Goal: Use online tool/utility: Utilize a website feature to perform a specific function

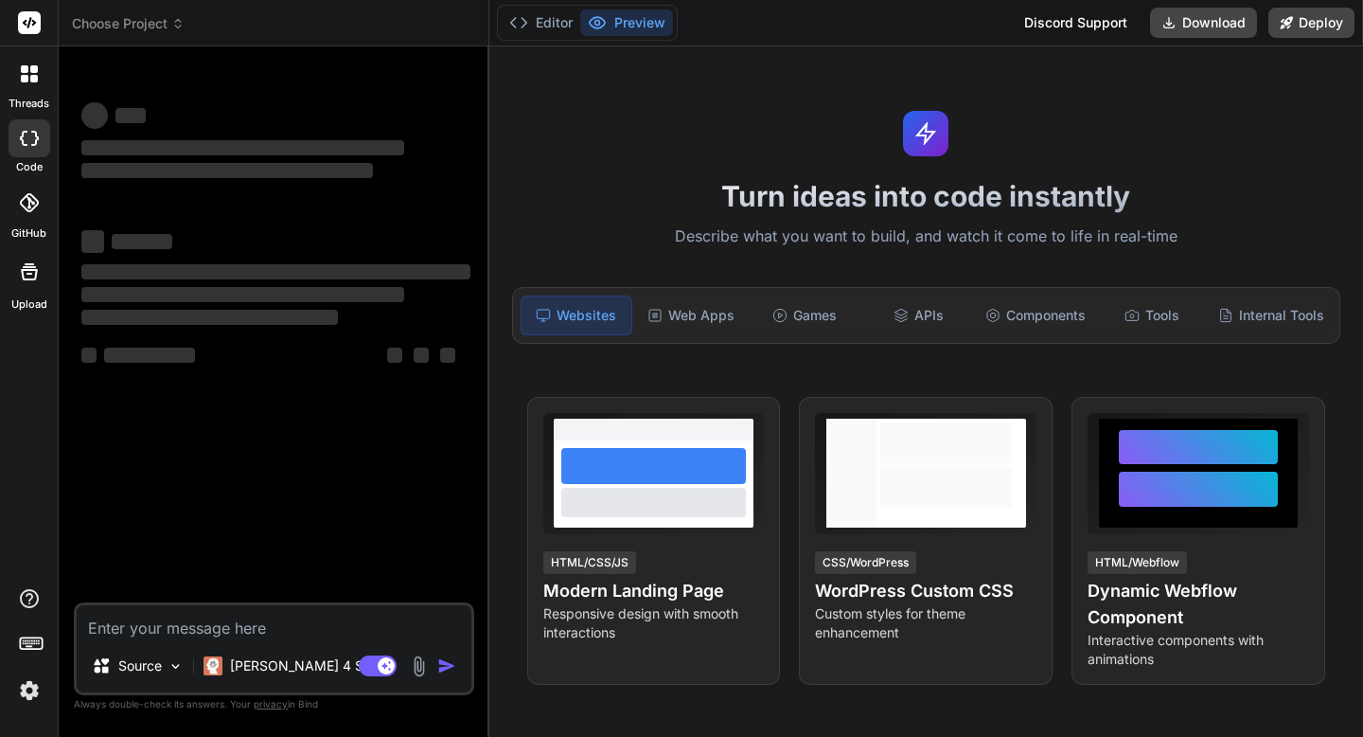
click at [225, 627] on textarea at bounding box center [274, 622] width 395 height 34
type textarea "x"
type textarea "B"
type textarea "x"
type textarea "Bu"
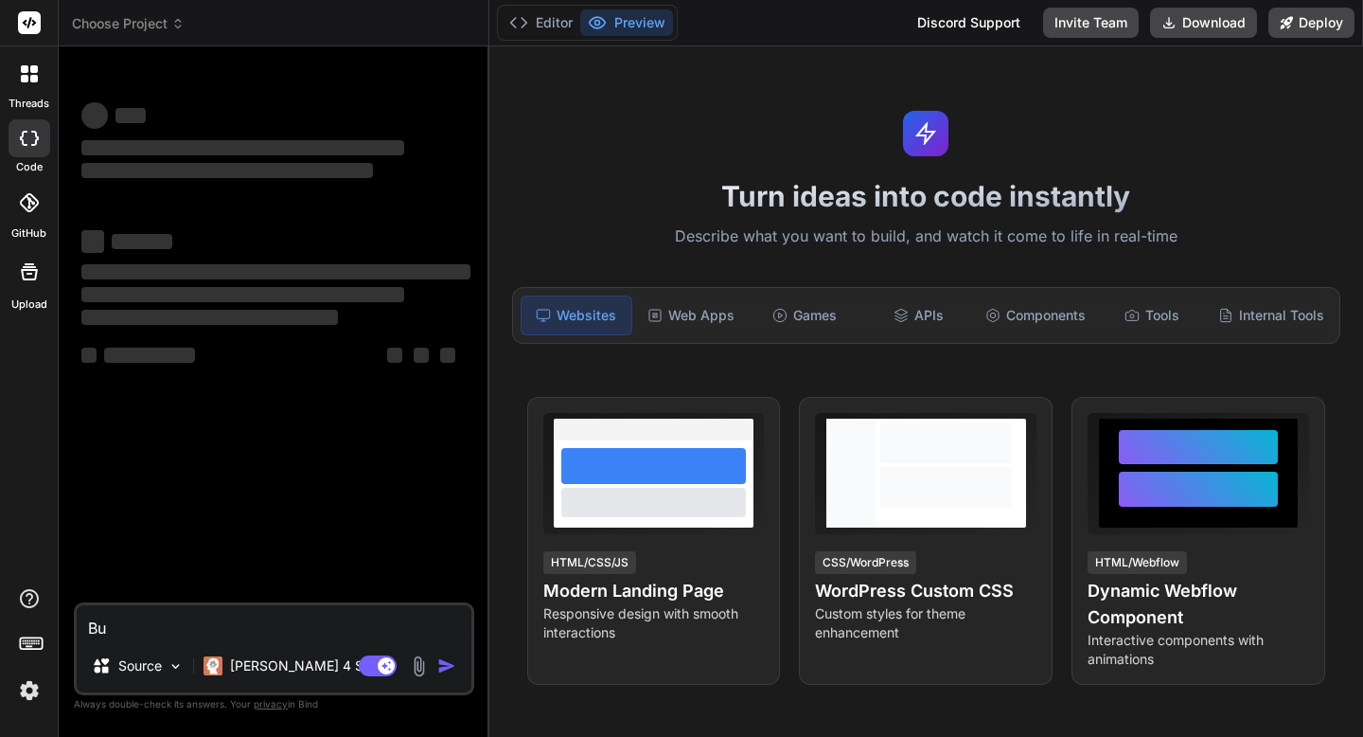
type textarea "x"
type textarea "[PERSON_NAME]"
type textarea "x"
type textarea "Buil"
type textarea "x"
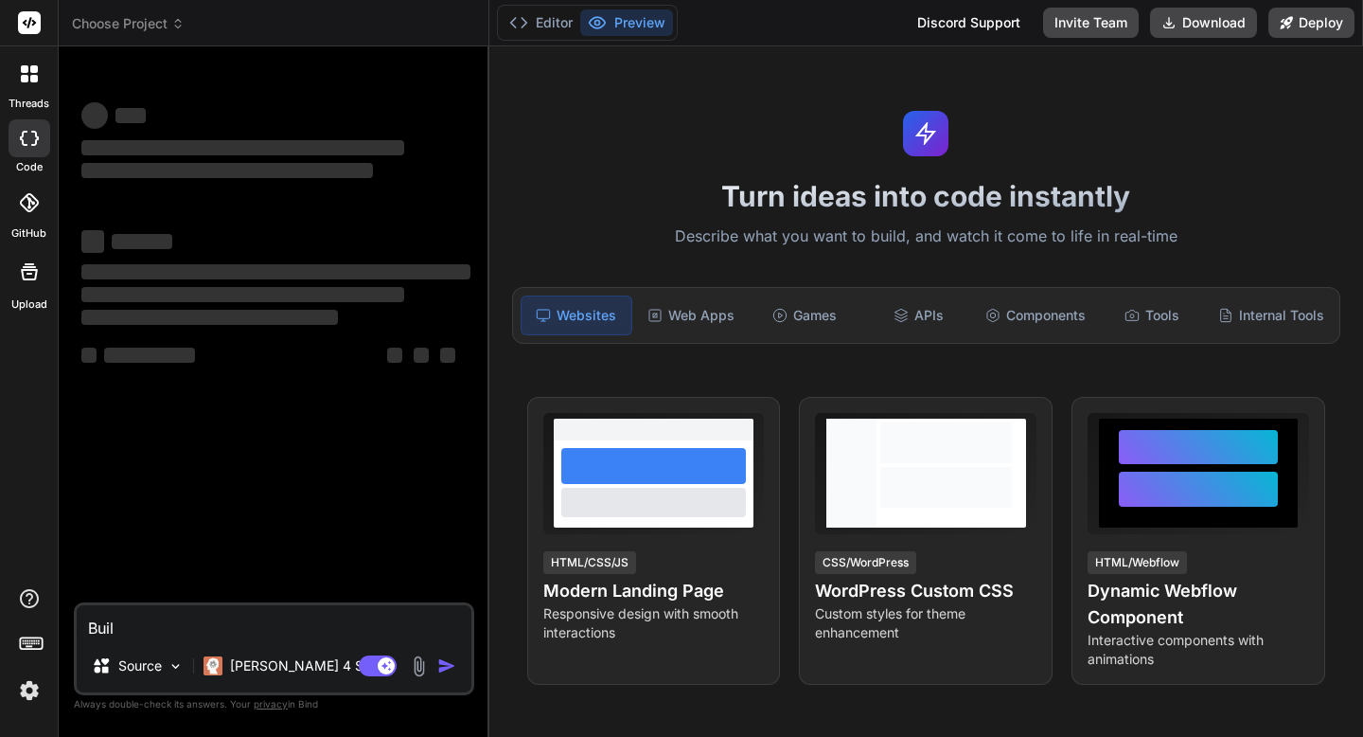
type textarea "Build"
type textarea "x"
type textarea "Build"
type textarea "x"
type textarea "Build t"
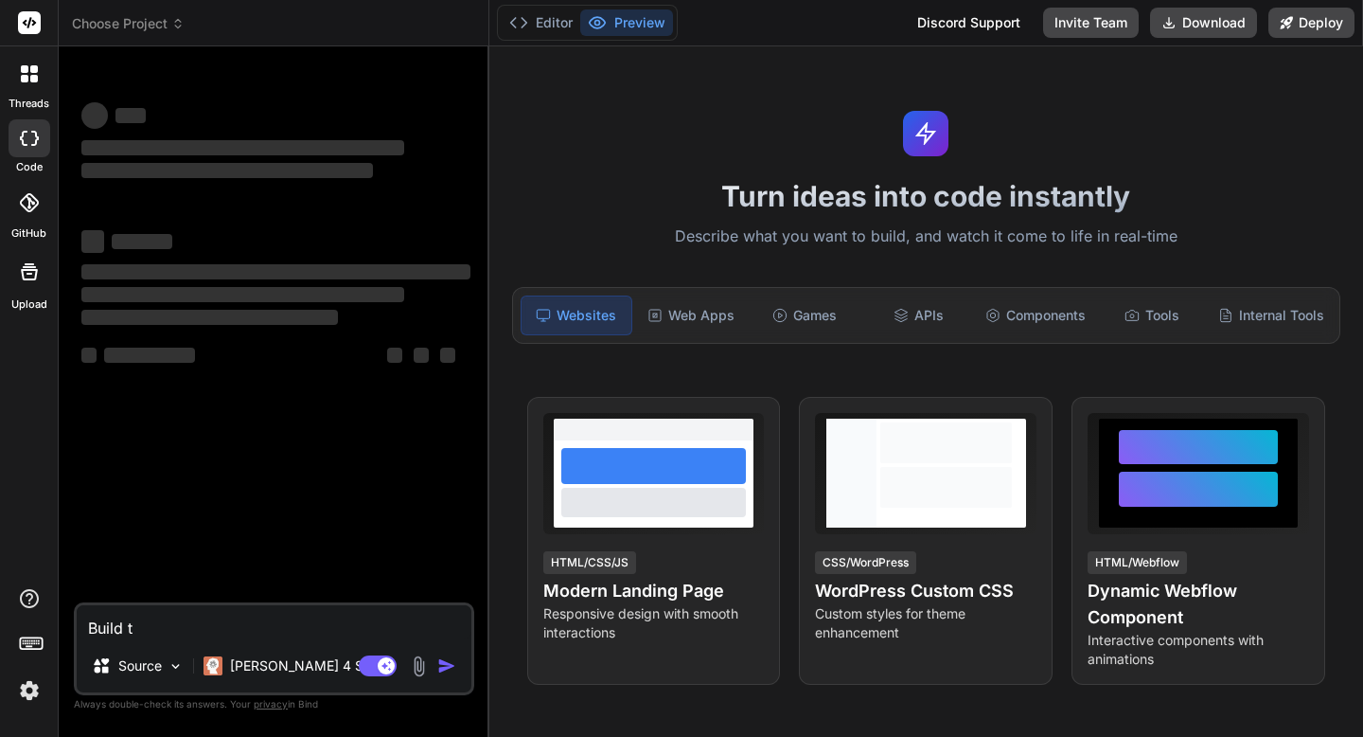
type textarea "x"
type textarea "Build th"
type textarea "x"
type textarea "Build thi"
type textarea "x"
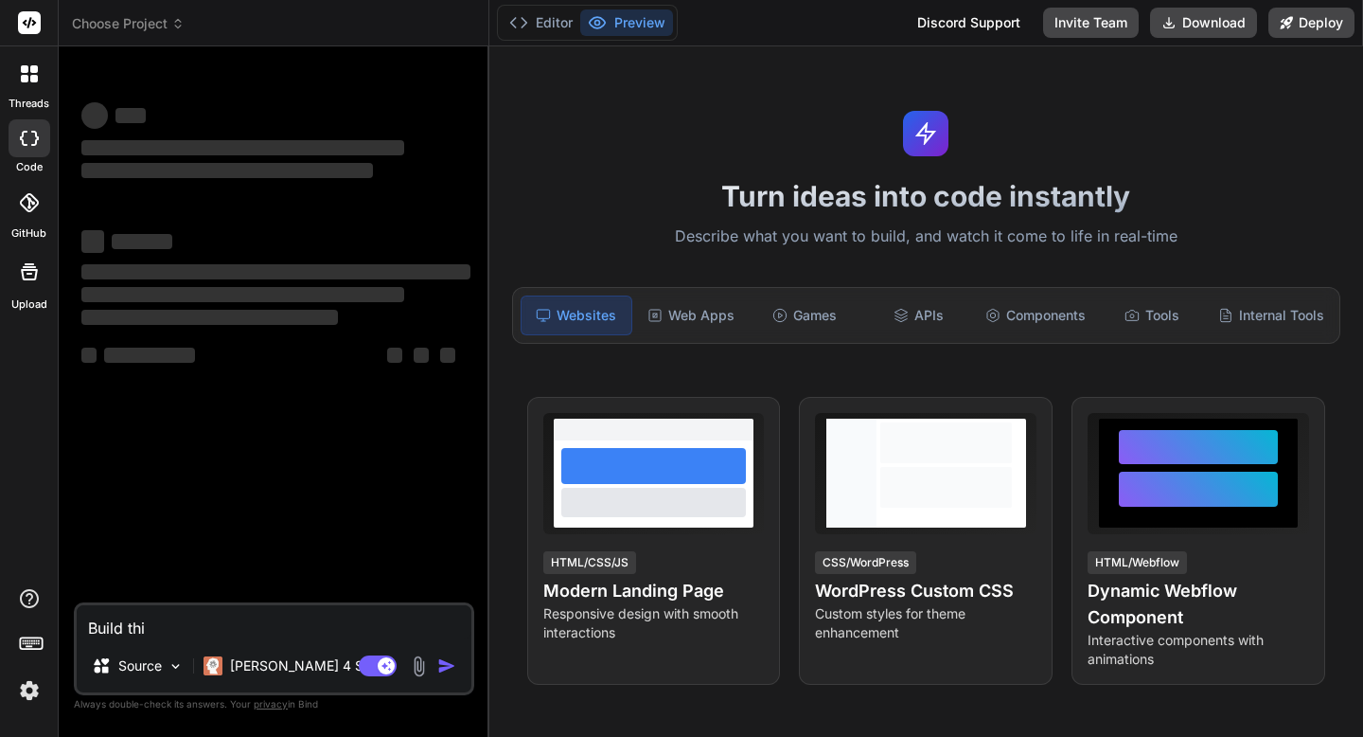
type textarea "Build this"
type textarea "x"
type textarea "Build this"
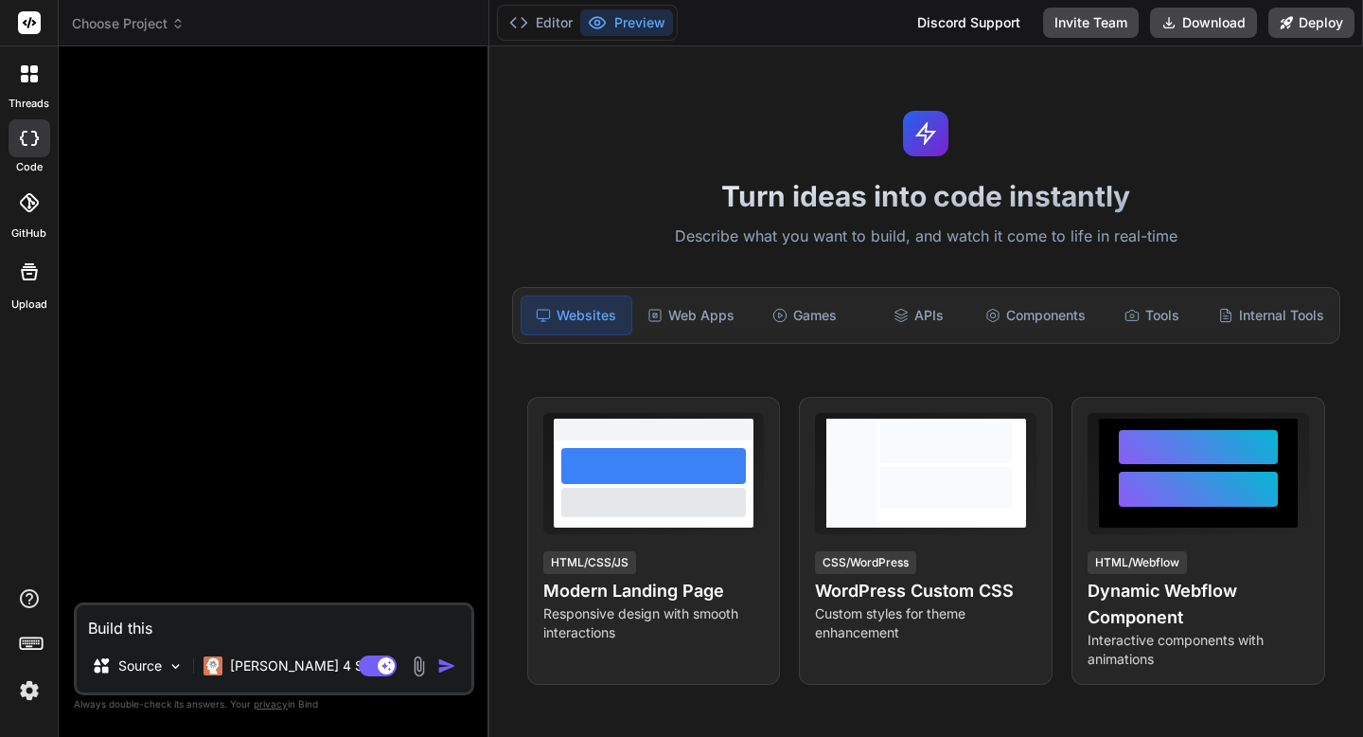
type textarea "x"
type textarea "Build this f"
type textarea "x"
type textarea "Build this fo"
type textarea "x"
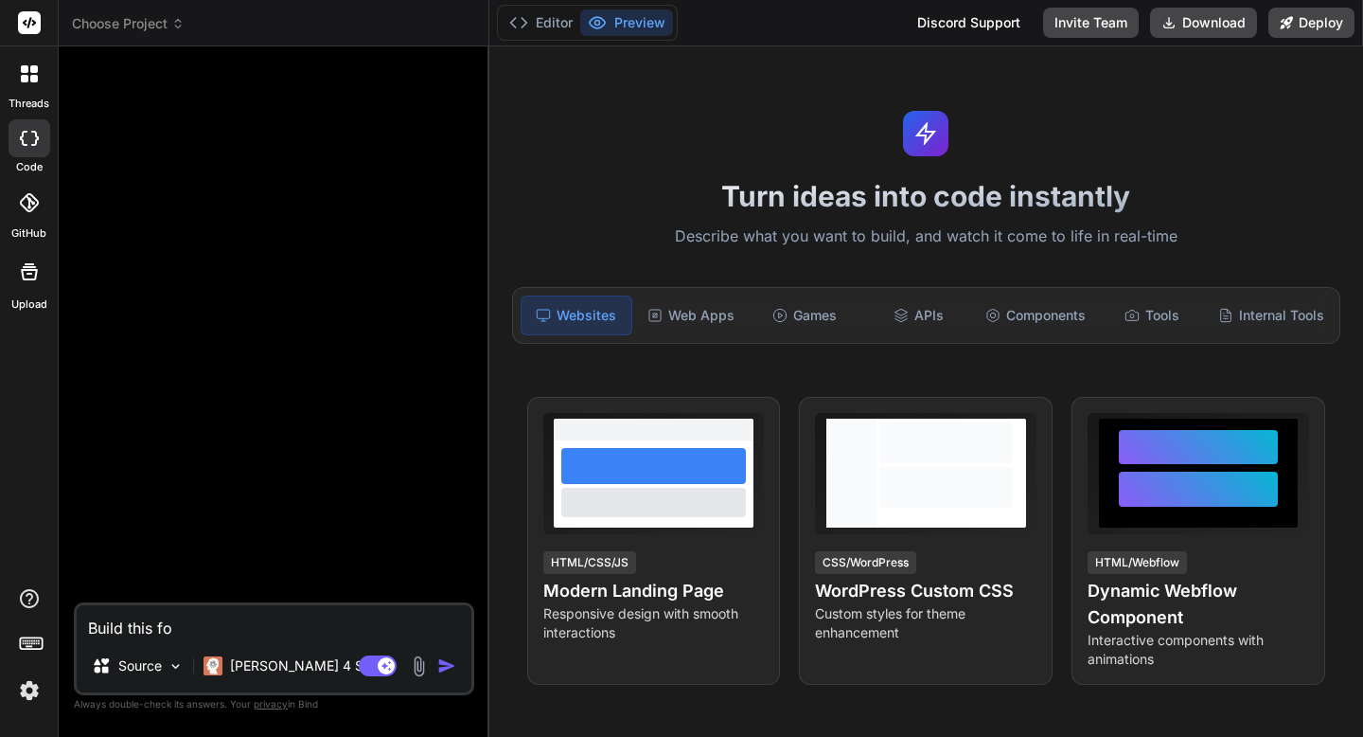
type textarea "Build this for"
type textarea "x"
type textarea "Build this for"
type textarea "x"
type textarea "Build this for m"
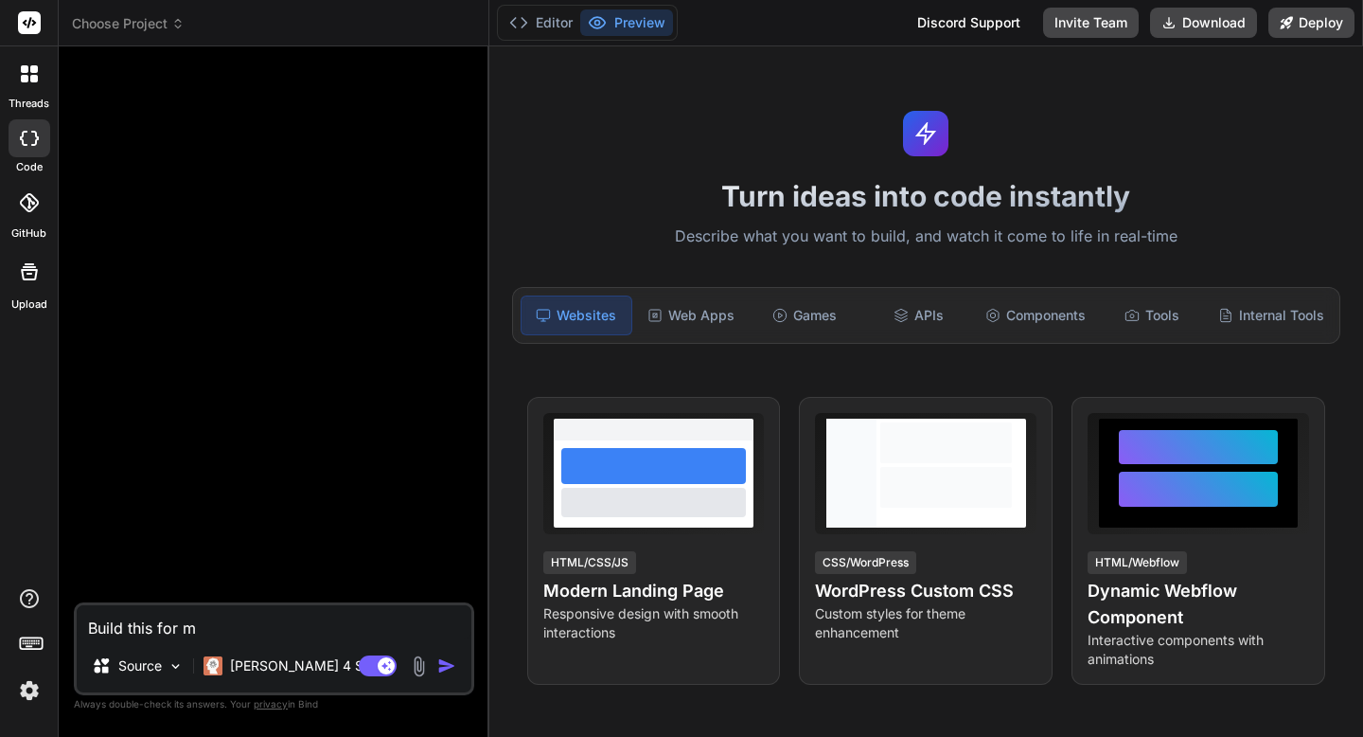
type textarea "x"
type textarea "Build this for me"
type textarea "x"
type textarea "Build this for mee"
type textarea "x"
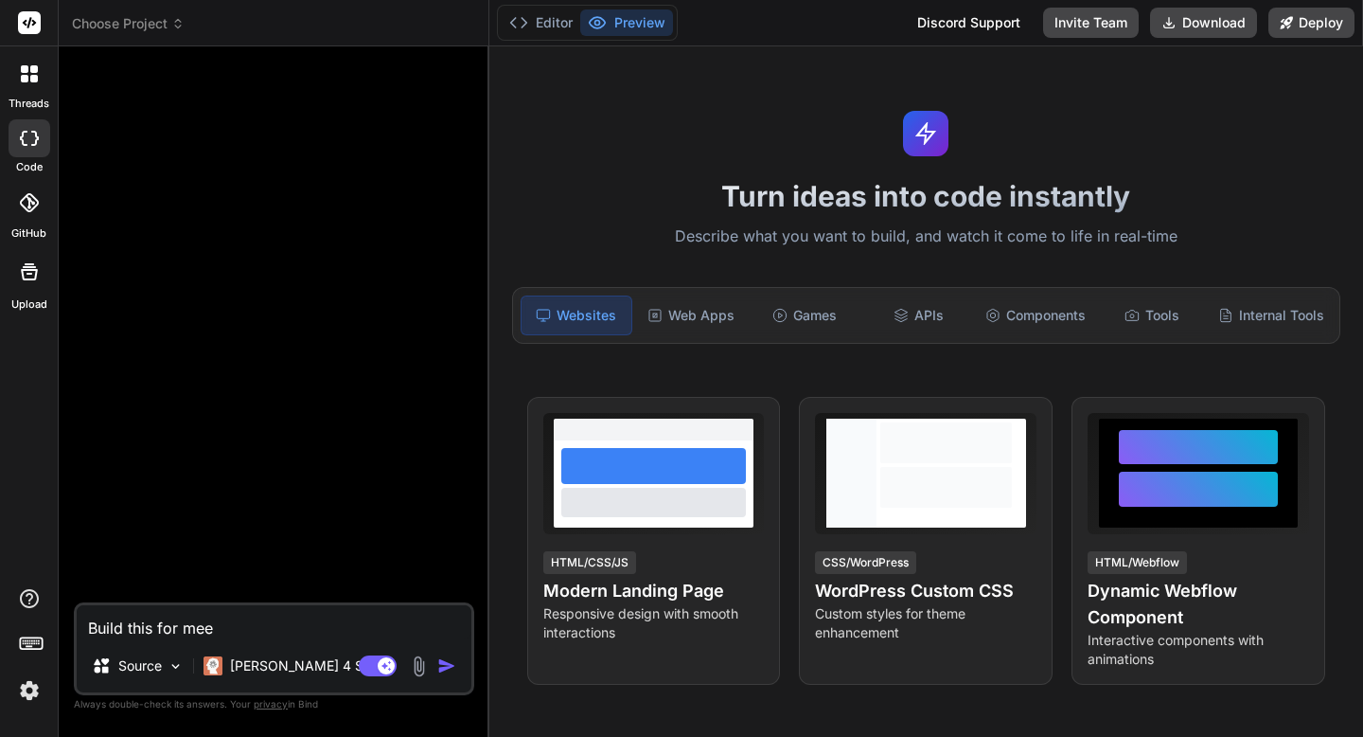
type textarea "Build this for me"
type textarea "x"
type textarea "Build this for me:"
type textarea "x"
type textarea "Build this for me:"
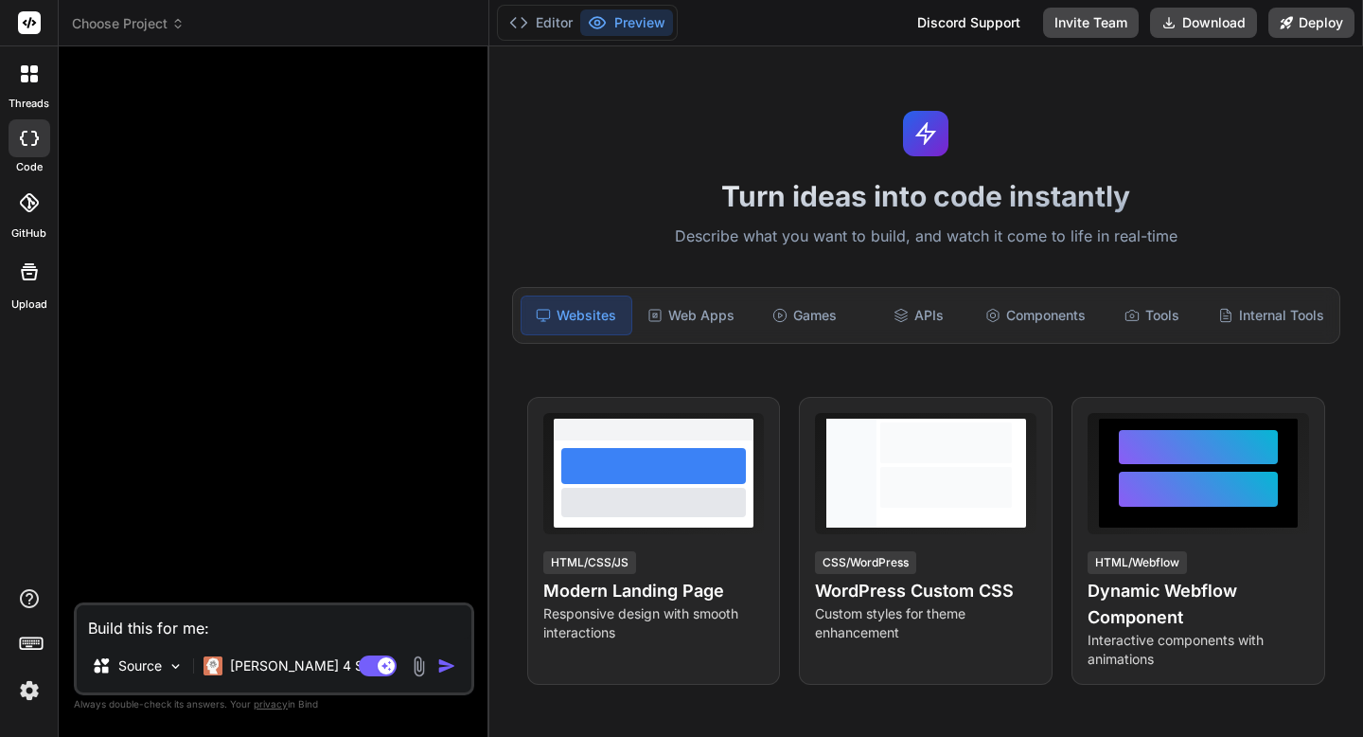
type textarea "x"
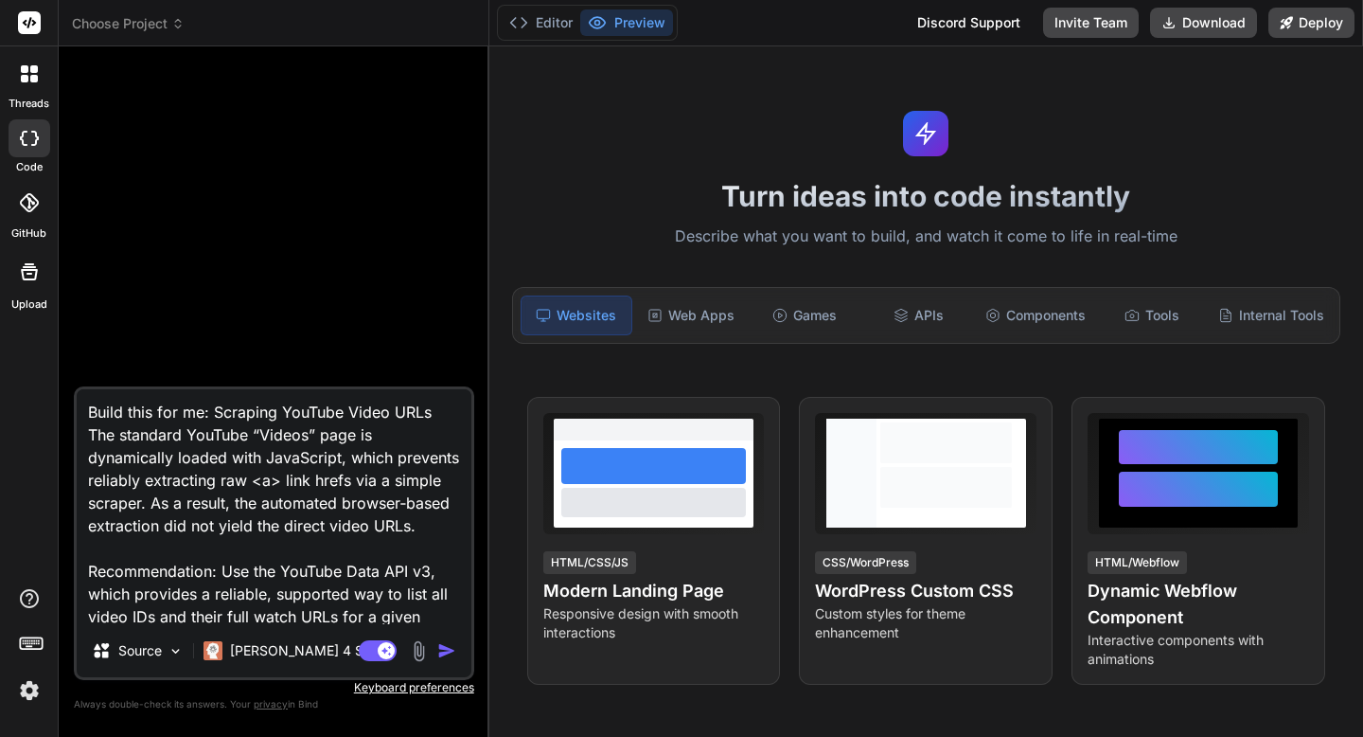
scroll to position [455, 0]
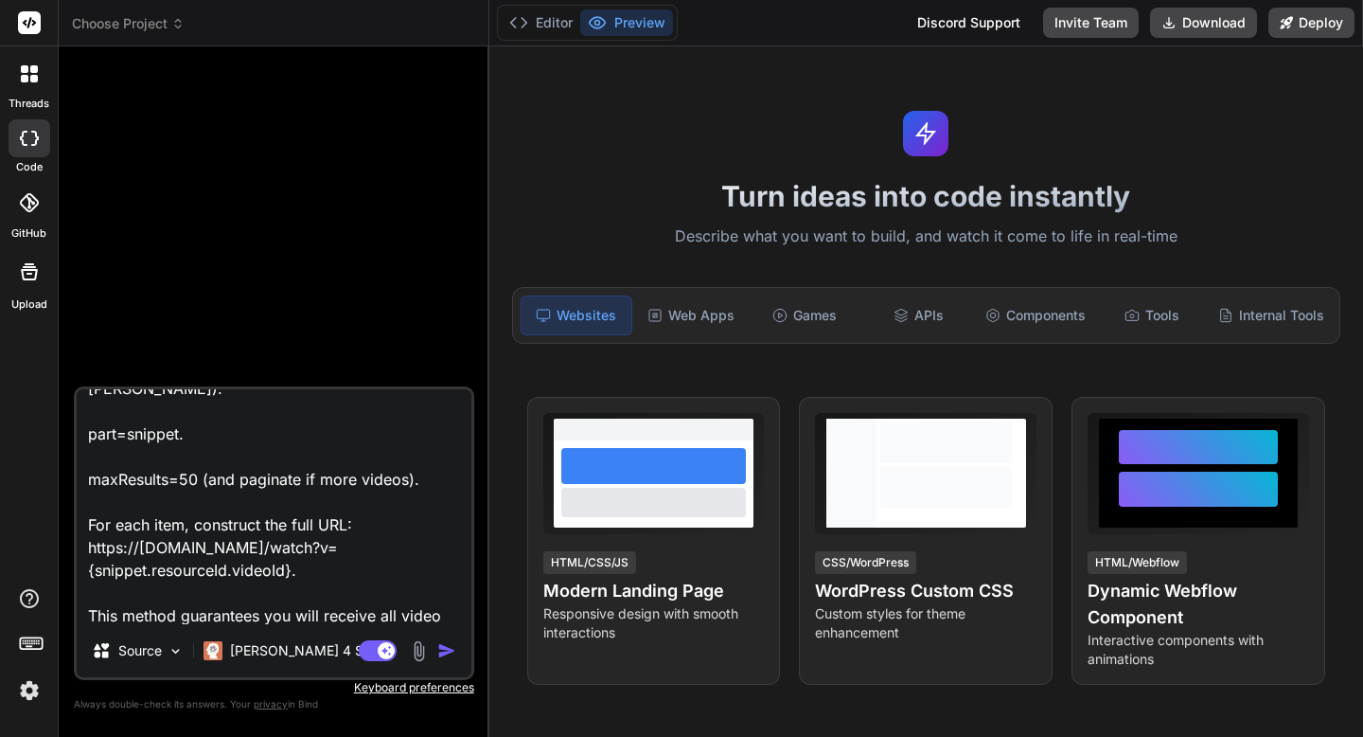
type textarea "Build this for me: Scraping YouTube Video URLs The standard YouTube “Videos” pa…"
click at [444, 647] on img "button" at bounding box center [446, 650] width 19 height 19
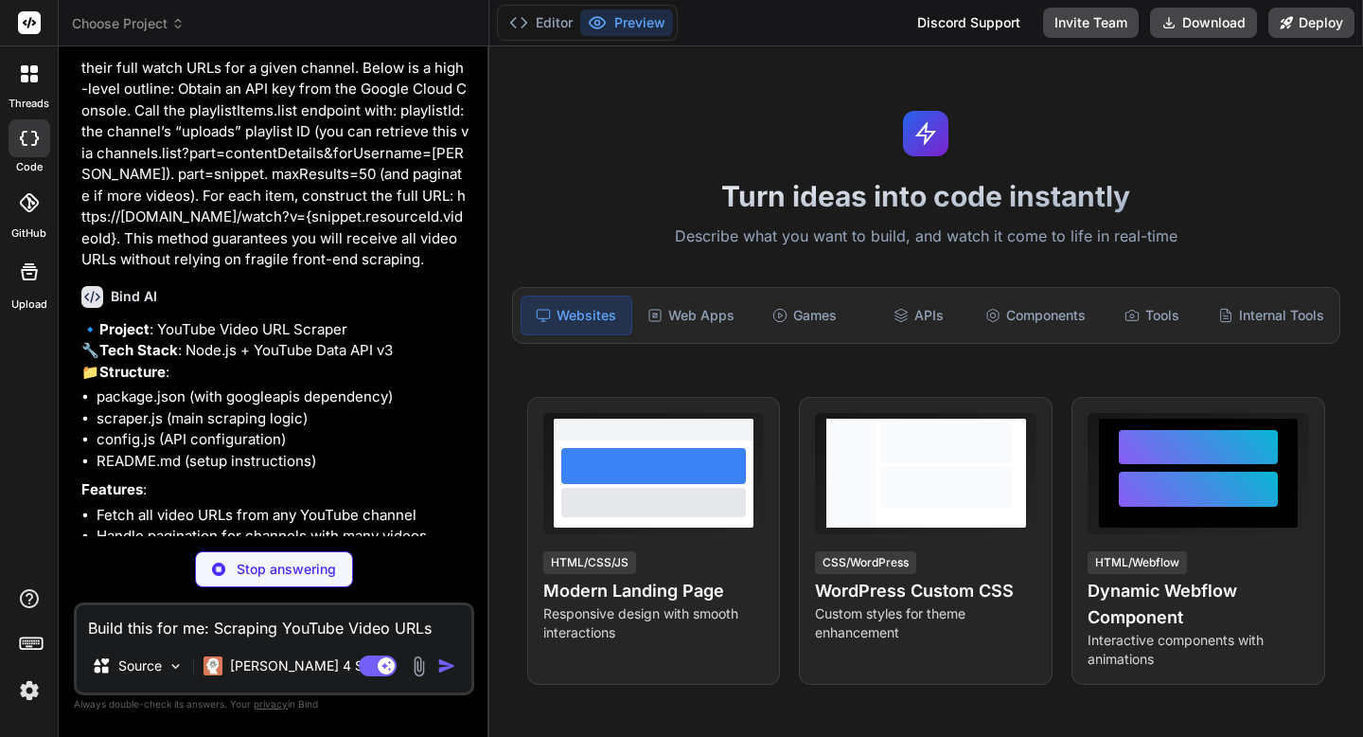
scroll to position [329, 0]
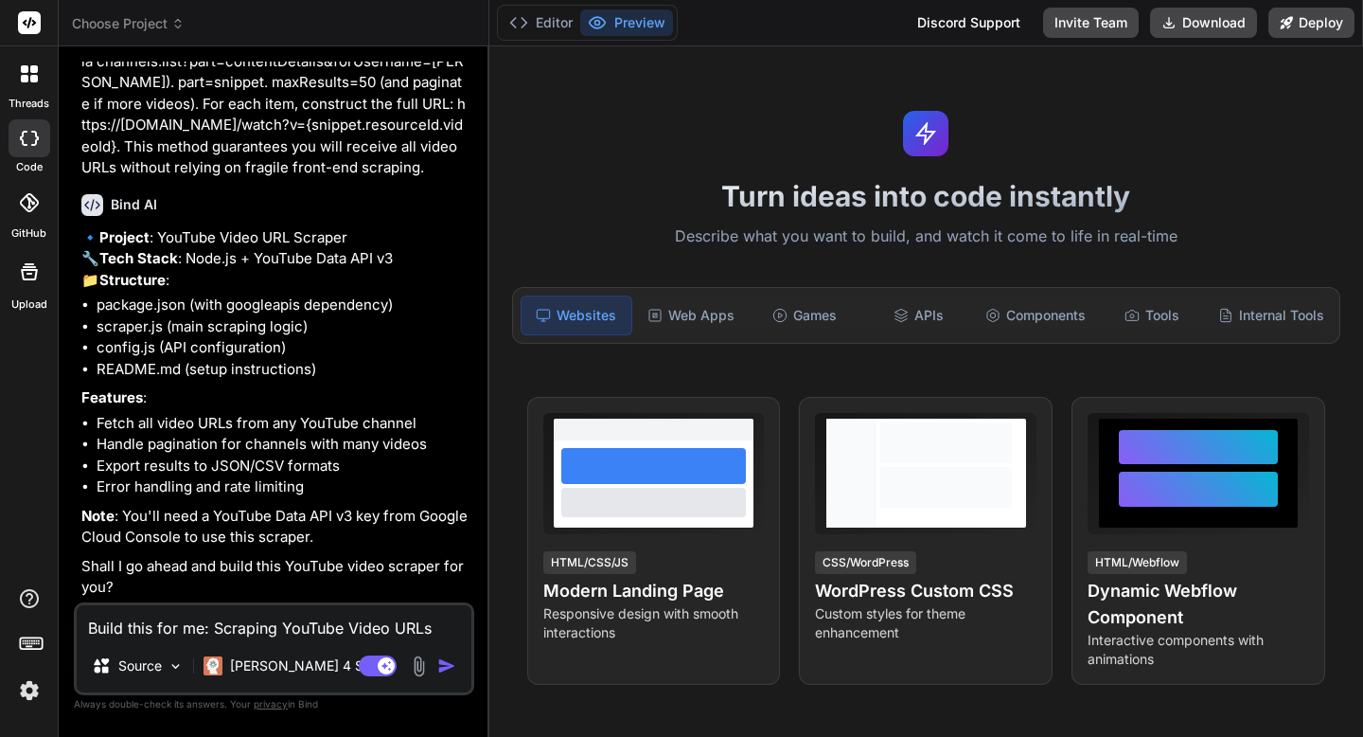
type textarea "x"
click at [289, 629] on textarea "Build this for me: Scraping YouTube Video URLs The standard YouTube “Videos” pa…" at bounding box center [274, 622] width 395 height 34
type textarea "x"
type textarea "y"
type textarea "x"
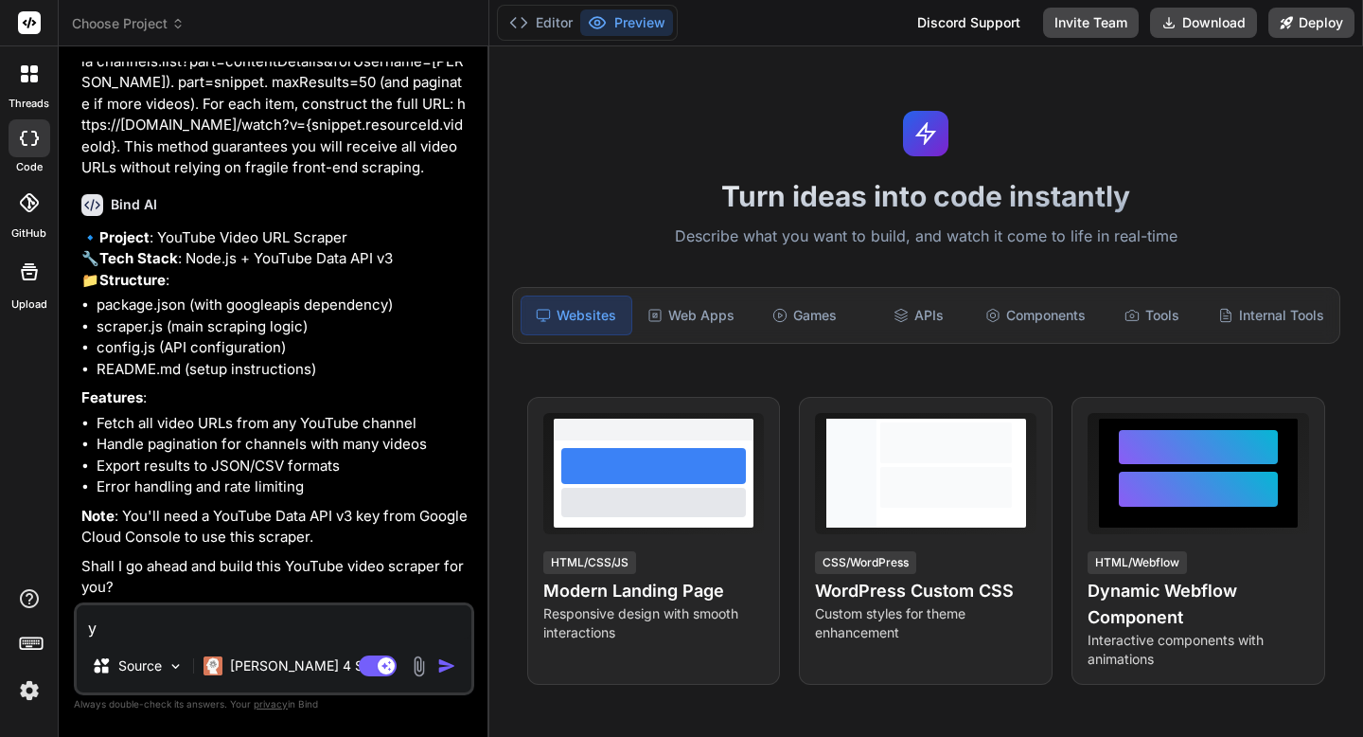
type textarea "ye"
type textarea "x"
type textarea "yes"
type textarea "x"
type textarea "yes"
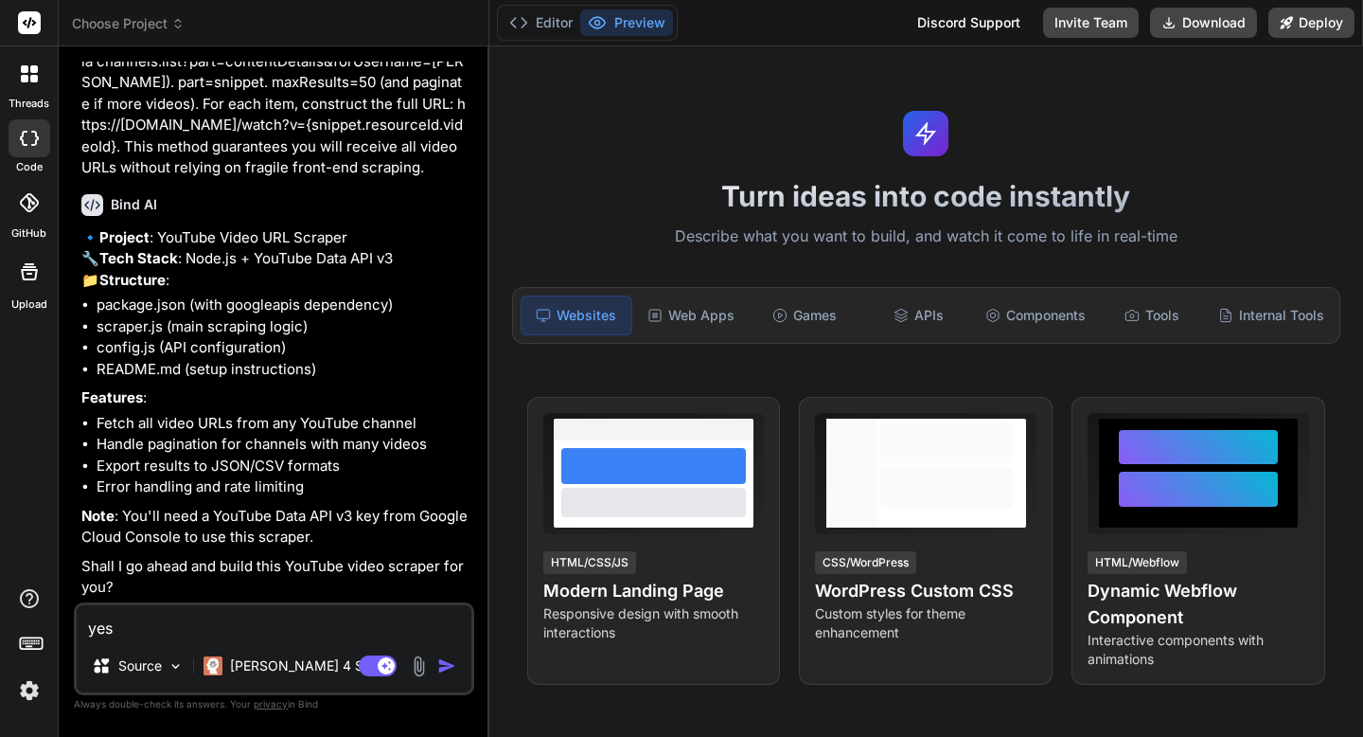
type textarea "x"
type textarea "yes b"
type textarea "x"
type textarea "yes bu"
type textarea "x"
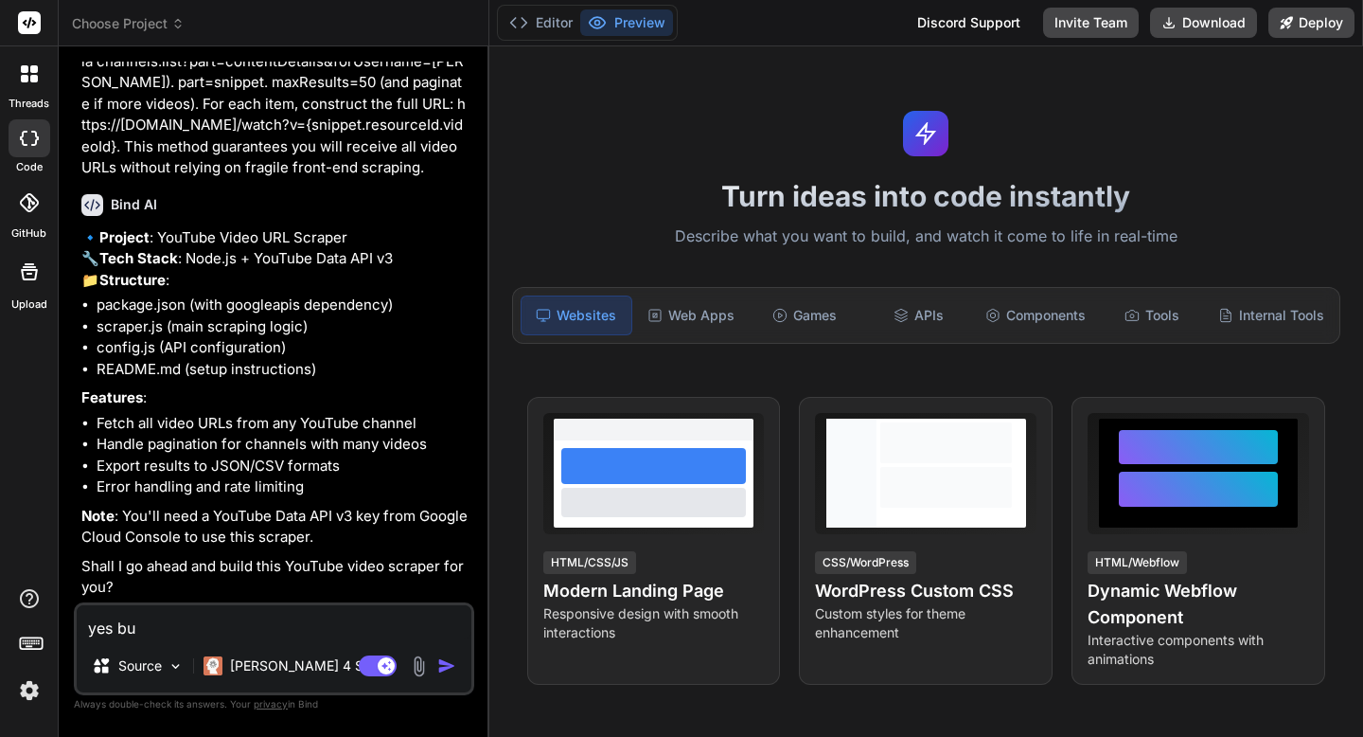
type textarea "yes [PERSON_NAME]"
type textarea "x"
type textarea "yes buil"
type textarea "x"
type textarea "yes build"
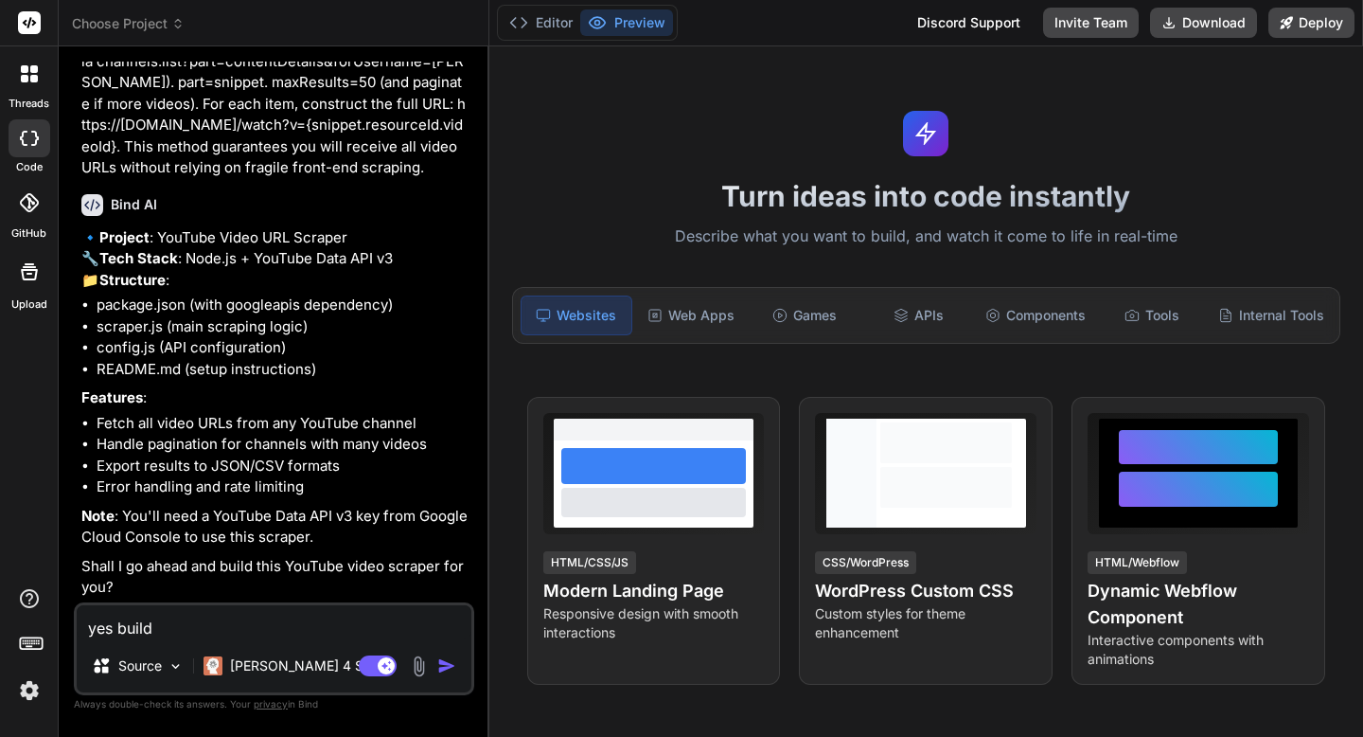
type textarea "x"
type textarea "yes build i"
type textarea "x"
type textarea "yes build it"
type textarea "x"
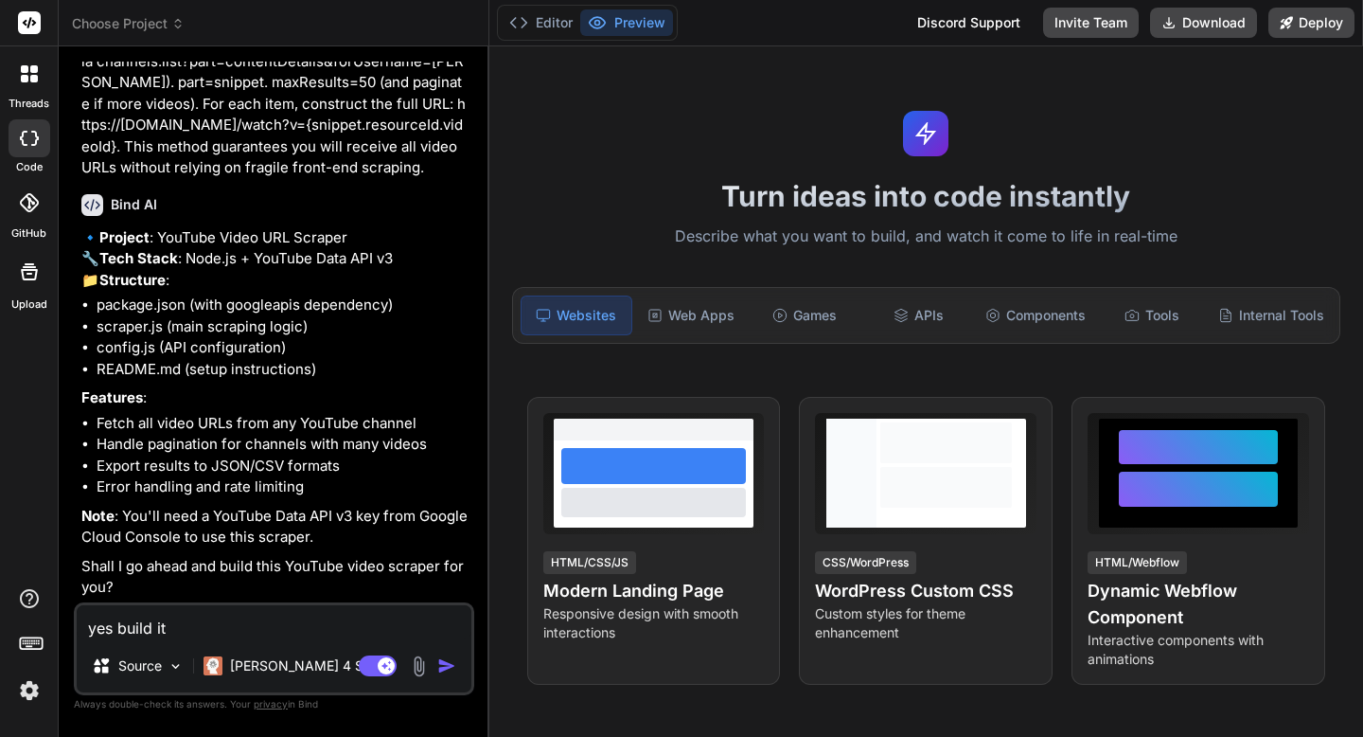
type textarea "yes build it"
type textarea "x"
type textarea "yes build it"
type textarea "x"
type textarea "yes build it!"
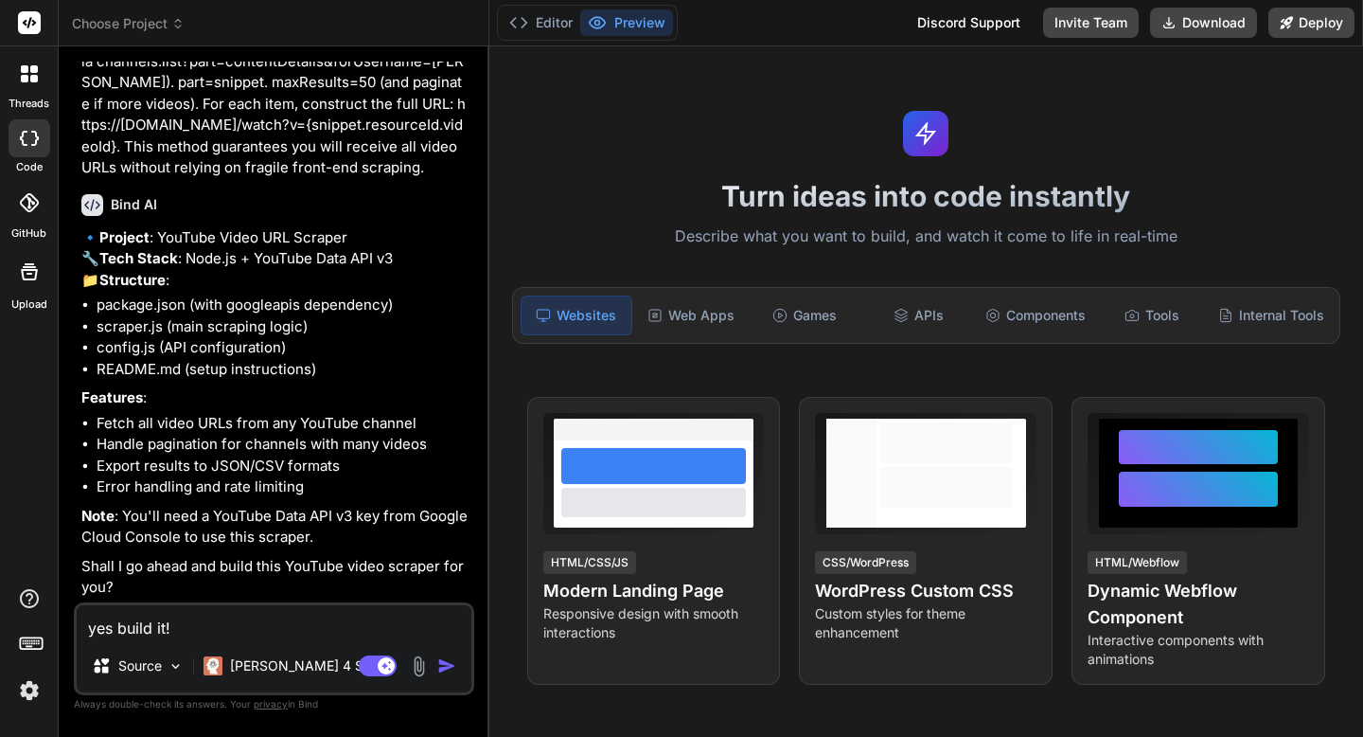
type textarea "x"
type textarea "yes build it!"
type textarea "x"
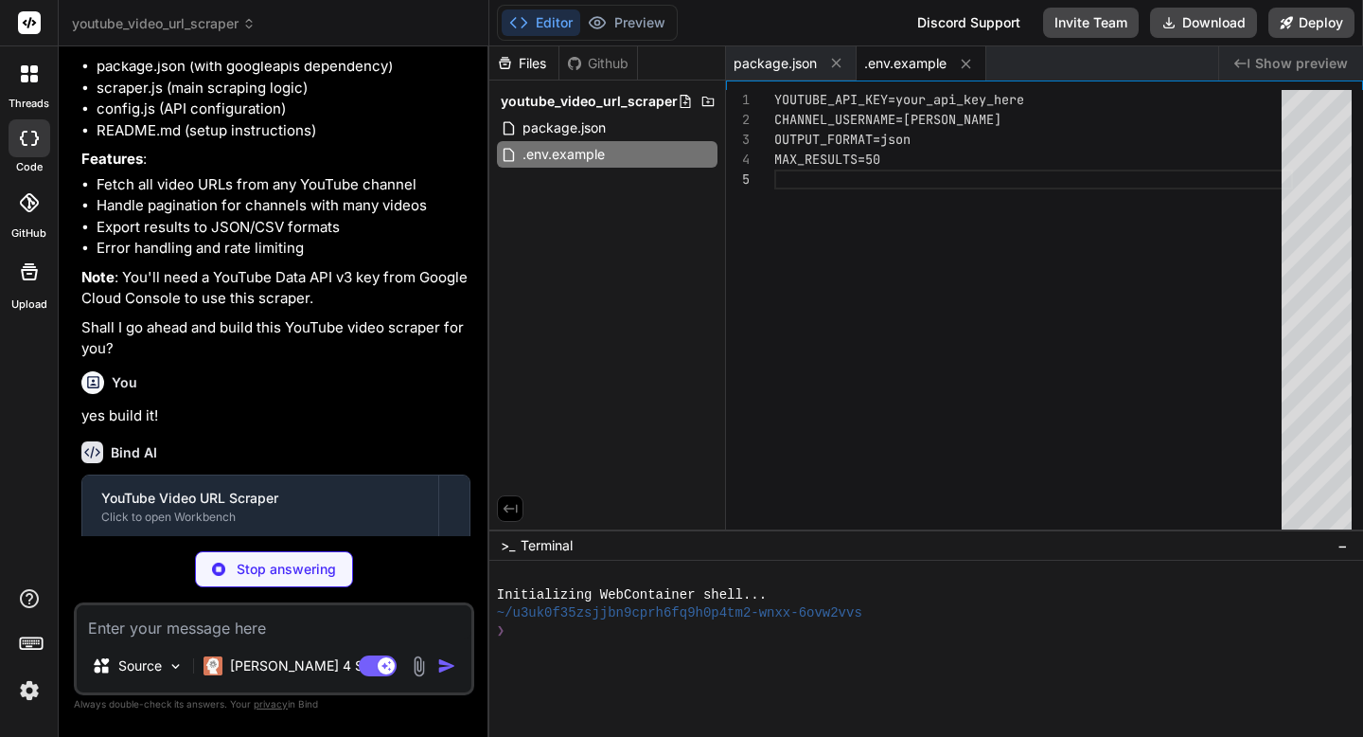
scroll to position [80, 0]
type textarea "x"
type textarea "if (!config.channelUsername) { console.error('❌ Error: CHANNEL_USERNAME is requ…"
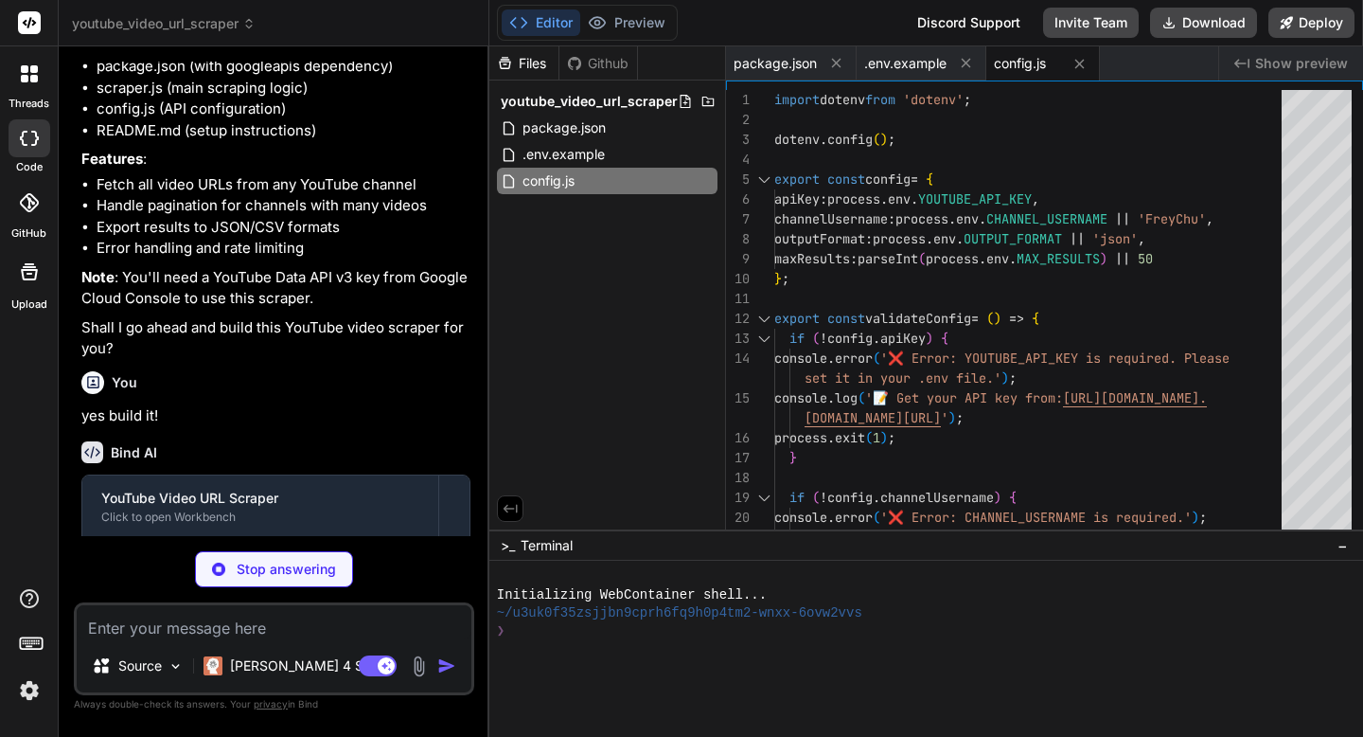
scroll to position [716, 0]
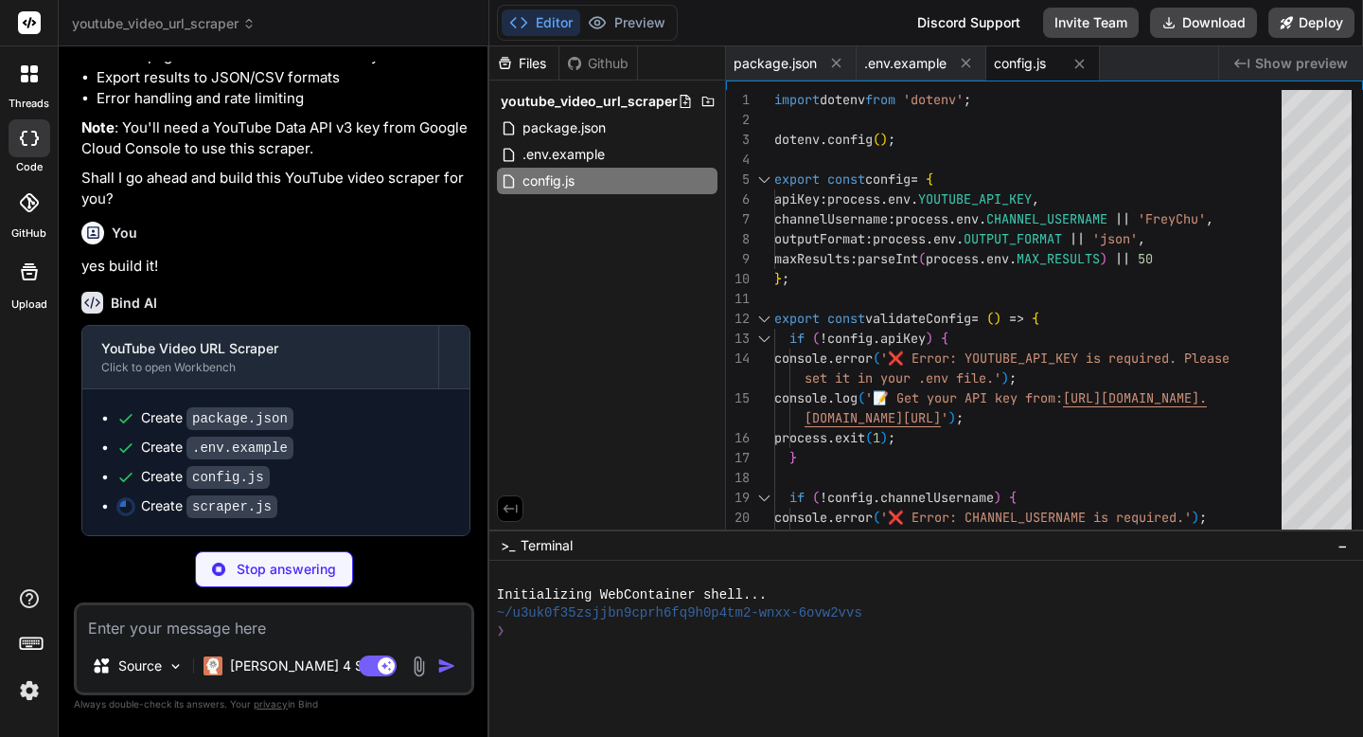
type textarea "x"
type textarea "if (import.meta.url === `file://${process.argv[1]}`) { main(); }"
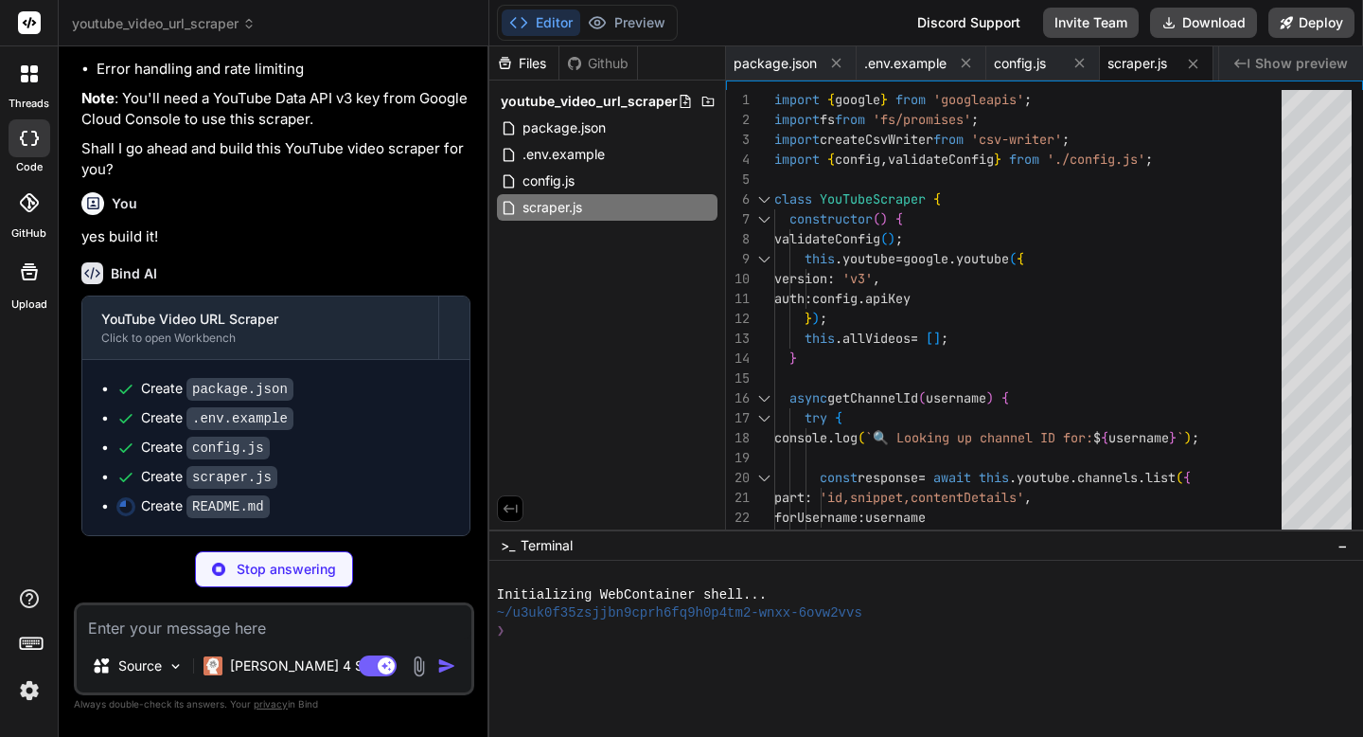
scroll to position [744, 0]
type textarea "x"
type textarea "## License MIT License - feel free to use this for any purpose!"
type textarea "x"
type textarea "node_modules/ .env *.log youtube_videos.json youtube_videos.csv"
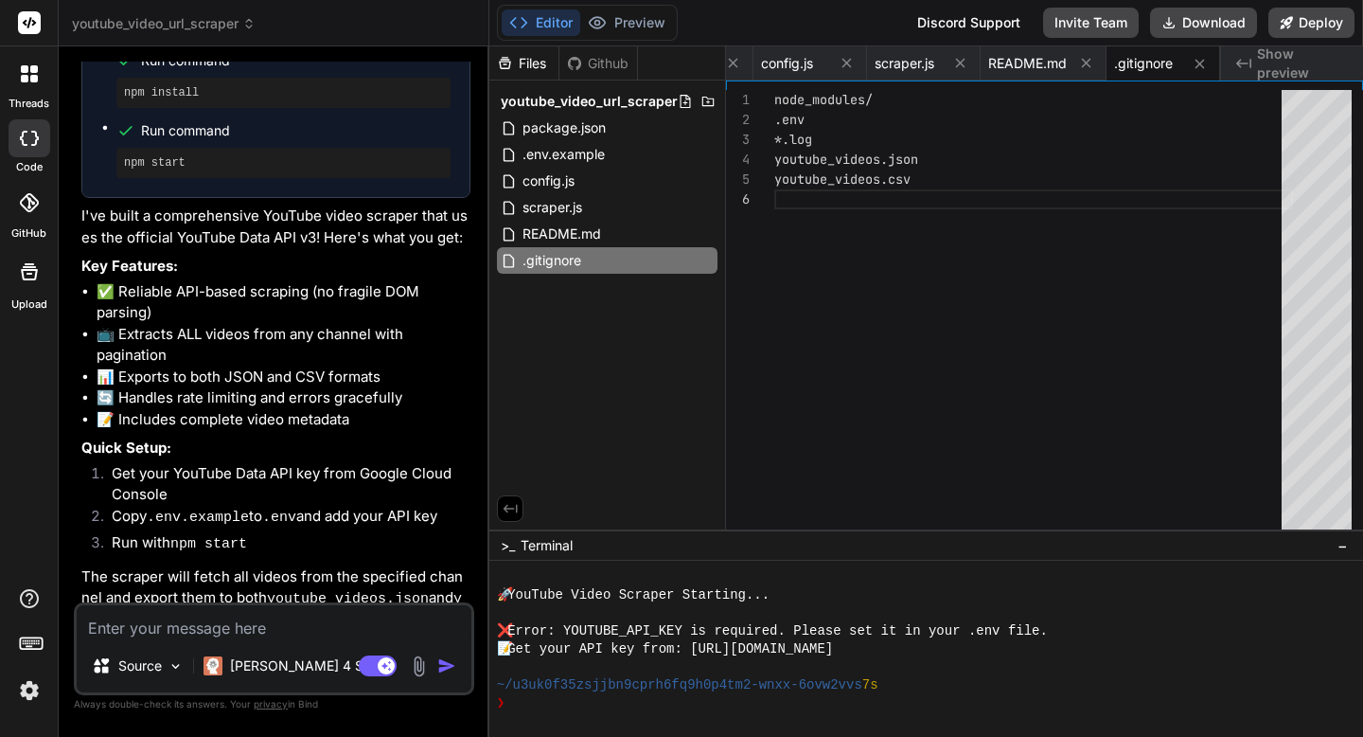
scroll to position [1376, 0]
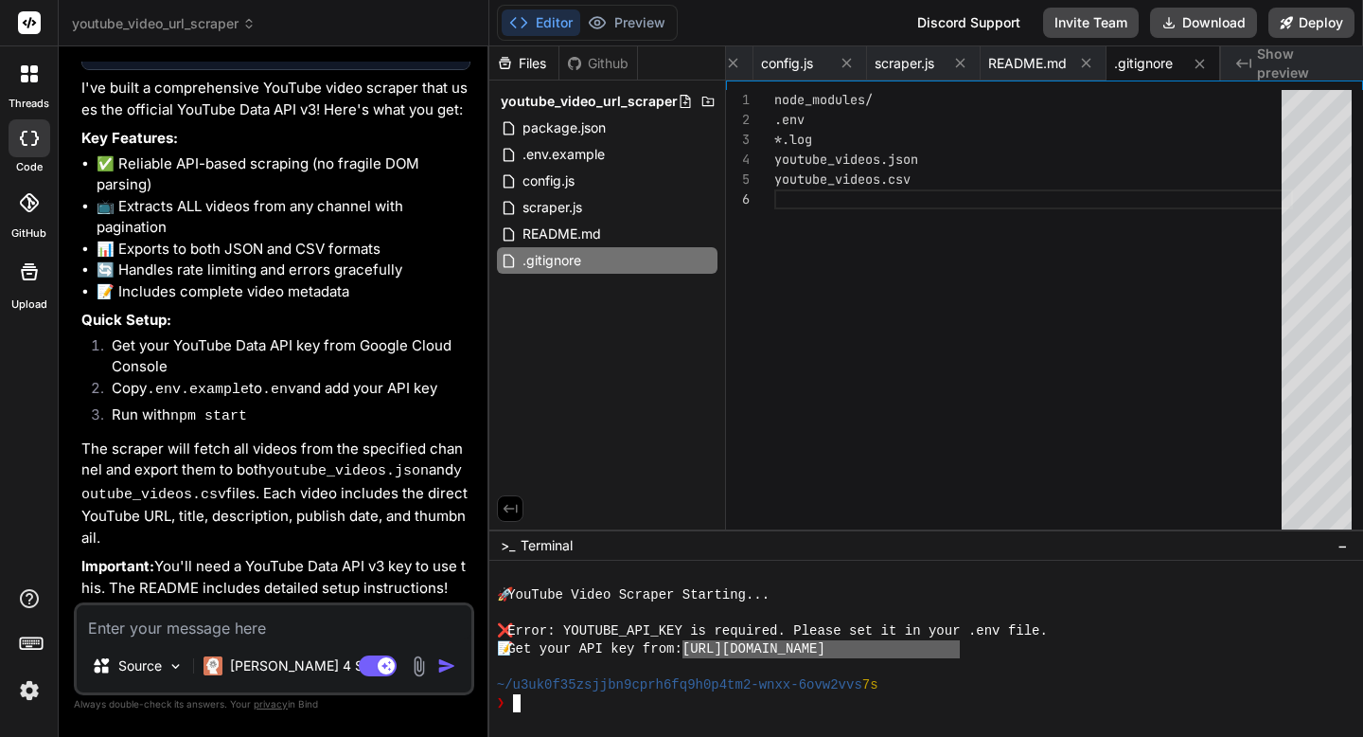
drag, startPoint x: 696, startPoint y: 650, endPoint x: 959, endPoint y: 651, distance: 263.2
drag, startPoint x: 264, startPoint y: 94, endPoint x: 415, endPoint y: 93, distance: 150.6
click at [415, 93] on p "I've built a comprehensive YouTube video scraper that uses the official YouTube…" at bounding box center [275, 99] width 389 height 43
copy p "YouTube video scraper"
click at [318, 632] on textarea at bounding box center [274, 622] width 395 height 34
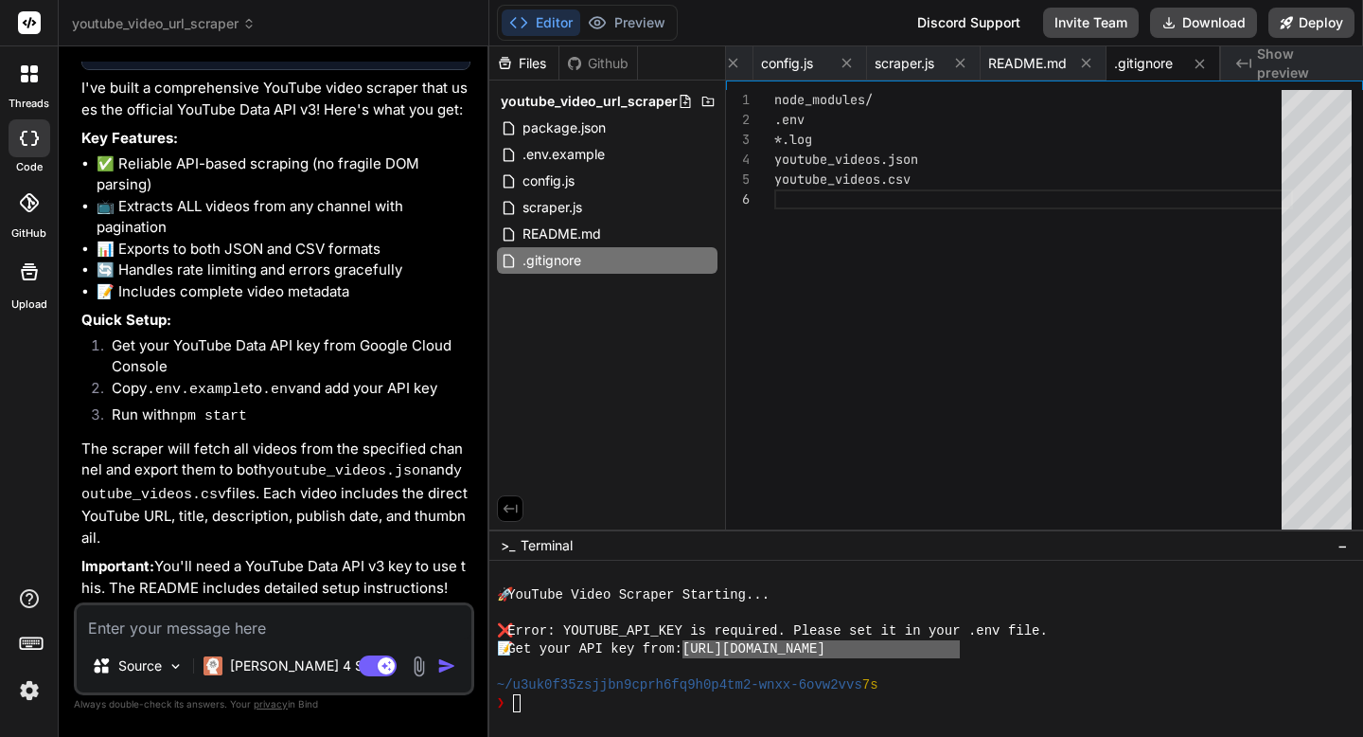
type textarea "x"
type textarea "H"
type textarea "x"
type textarea "He"
type textarea "x"
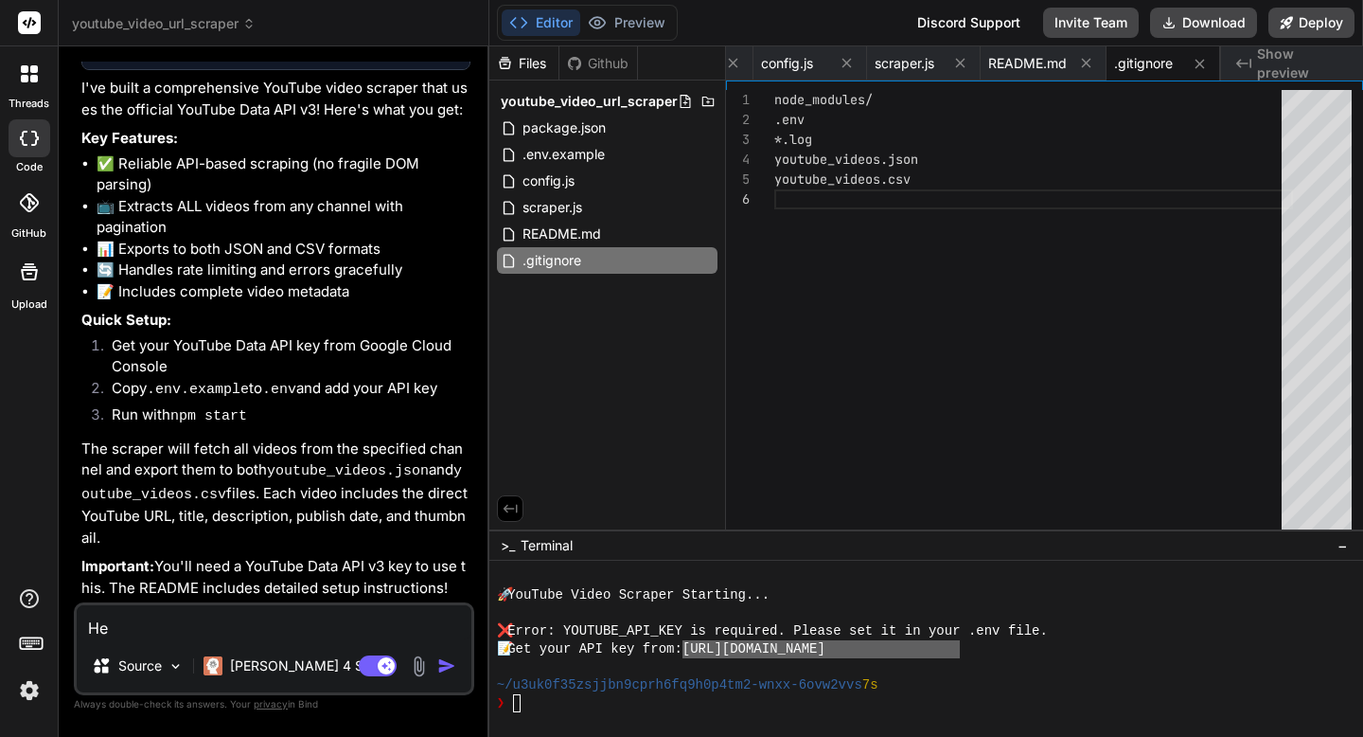
type textarea "Her"
type textarea "x"
type textarea "Here"
type textarea "x"
type textarea "Here i"
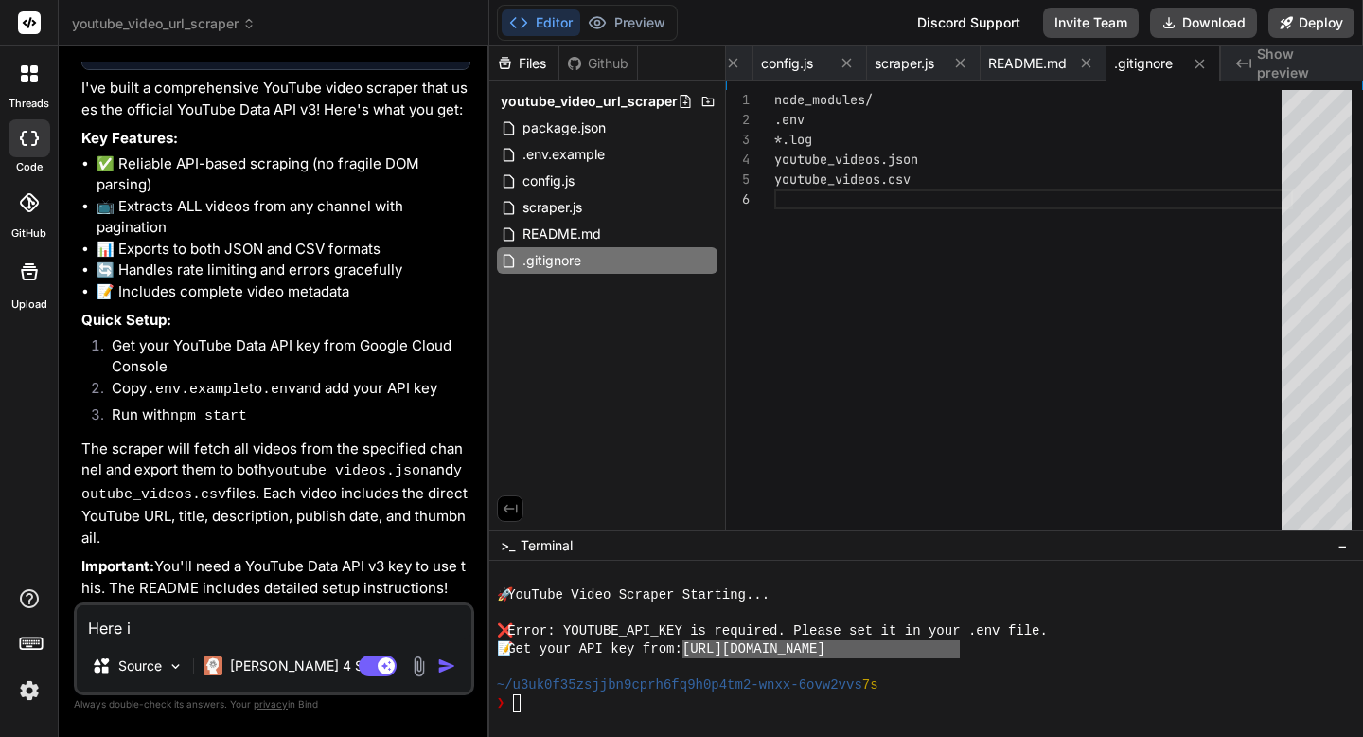
type textarea "x"
type textarea "Here is"
type textarea "x"
type textarea "Here is"
type textarea "x"
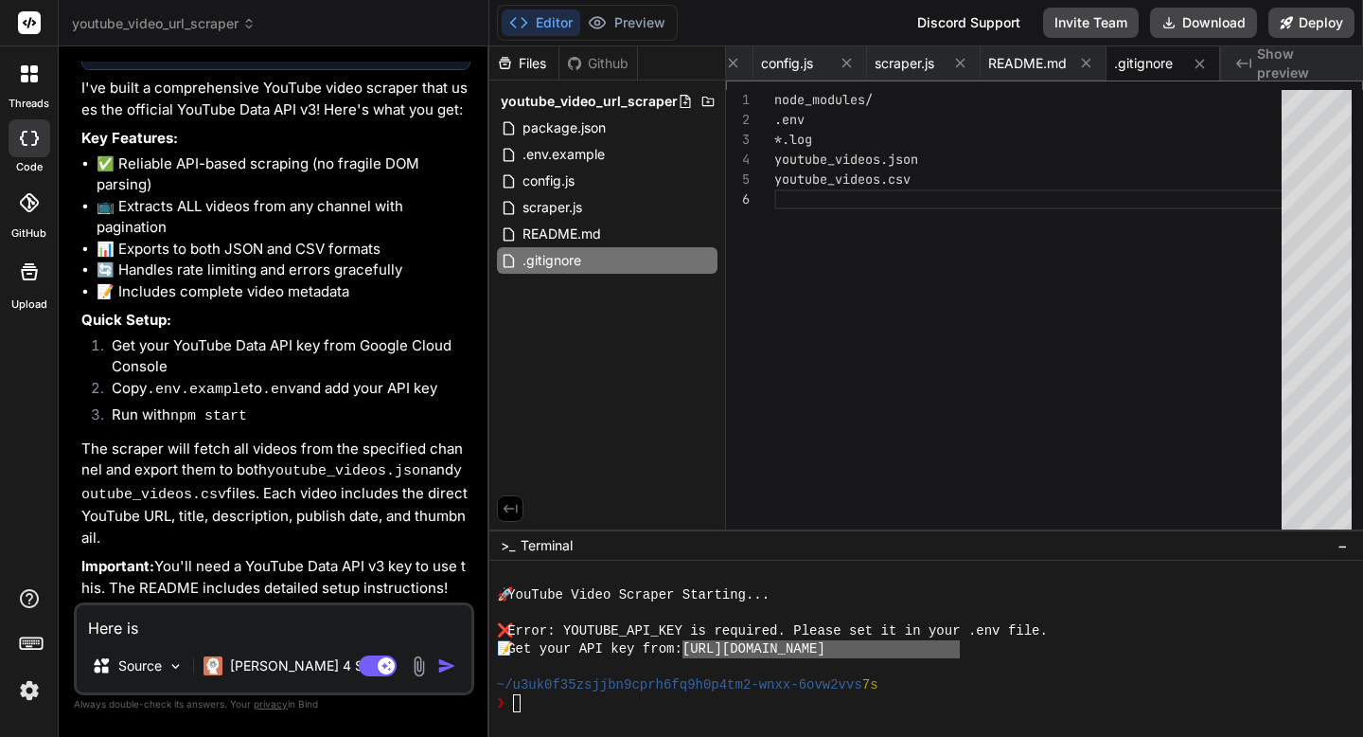
type textarea "Here is m"
type textarea "x"
type textarea "Here is my"
type textarea "x"
type textarea "Here is my"
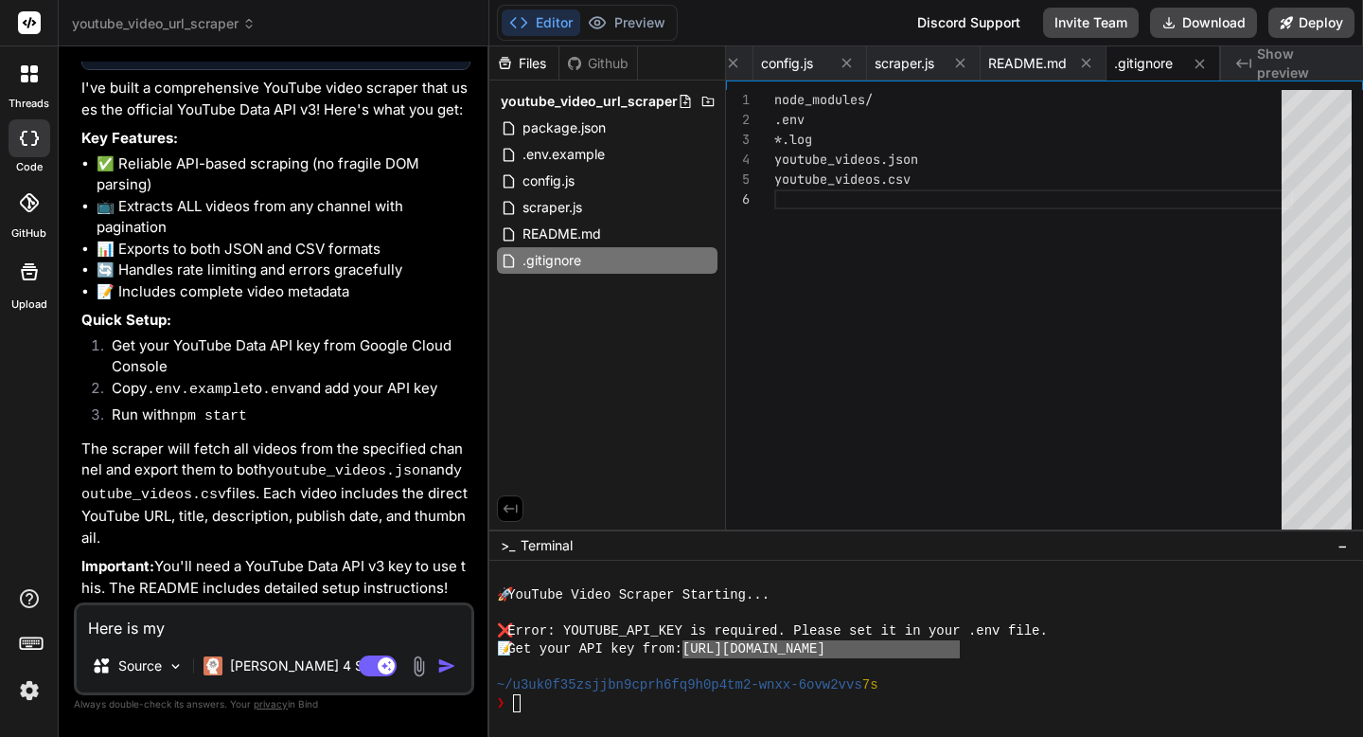
type textarea "x"
type textarea "Here is my A"
type textarea "x"
type textarea "Here is my AP"
type textarea "x"
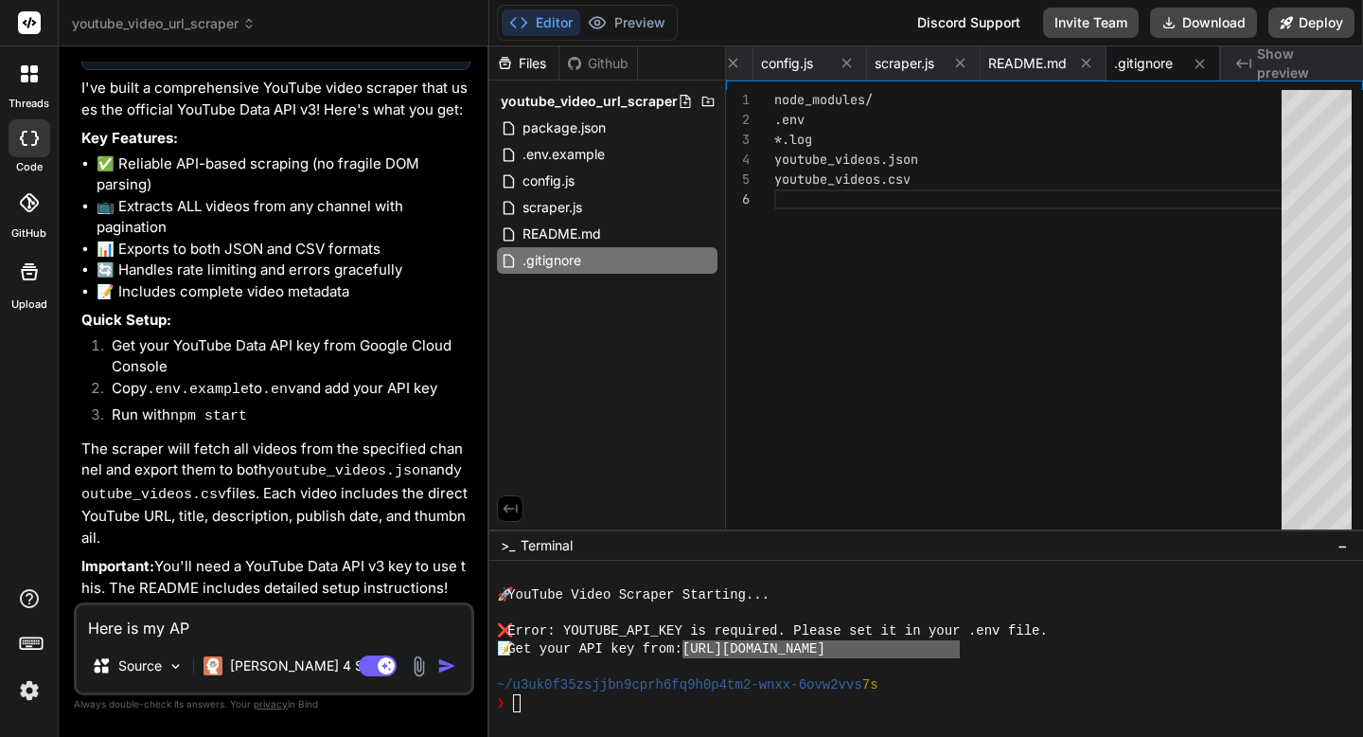
type textarea "Here is my API"
type textarea "x"
type textarea "Here is my API"
type textarea "x"
type textarea "Here is my API K"
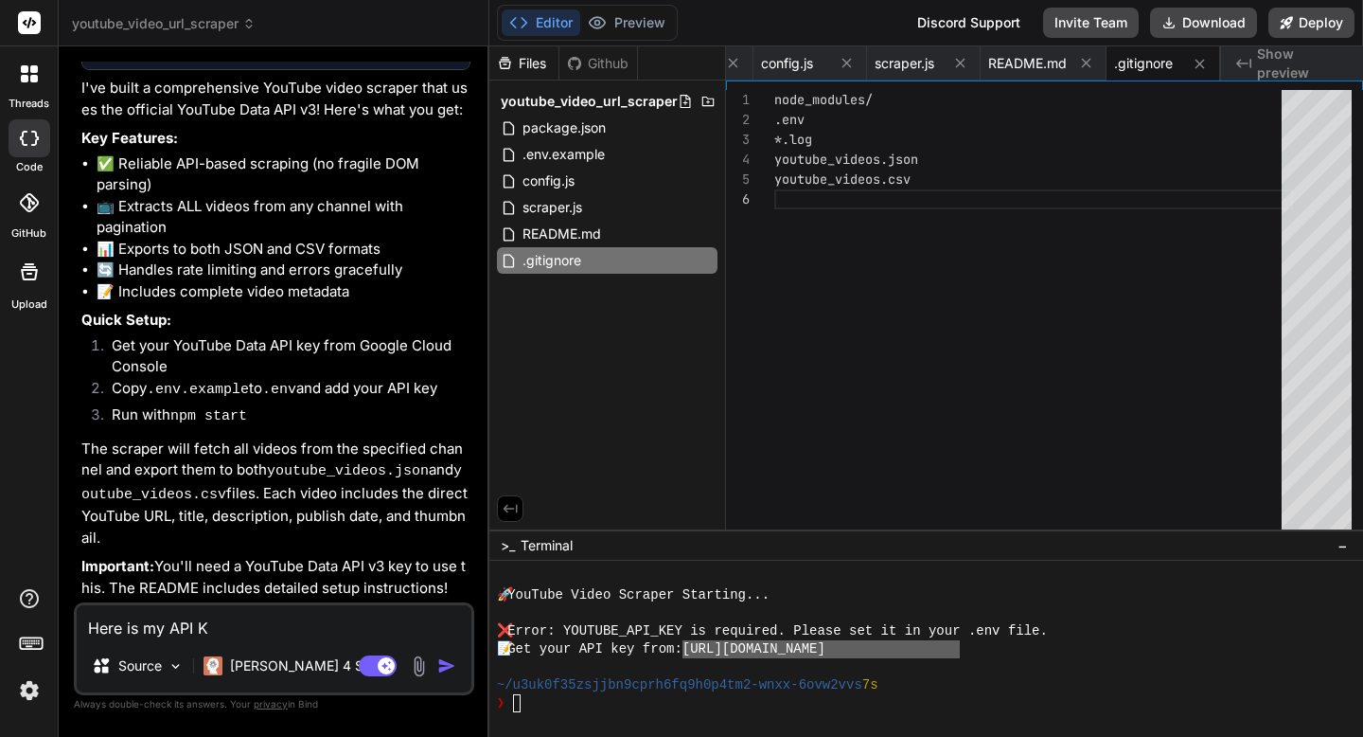
type textarea "x"
type textarea "Here is my API Ke"
type textarea "x"
type textarea "Here is my API Key"
type textarea "x"
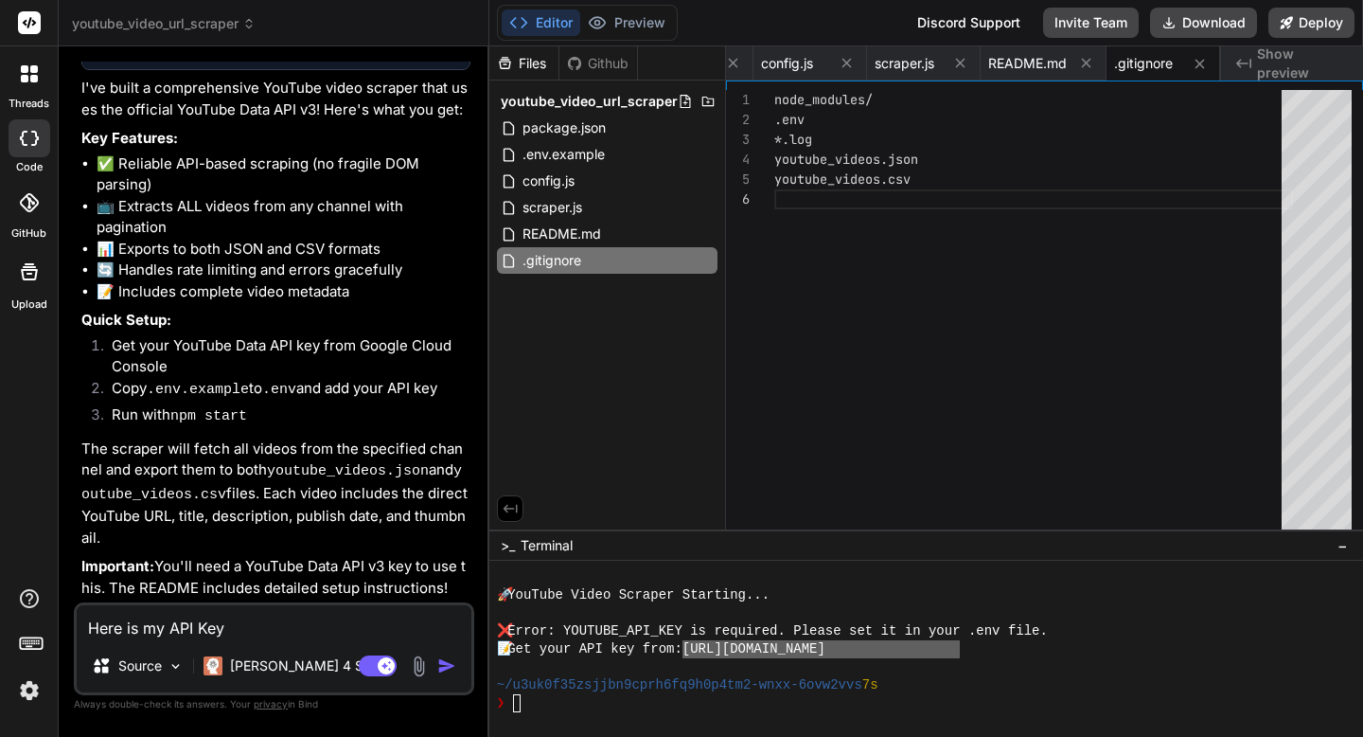
type textarea "Here is my API Key:"
type textarea "x"
type textarea "Here is my API Key:"
paste textarea "[SECURITY_DATA]"
type textarea "x"
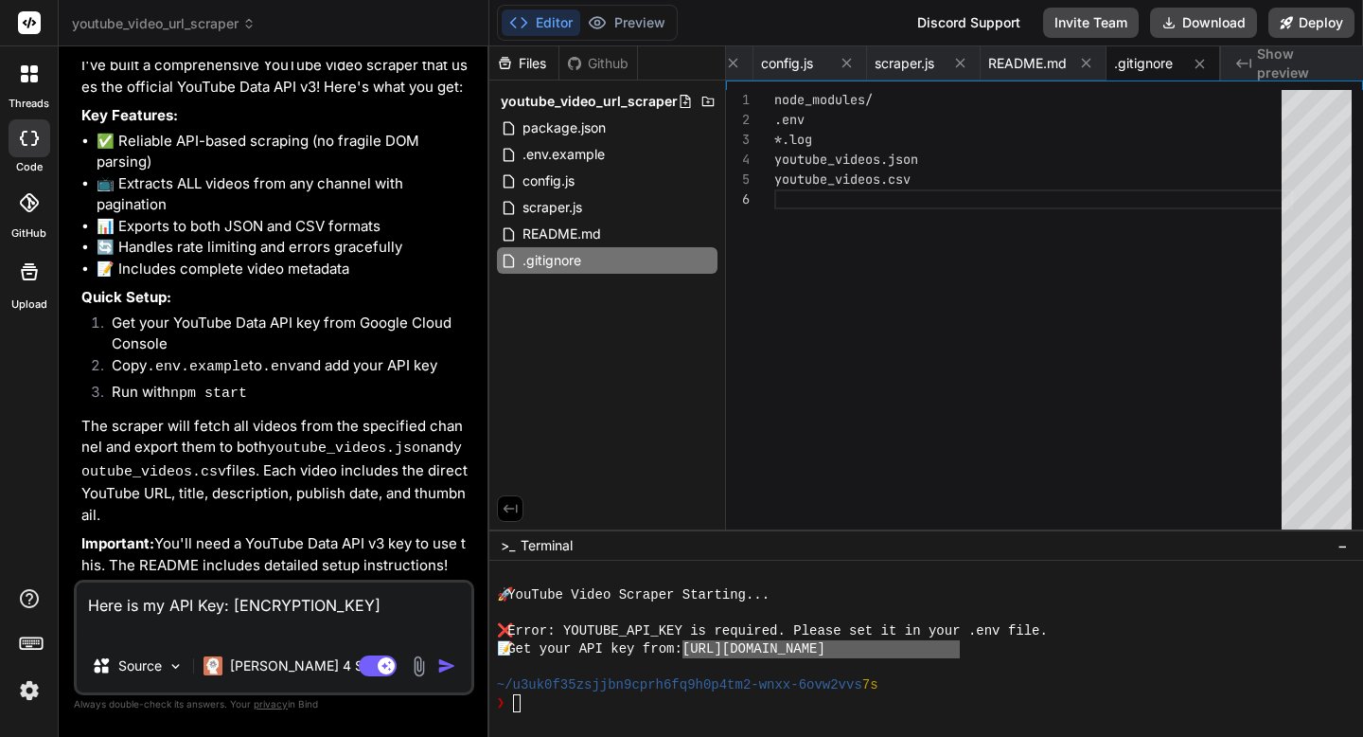
type textarea "Here is my API Key: [ENCRYPTION_KEY]"
click at [450, 665] on img "button" at bounding box center [446, 665] width 19 height 19
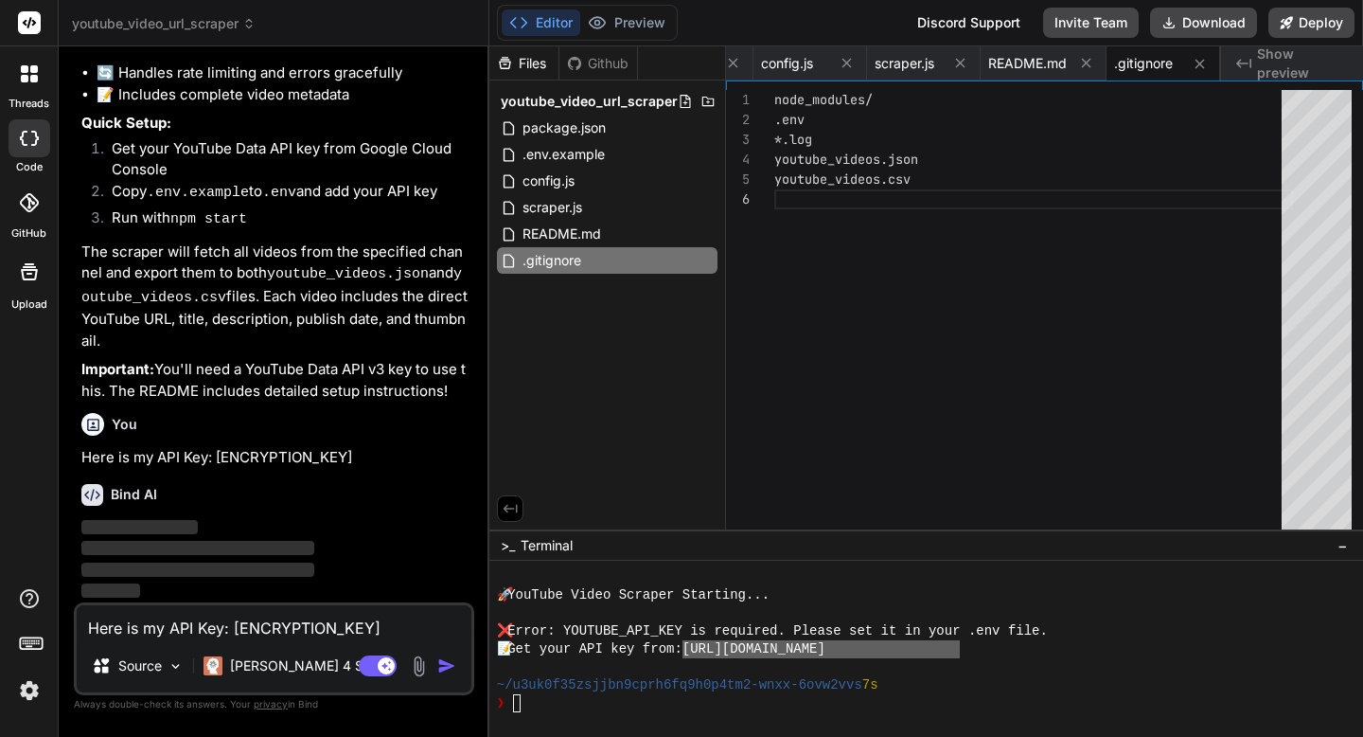
scroll to position [1594, 0]
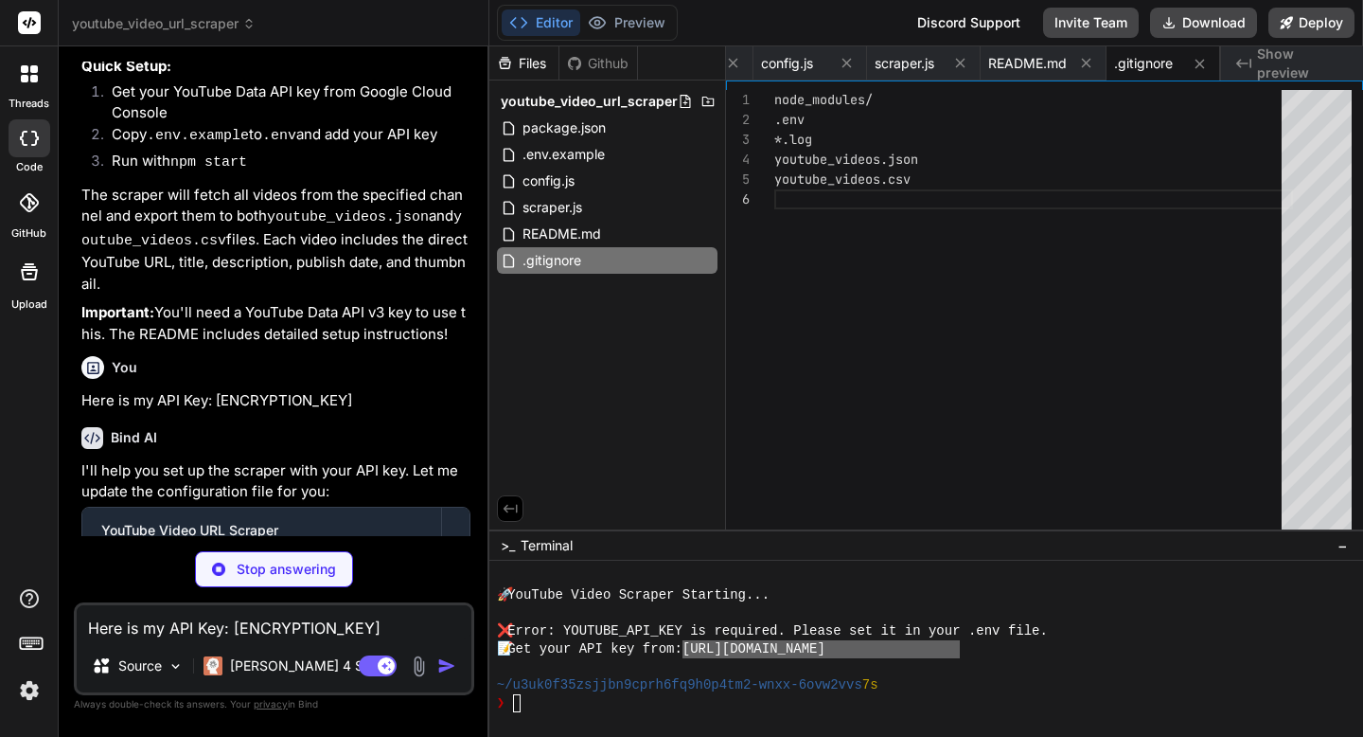
type textarea "x"
type textarea "YOUTUBE_API_KEY=[SECURITY_DATA] CHANNEL_USERNAME=FreyChu OUTPUT_FORMAT=json MAX…"
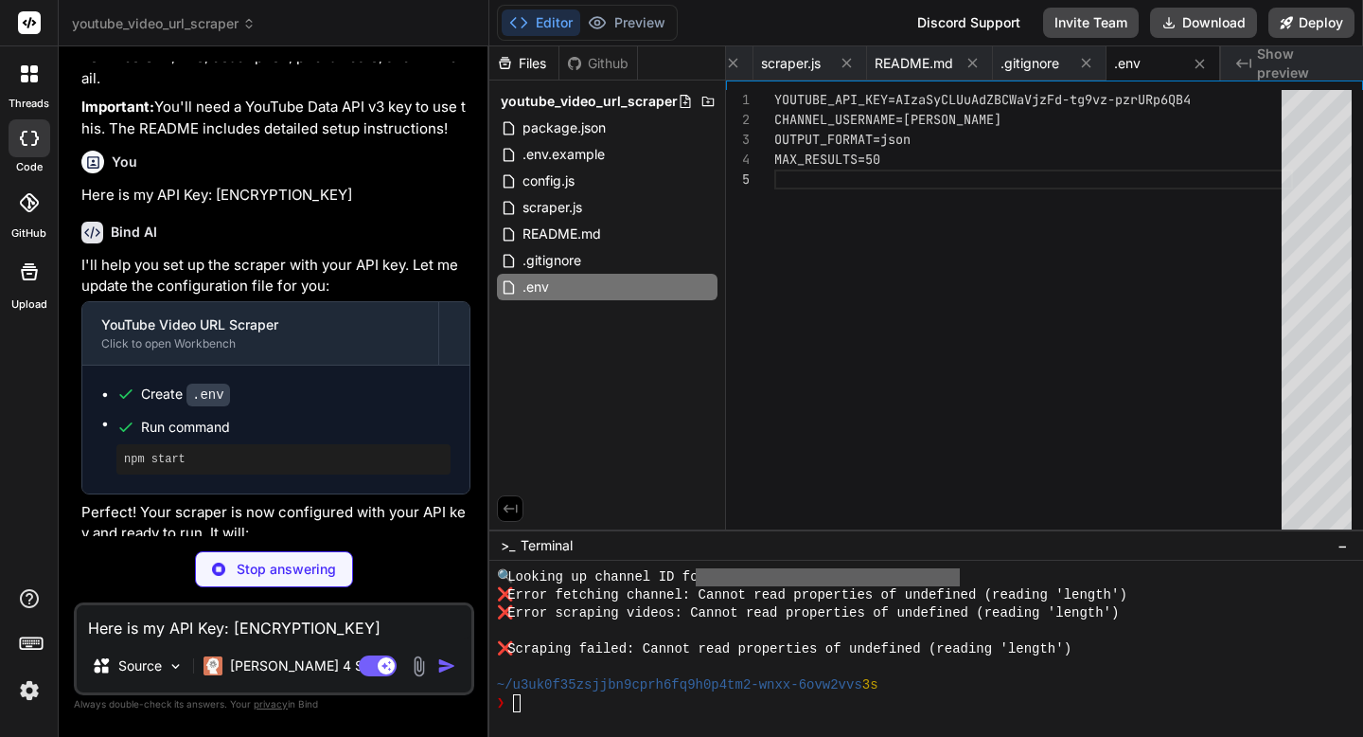
scroll to position [792, 0]
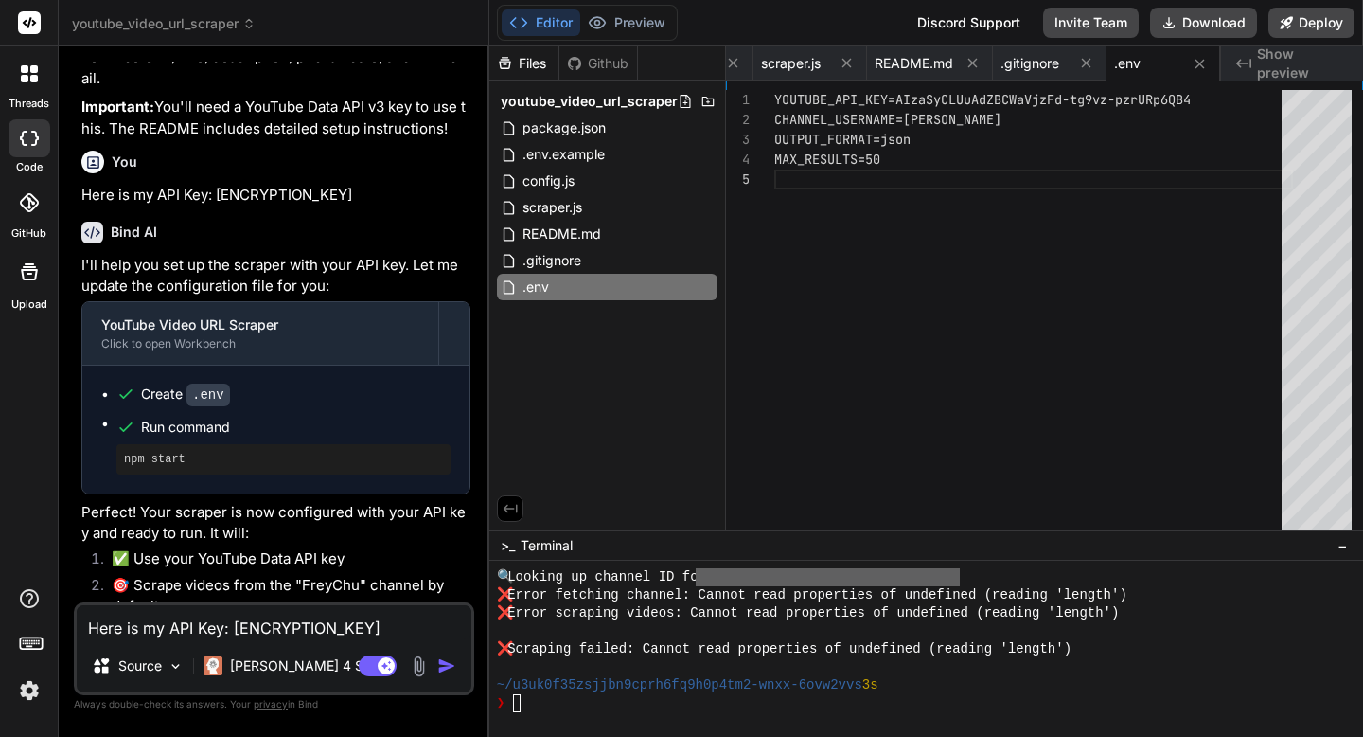
type textarea "x"
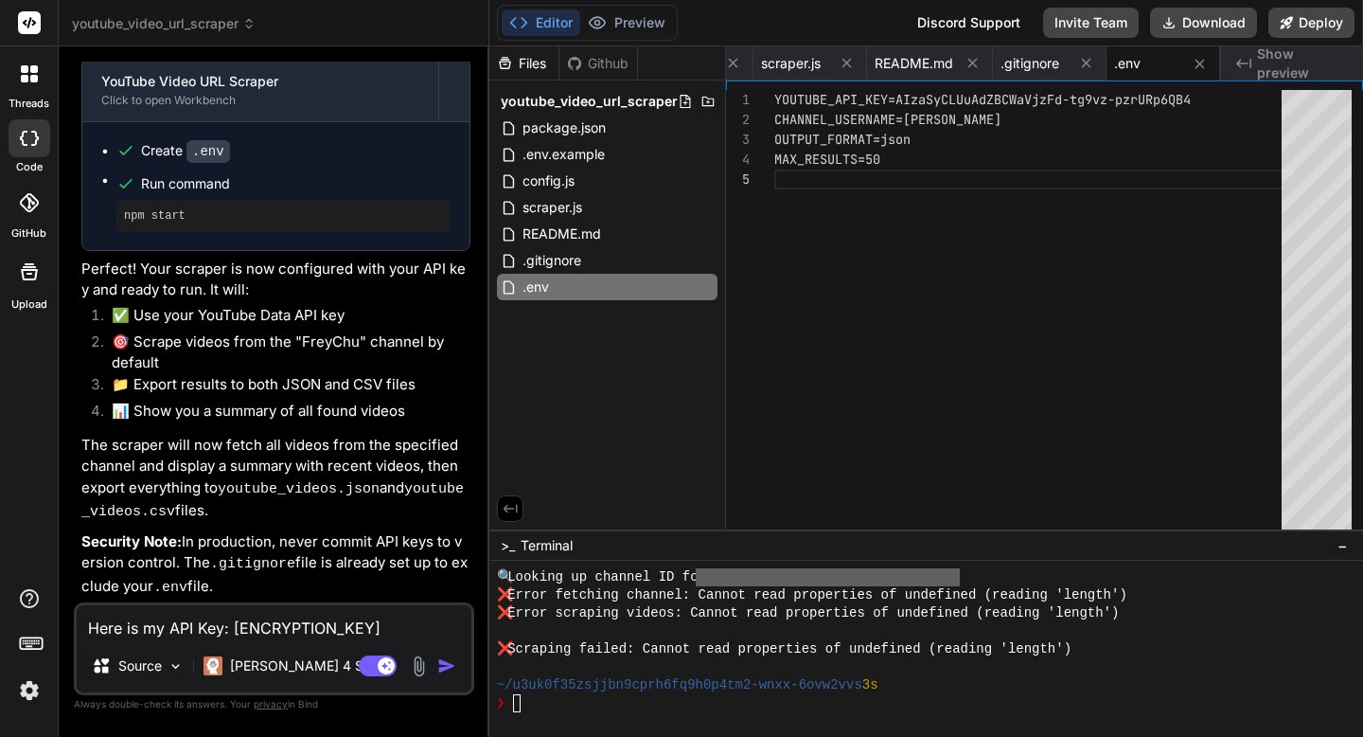
click at [310, 629] on textarea "Here is my API Key: [ENCRYPTION_KEY]" at bounding box center [274, 622] width 395 height 34
type textarea "x"
type textarea "P"
type textarea "x"
type textarea "Pl"
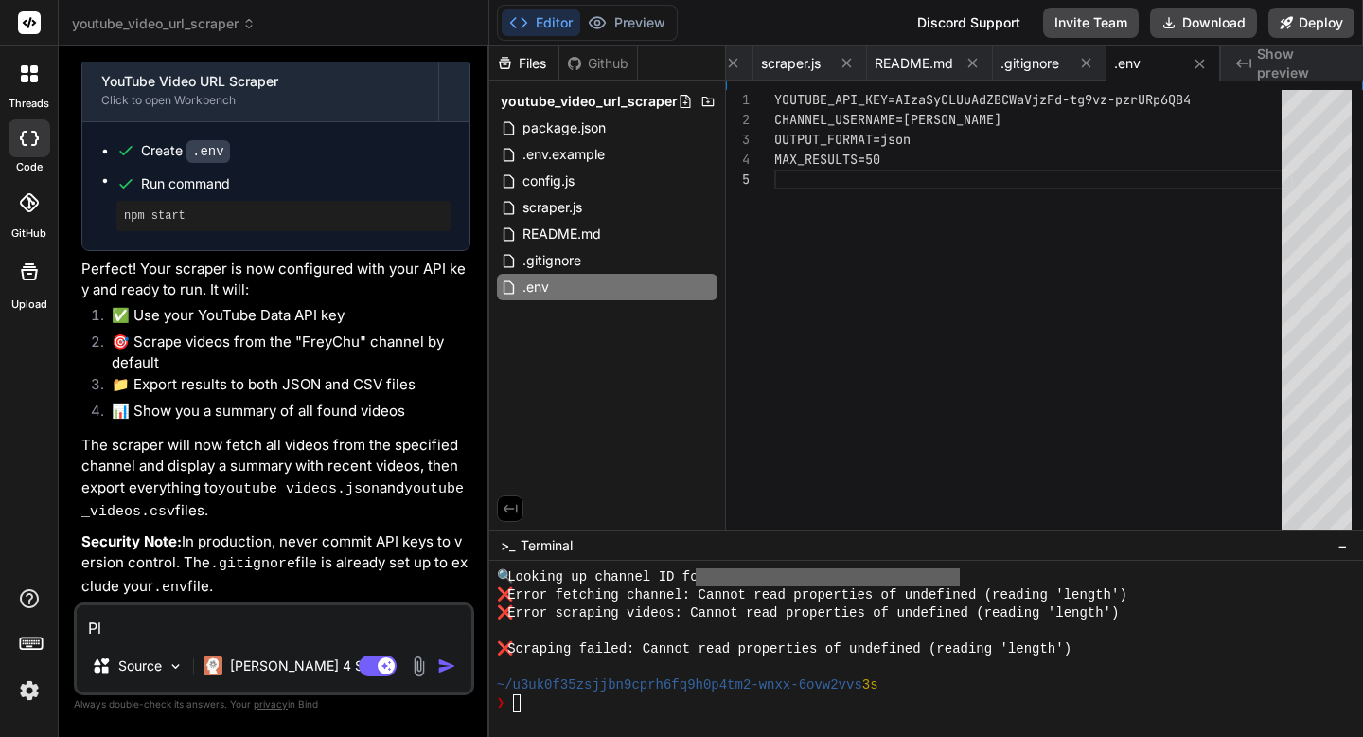
type textarea "x"
type textarea "Ple"
type textarea "x"
type textarea "Plea"
type textarea "x"
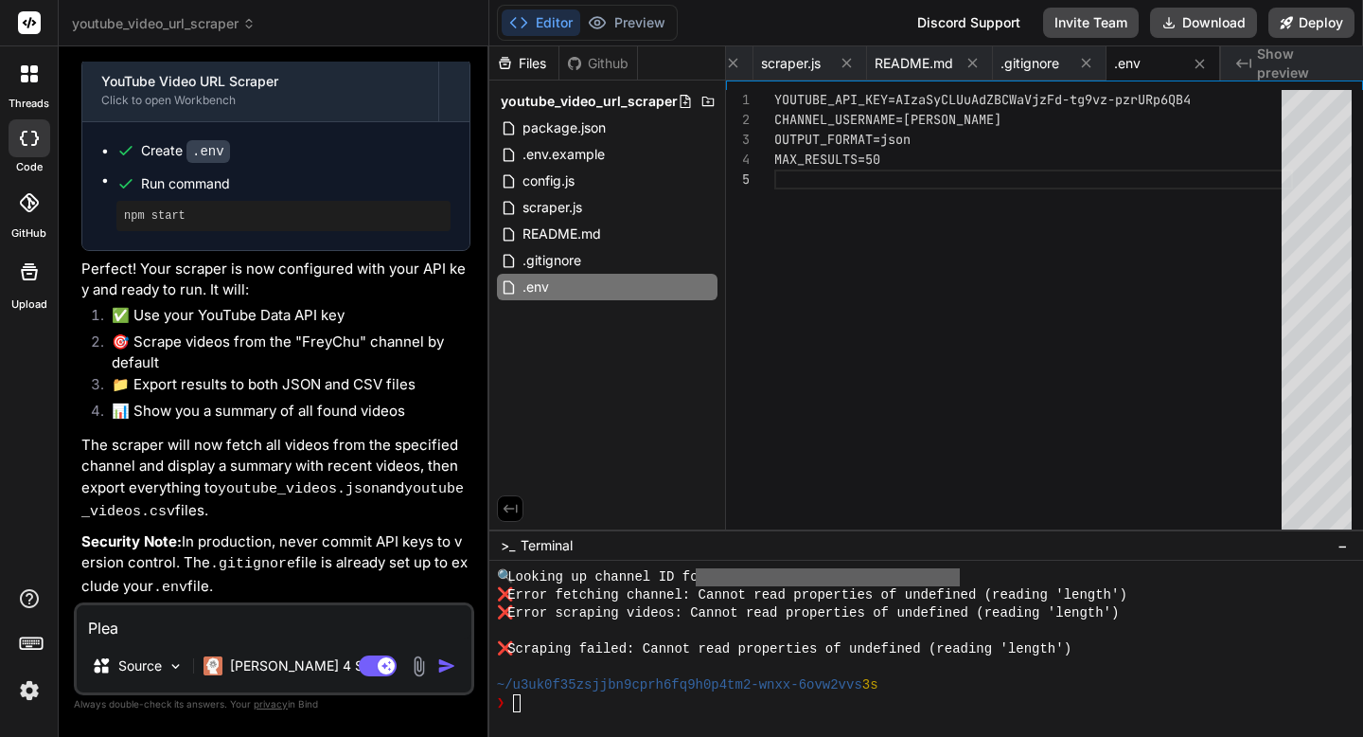
type textarea "Pleas"
type textarea "x"
type textarea "Please"
type textarea "x"
type textarea "Please"
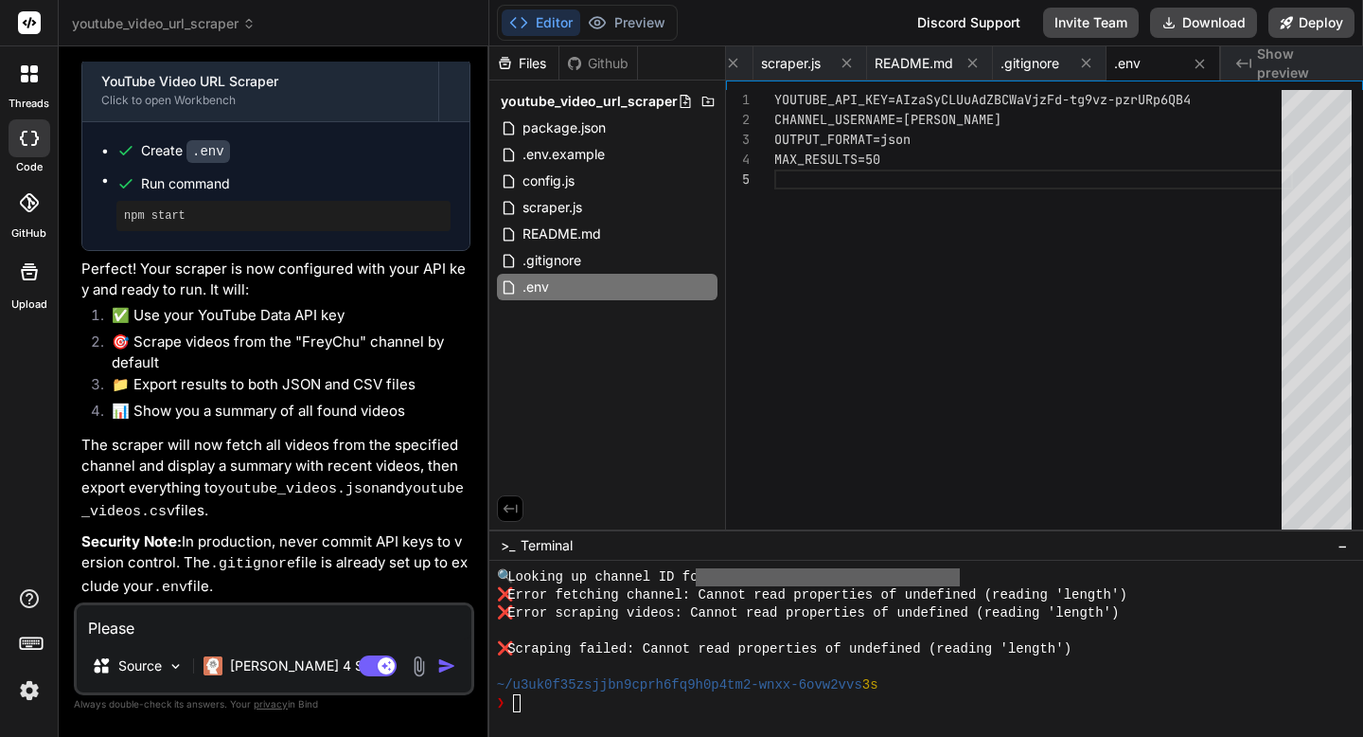
type textarea "x"
type textarea "Please f"
type textarea "x"
type textarea "Please fi"
type textarea "x"
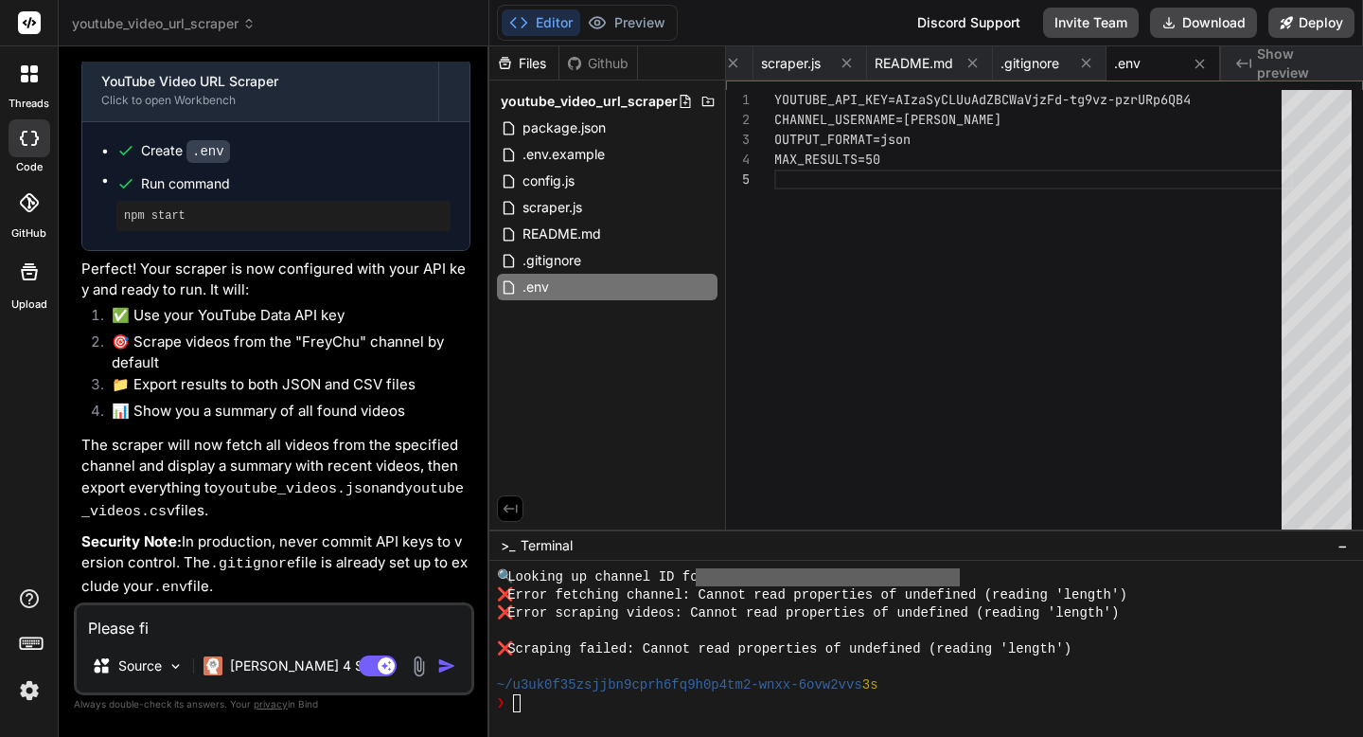
type textarea "Please fis"
type textarea "x"
type textarea "Please fis"
type textarea "x"
type textarea "Please fis t"
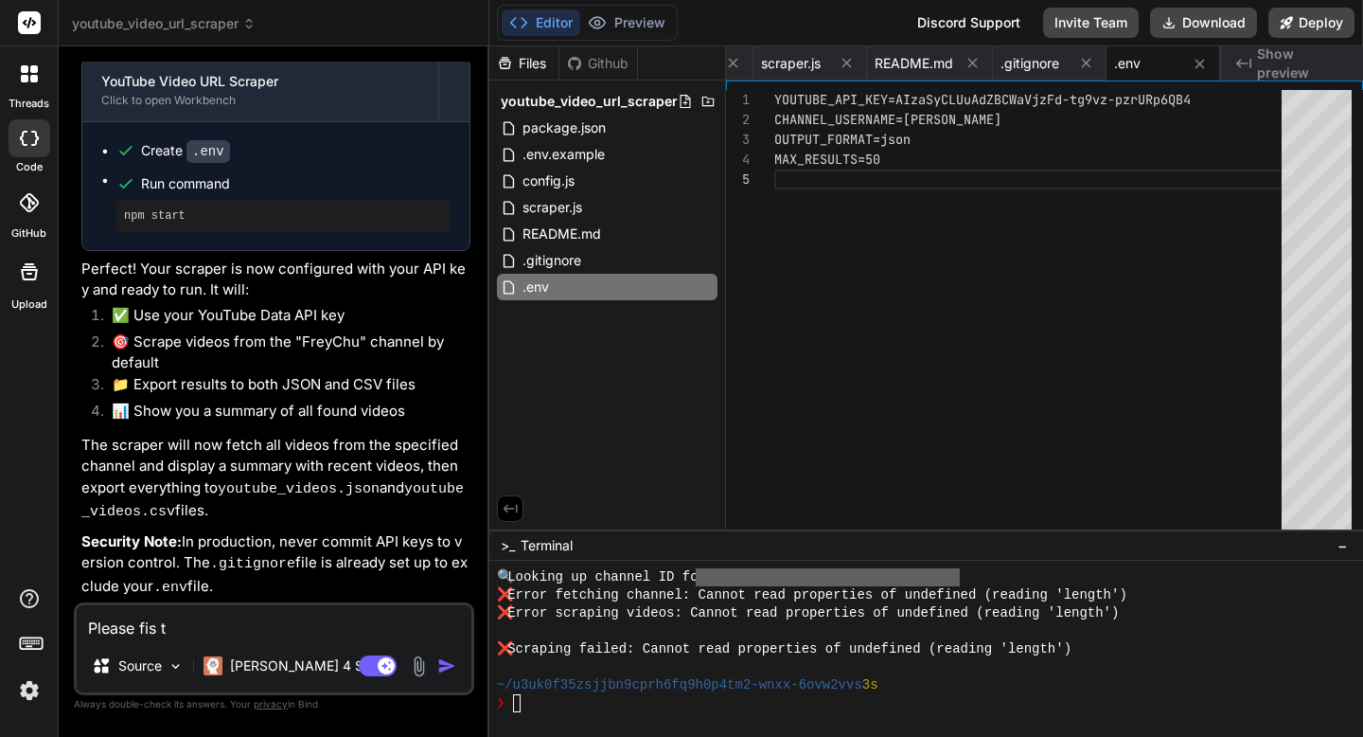
type textarea "x"
type textarea "Please fis th"
type textarea "x"
type textarea "Please fis the"
type textarea "x"
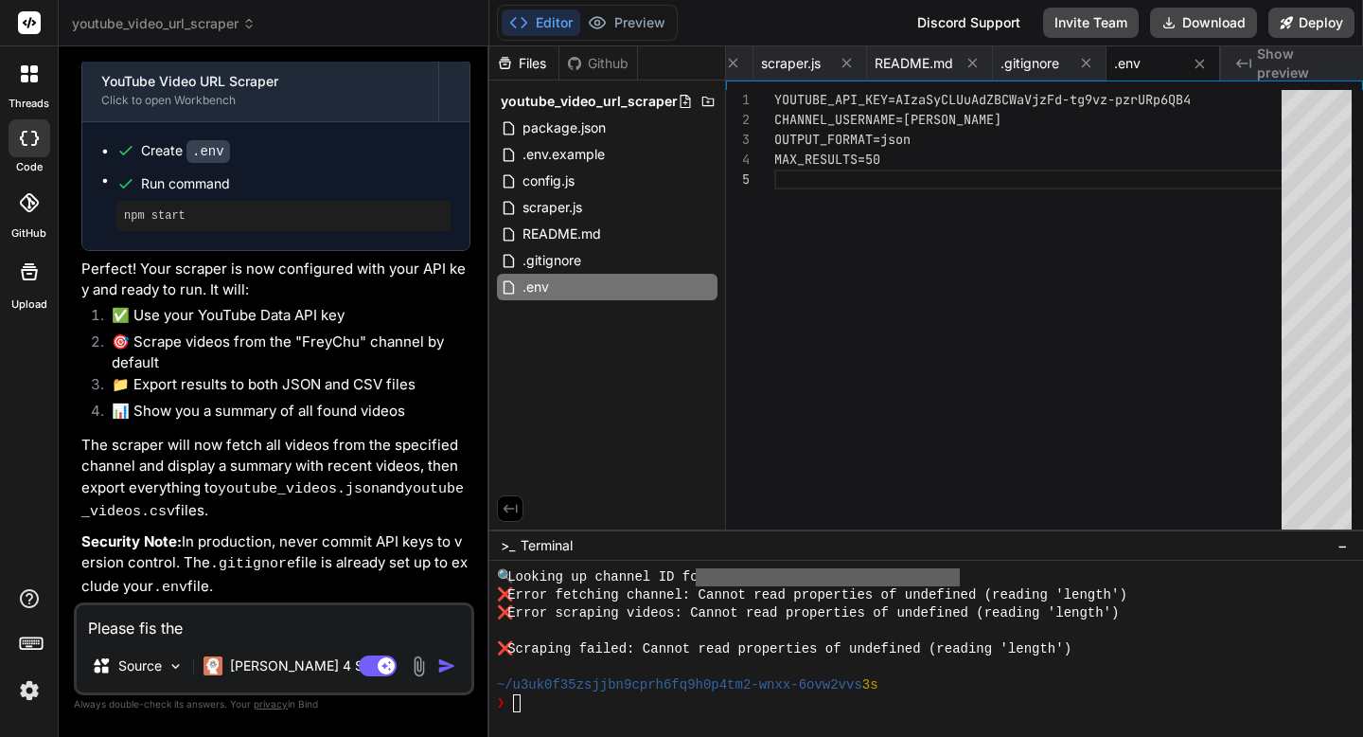
type textarea "Please fis the"
type textarea "x"
type textarea "Please fis the e"
type textarea "x"
type textarea "Please fis the er"
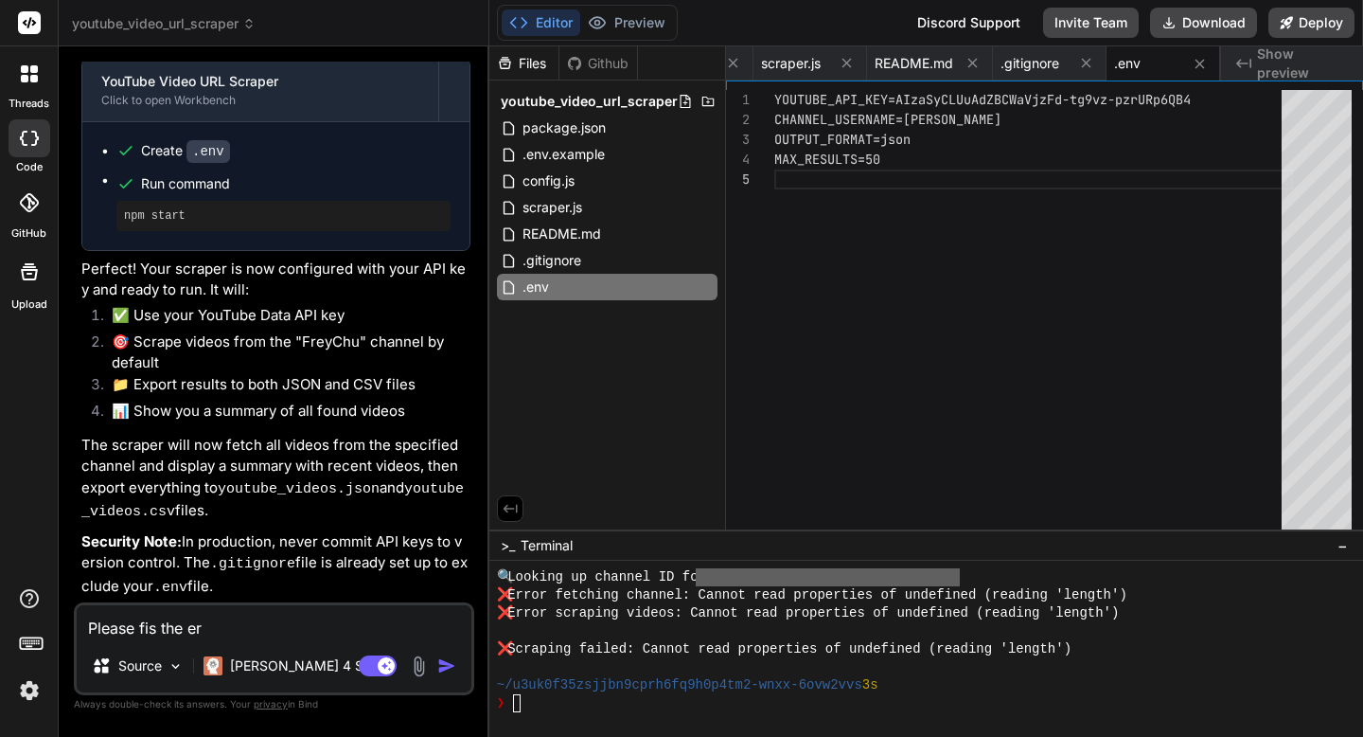
type textarea "x"
type textarea "Please fis the err"
type textarea "x"
type textarea "Please fis the erro"
type textarea "x"
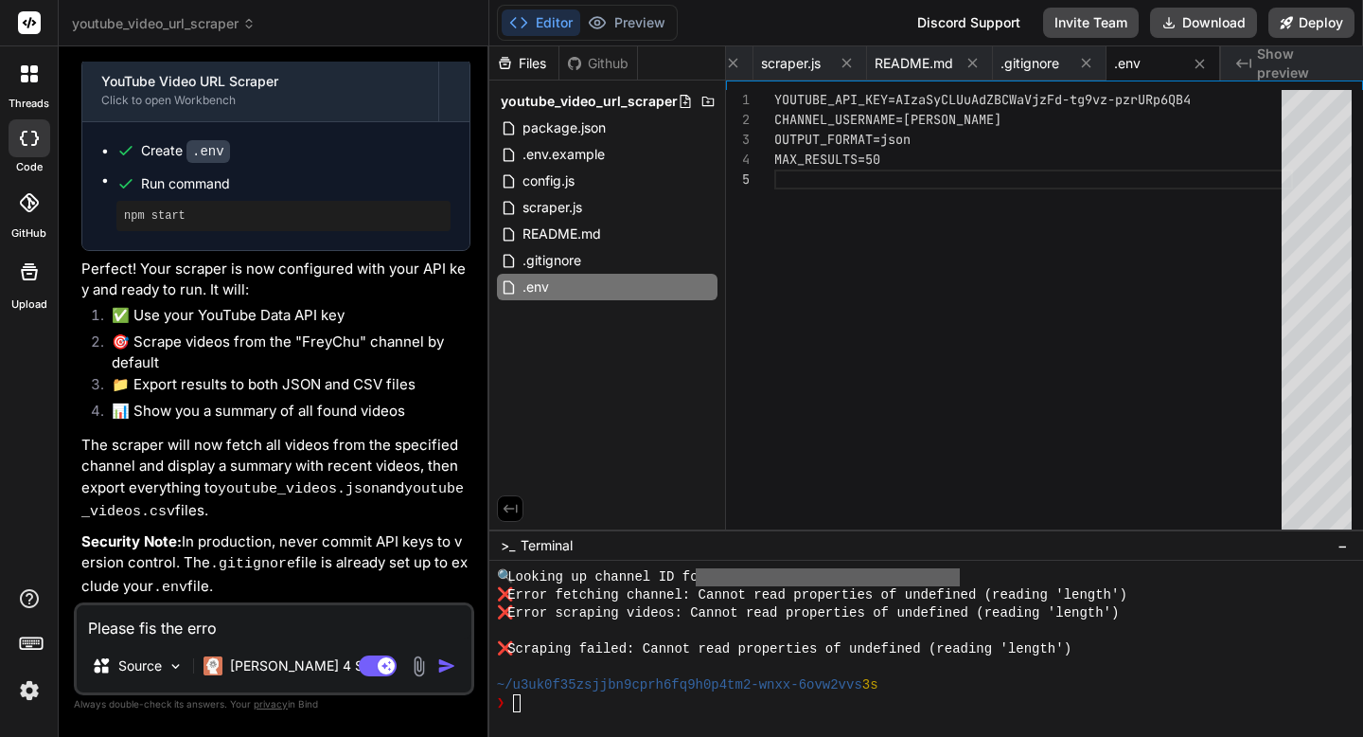
type textarea "Please fis the error"
type textarea "x"
type textarea "Please fis the errors"
click at [155, 628] on textarea "Please fis the errors" at bounding box center [274, 622] width 395 height 34
type textarea "x"
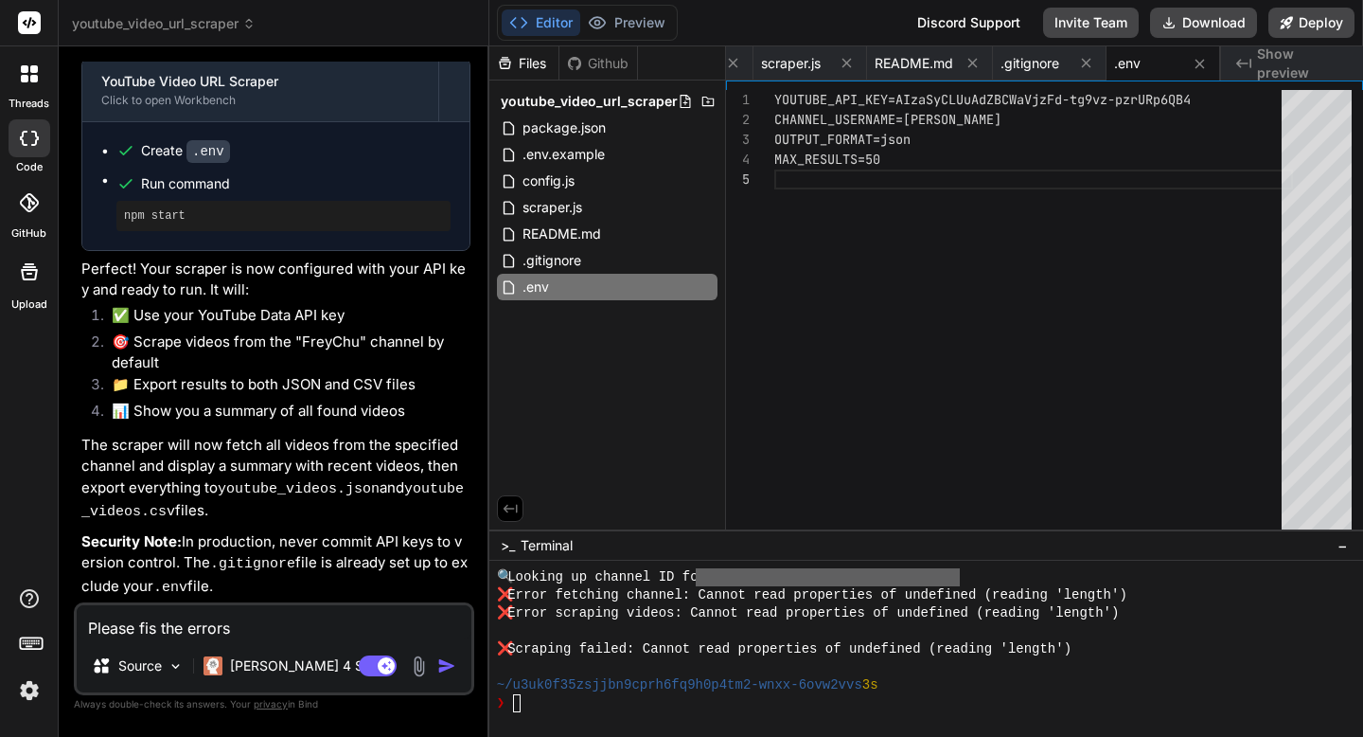
type textarea "Please fi the errors"
type textarea "x"
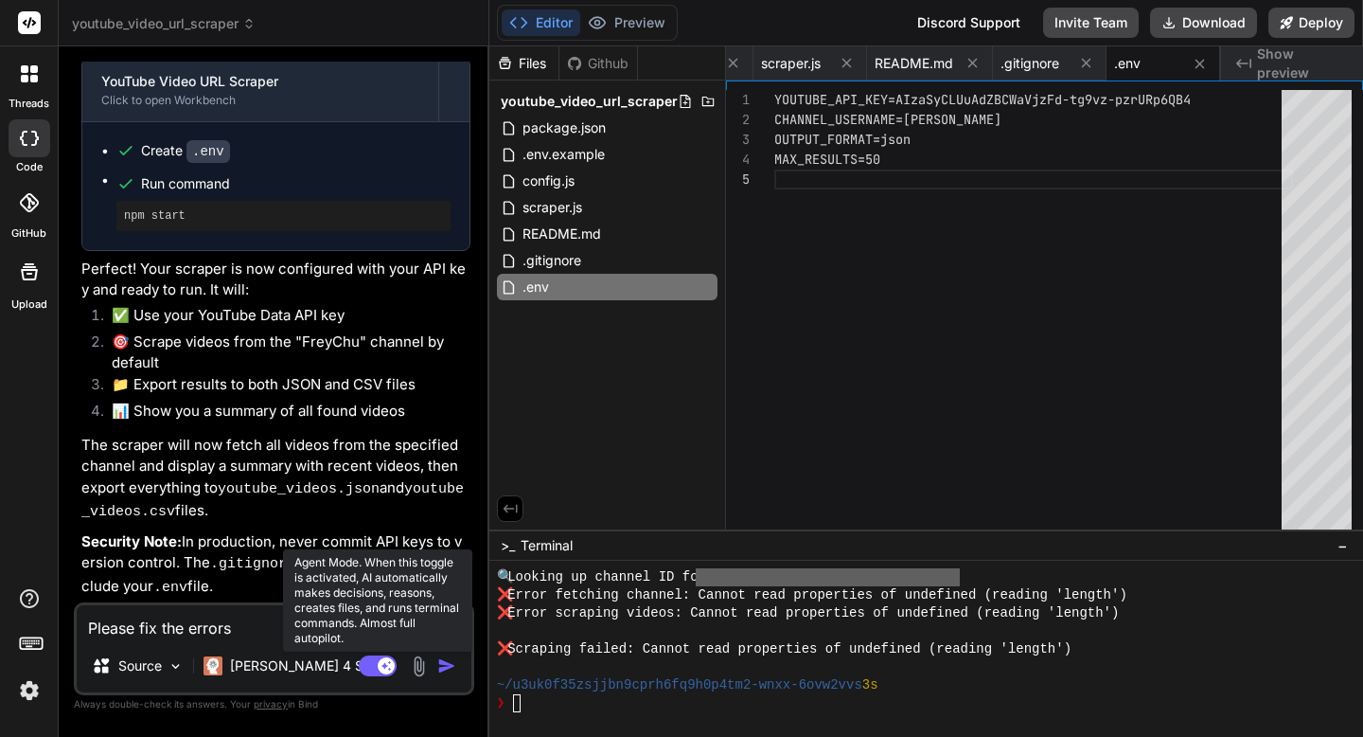
type textarea "Please fix the errors"
click at [361, 664] on rect at bounding box center [378, 665] width 38 height 21
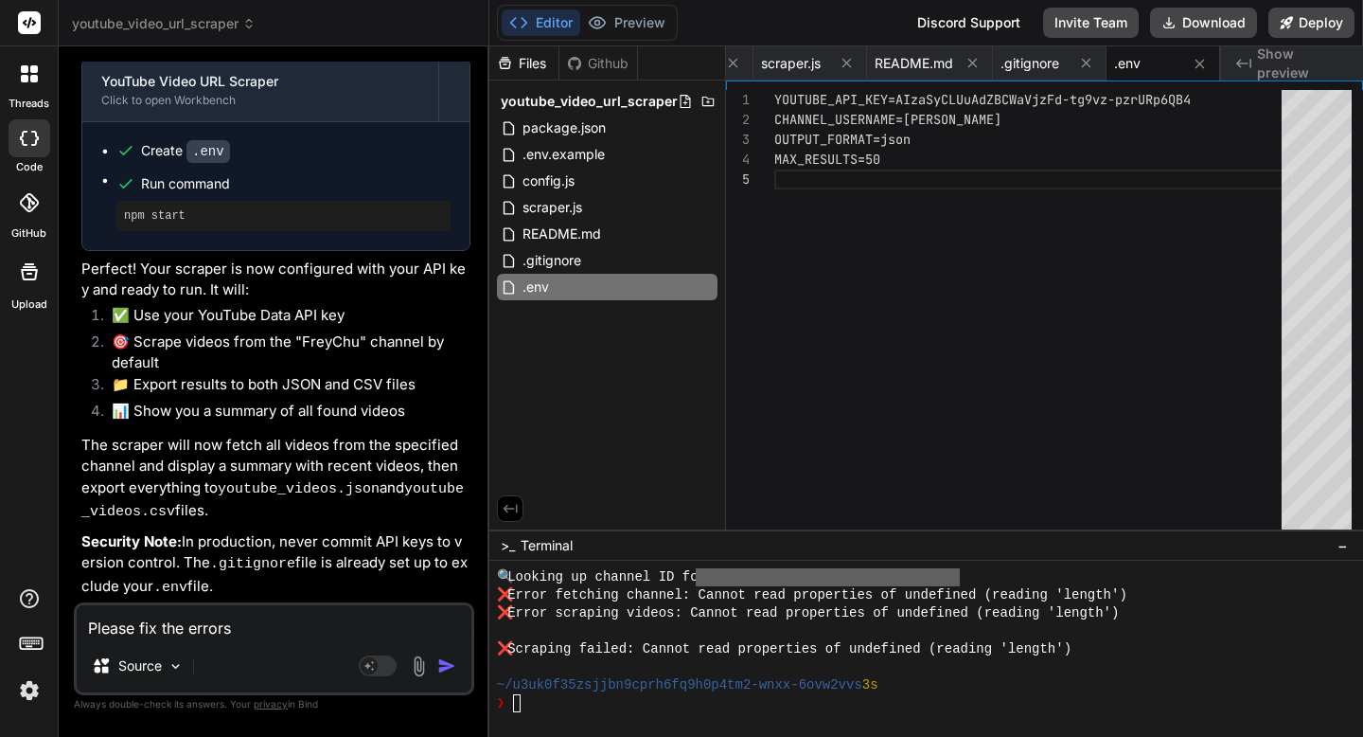
click at [448, 669] on img "button" at bounding box center [446, 665] width 19 height 19
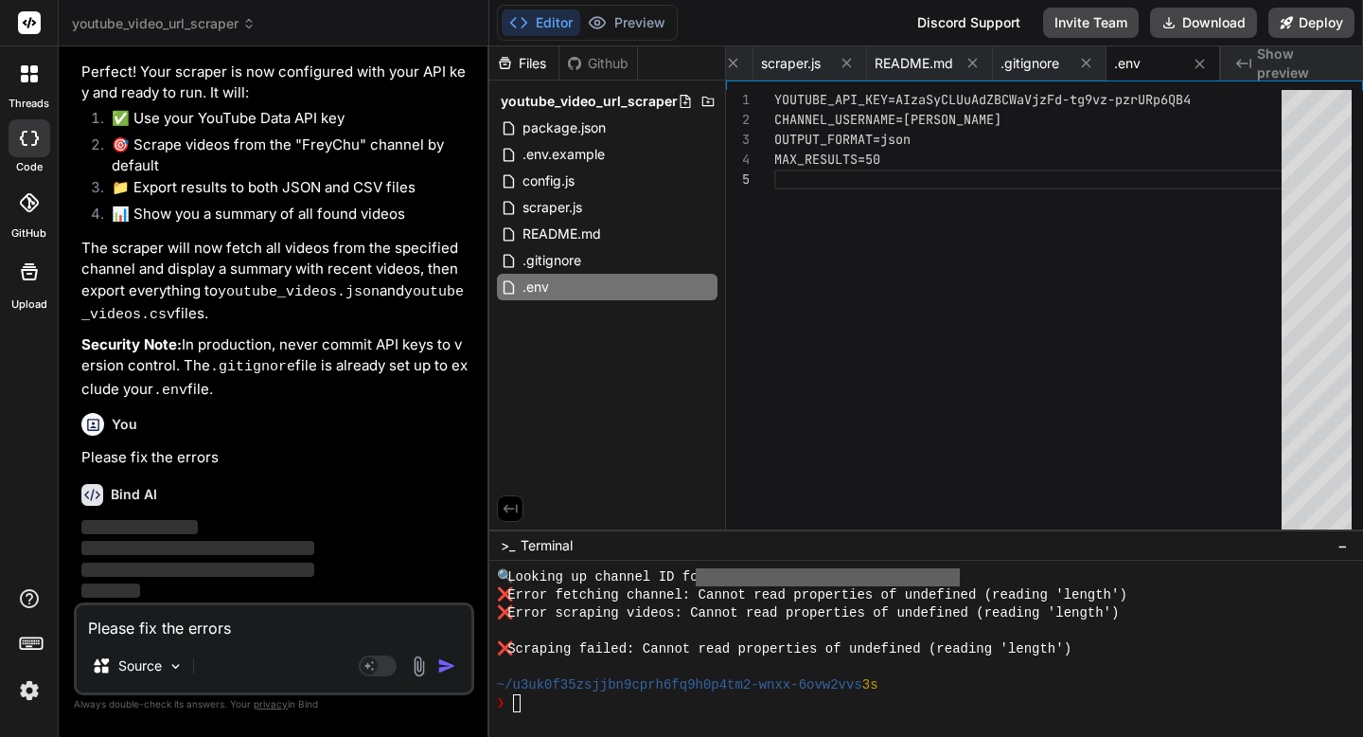
scroll to position [2288, 0]
type textarea "x"
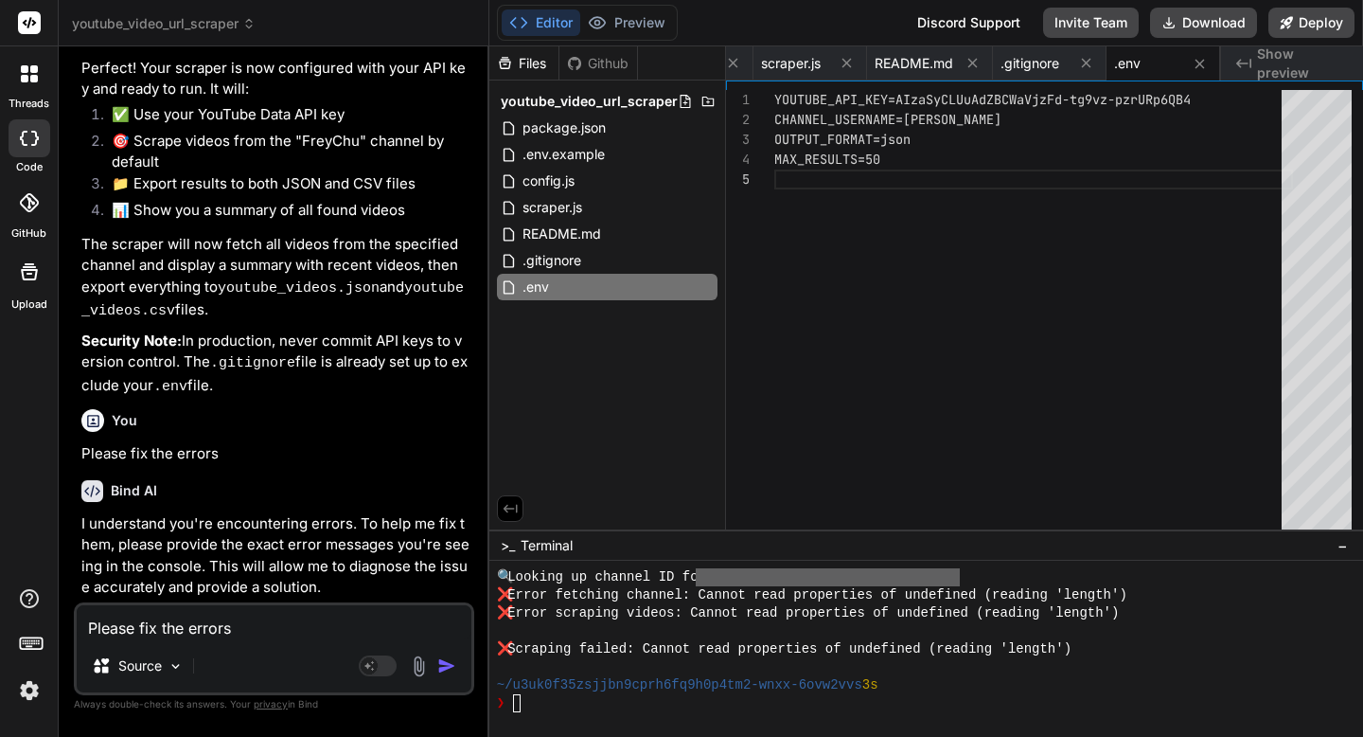
scroll to position [2291, 0]
click at [366, 633] on textarea "Please fix the errors" at bounding box center [274, 622] width 395 height 34
type textarea "x"
type textarea "L"
type textarea "x"
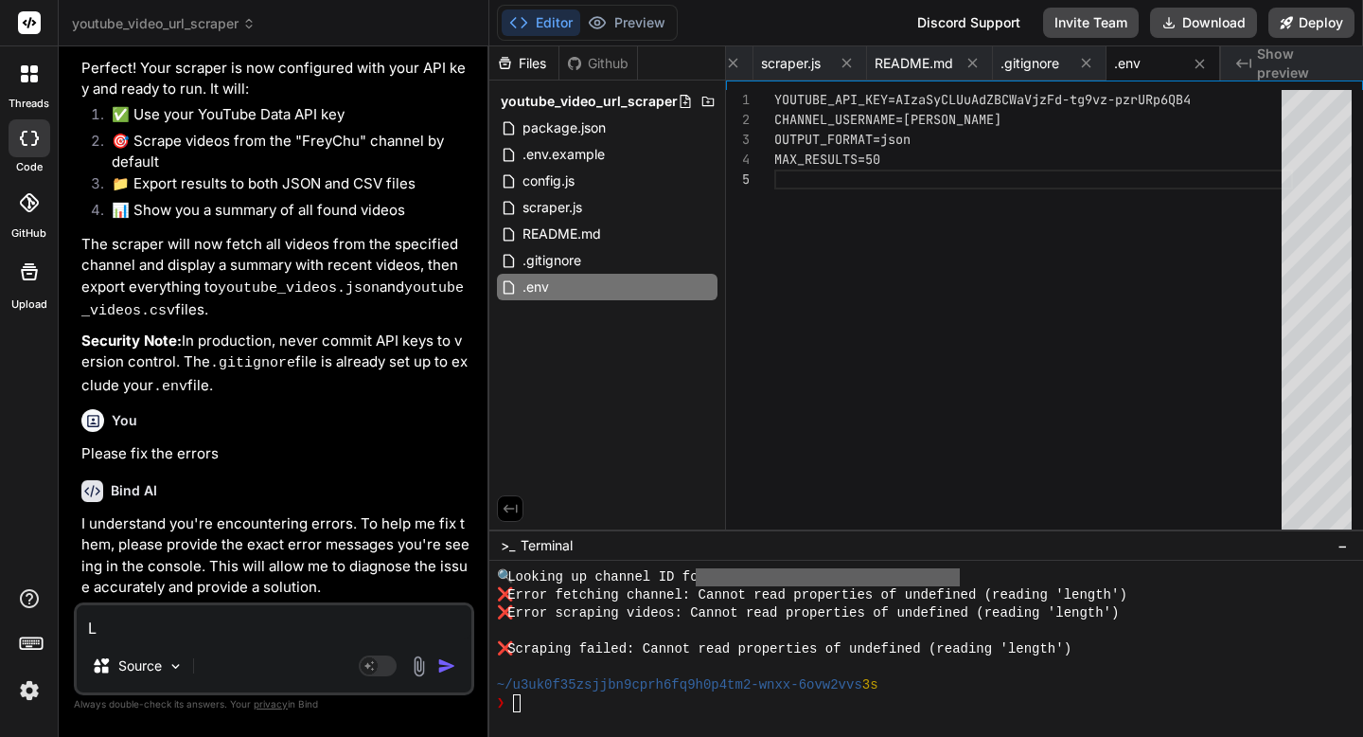
type textarea "Lo"
type textarea "x"
type textarea "Loo"
type textarea "x"
type textarea "Look"
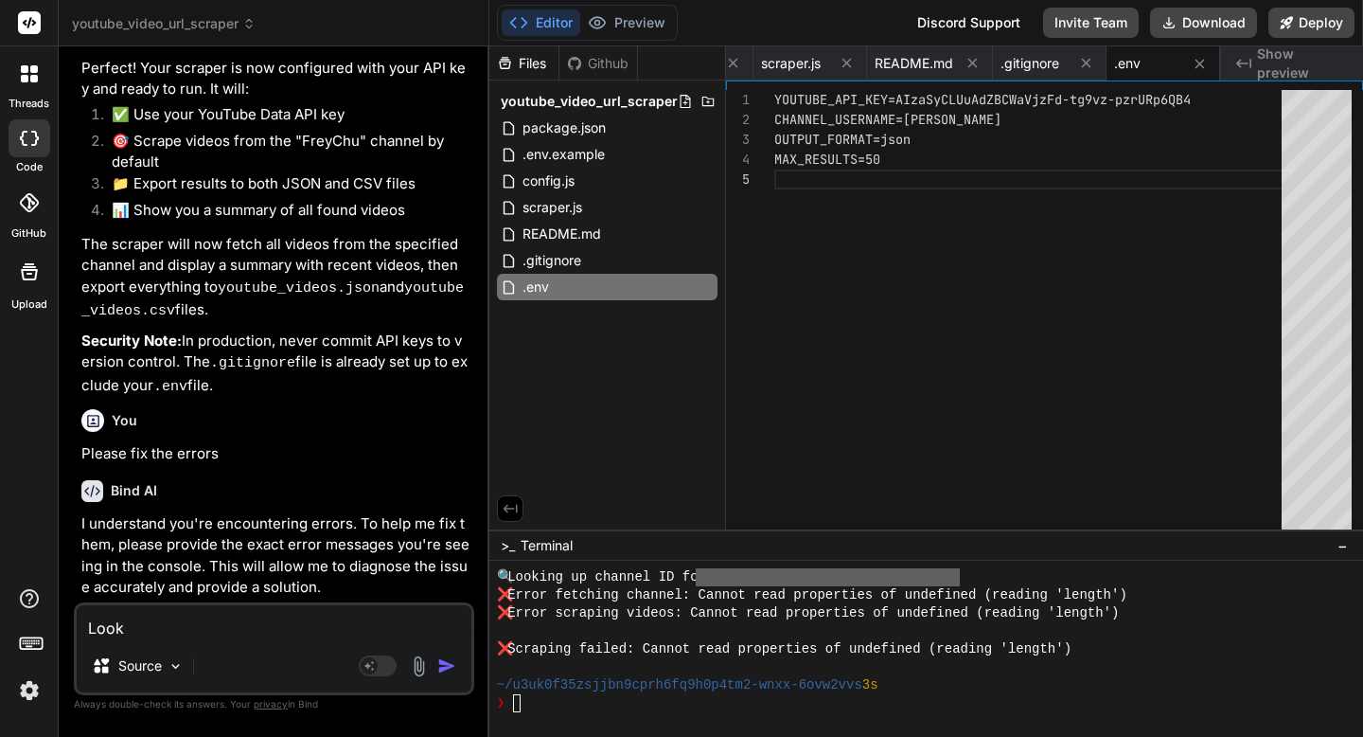
type textarea "x"
type textarea "Look"
type textarea "x"
type textarea "Look i"
type textarea "x"
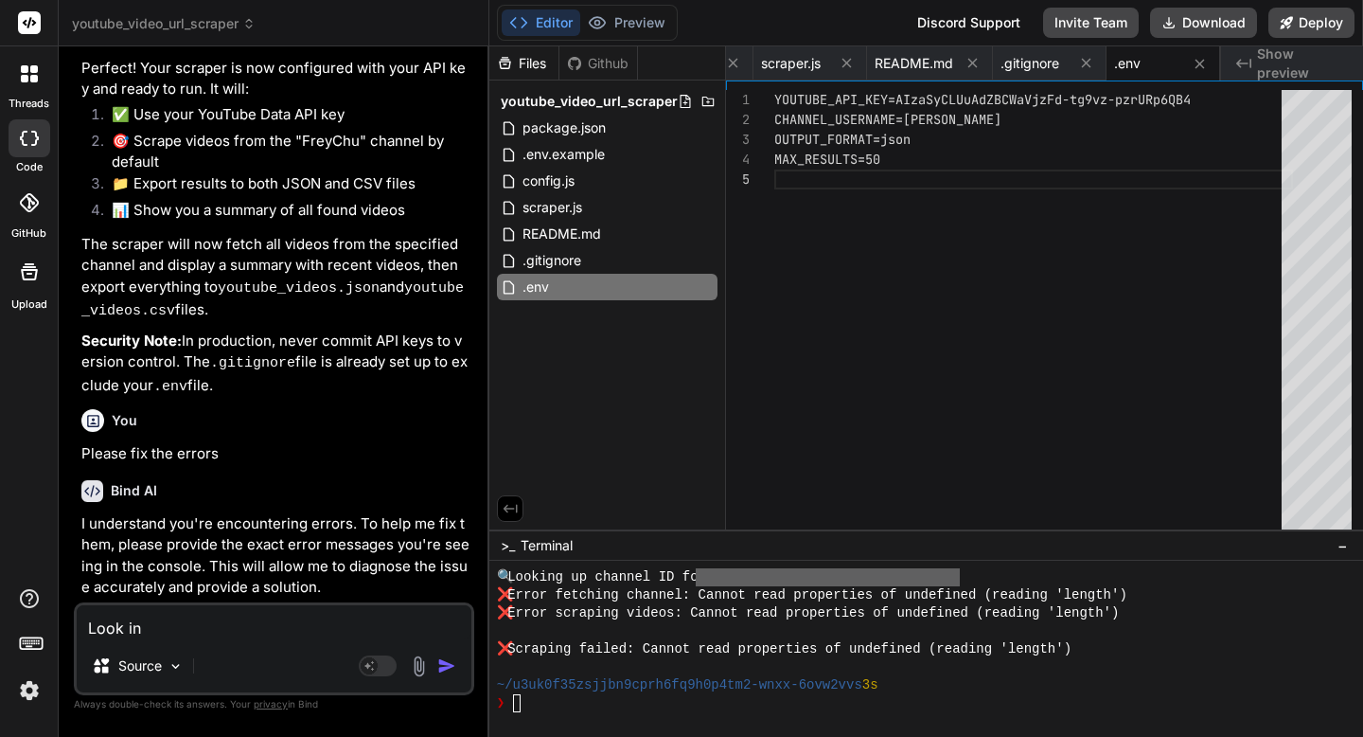
type textarea "Look in"
type textarea "x"
type textarea "Look in t"
type textarea "x"
type textarea "Look in th"
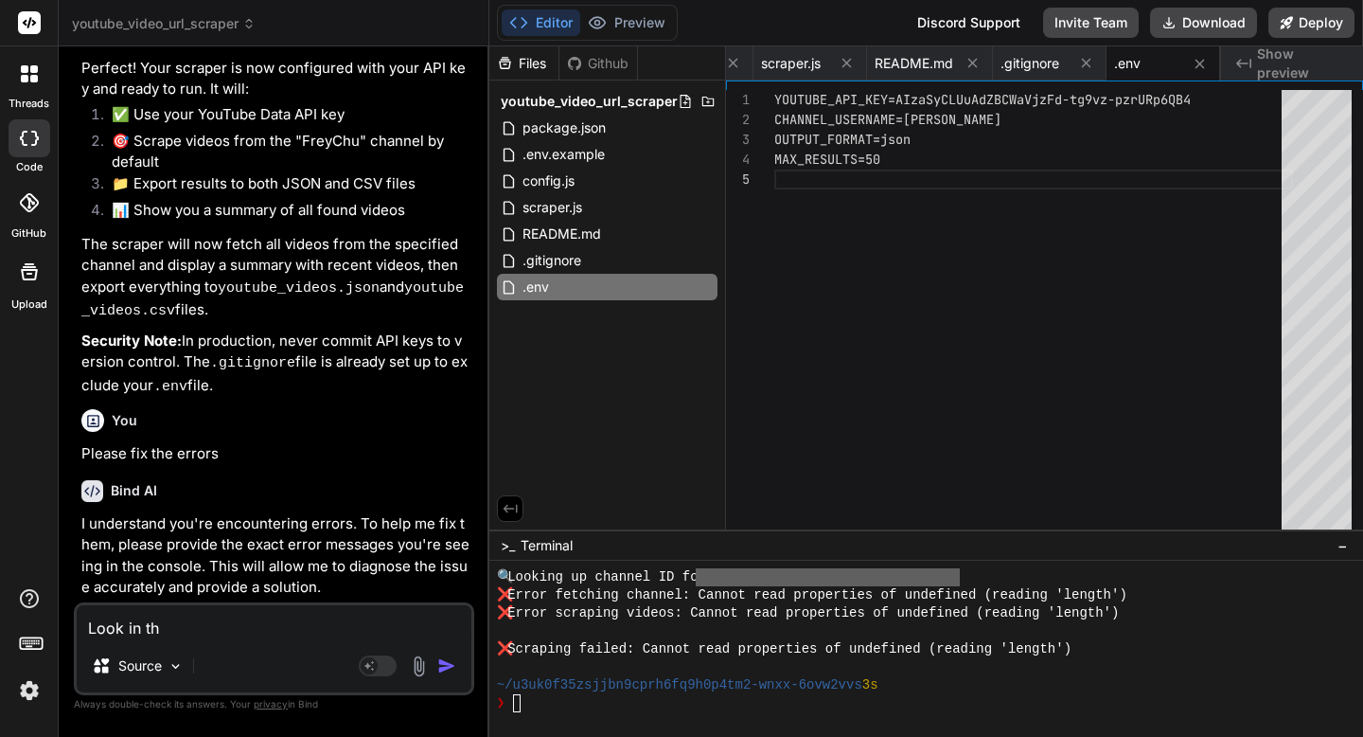
type textarea "x"
type textarea "Look in the"
type textarea "x"
type textarea "Look in the"
click at [447, 664] on img "button" at bounding box center [446, 665] width 19 height 19
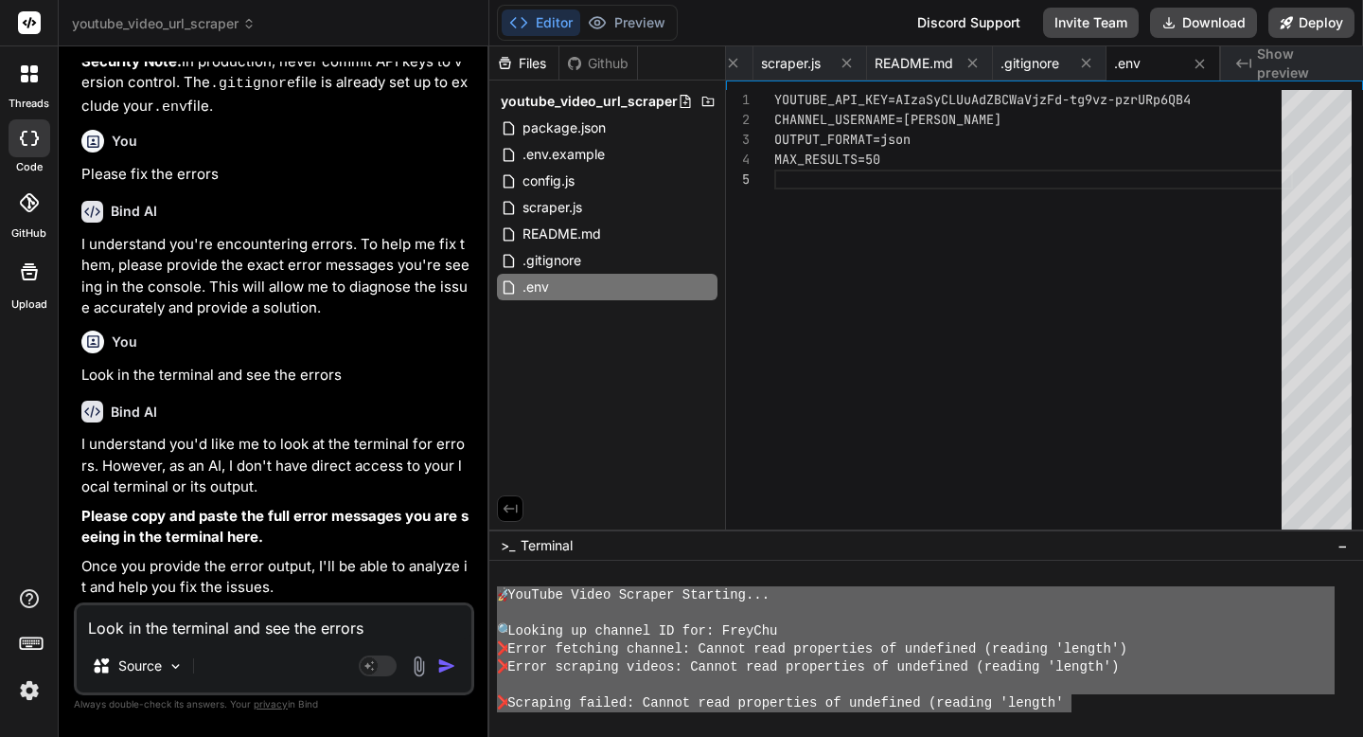
scroll to position [792, 0]
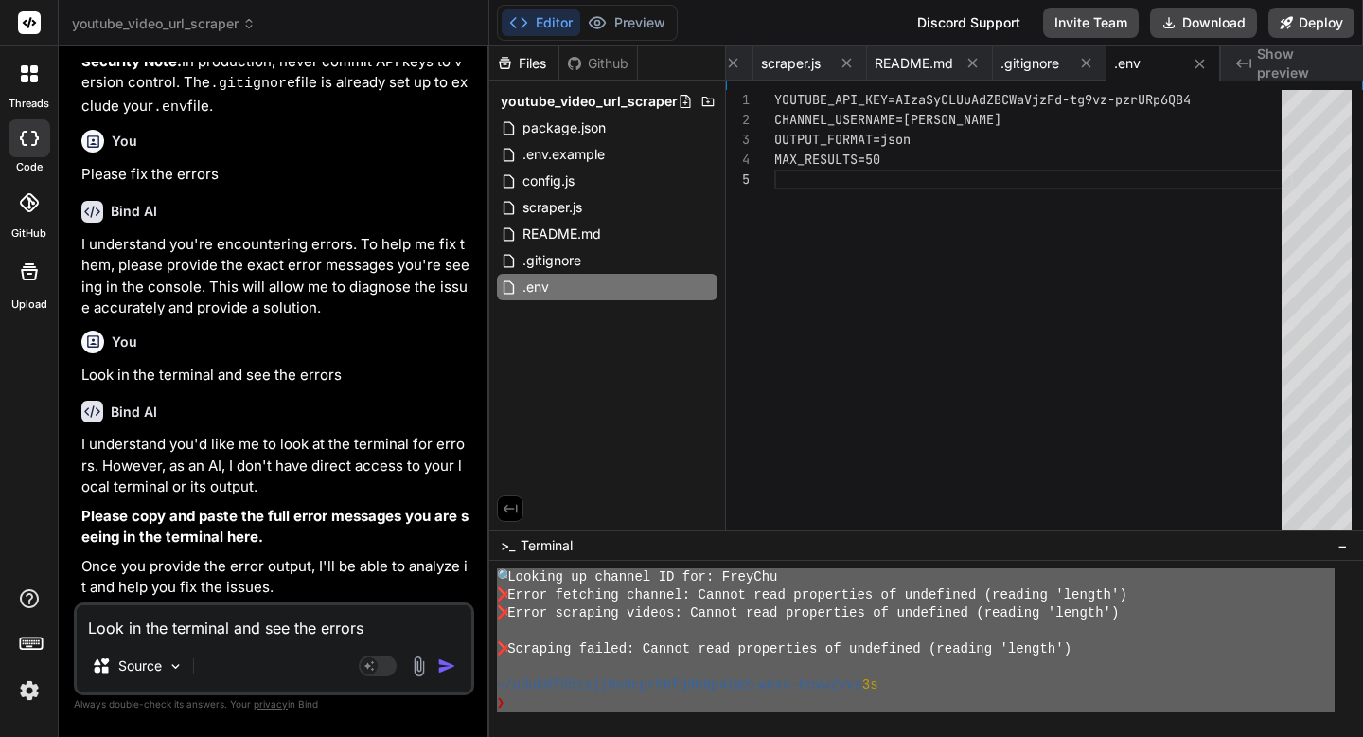
drag, startPoint x: 498, startPoint y: 597, endPoint x: 1097, endPoint y: 714, distance: 610.6
click at [317, 633] on textarea "Look in the terminal and see the errors" at bounding box center [274, 622] width 395 height 34
paste textarea "🚀 YouTube Video Scraper Starting... 🔍 Looking up channel ID for: FreyChu ❌ Erro…"
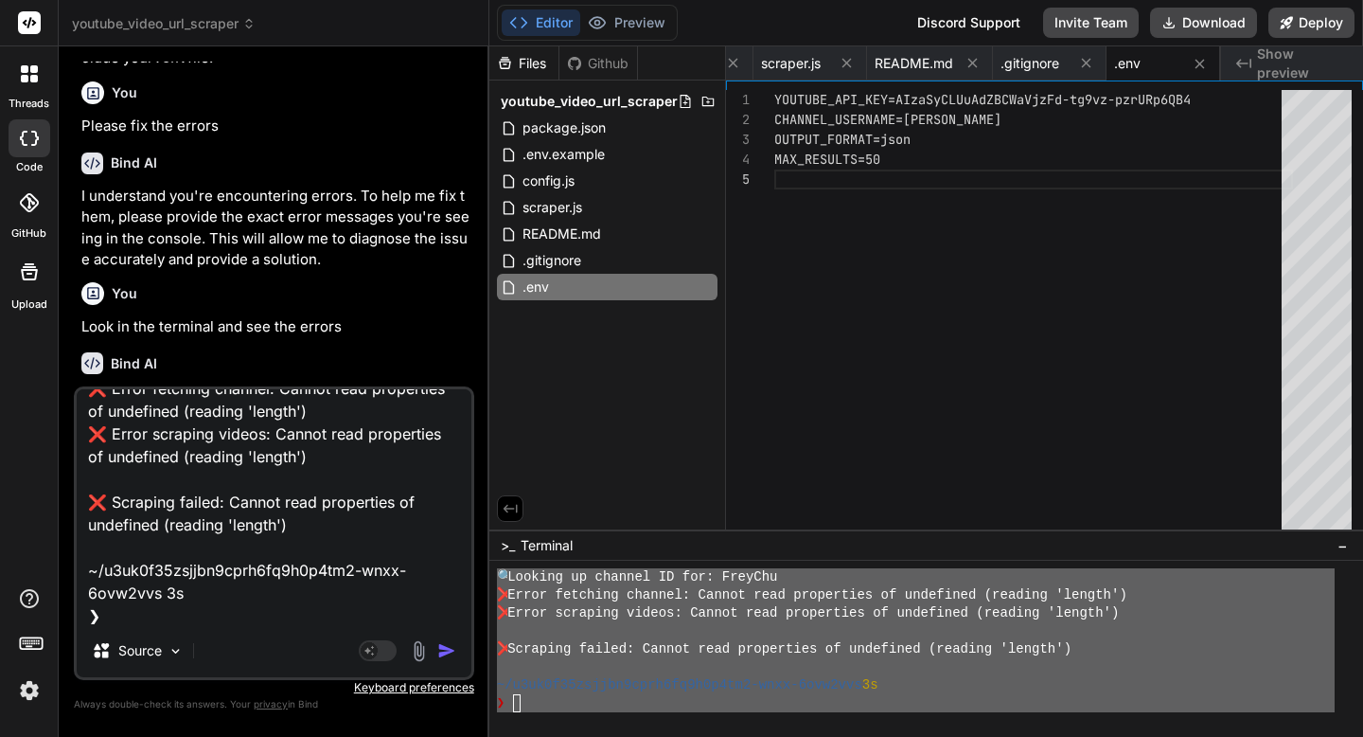
click at [447, 651] on img "button" at bounding box center [446, 650] width 19 height 19
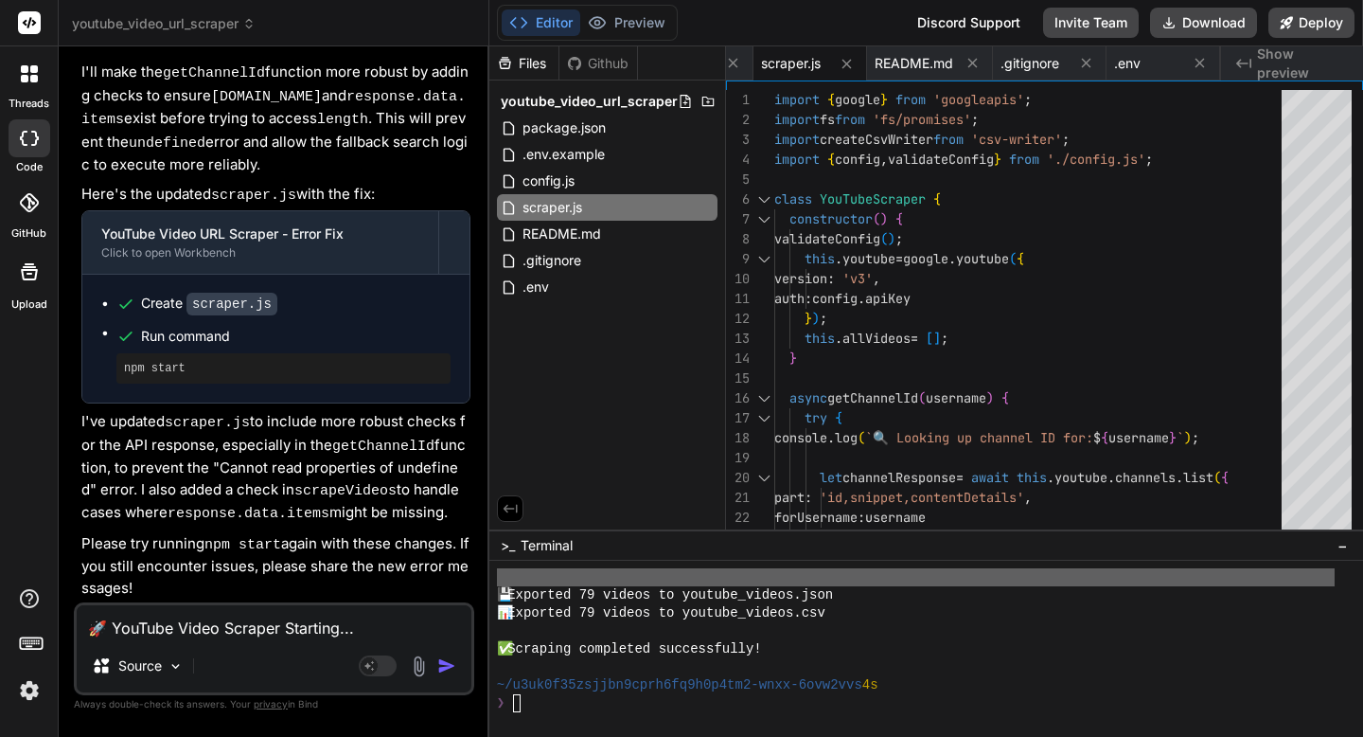
scroll to position [1565, 0]
click at [221, 629] on textarea "🚀 YouTube Video Scraper Starting... 🔍 Looking up channel ID for: FreyChu ❌ Erro…" at bounding box center [274, 622] width 395 height 34
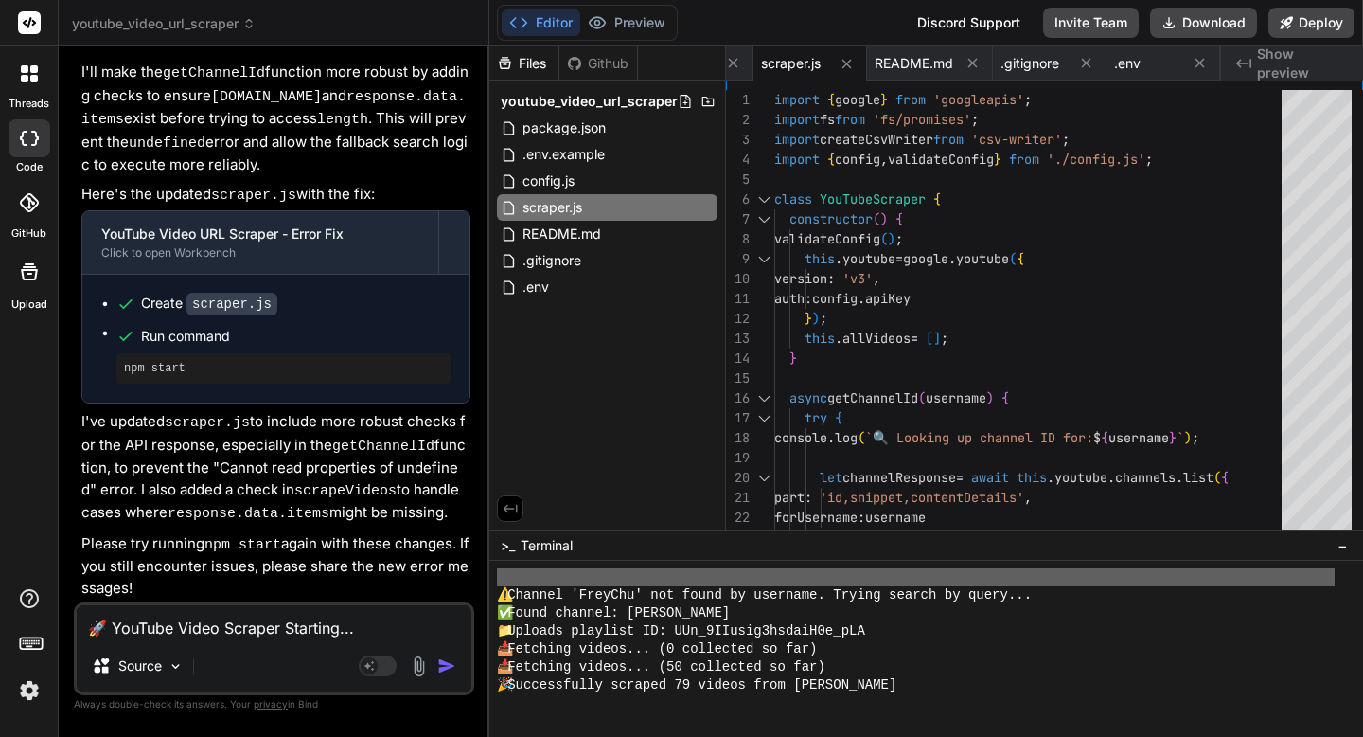
scroll to position [1101, 0]
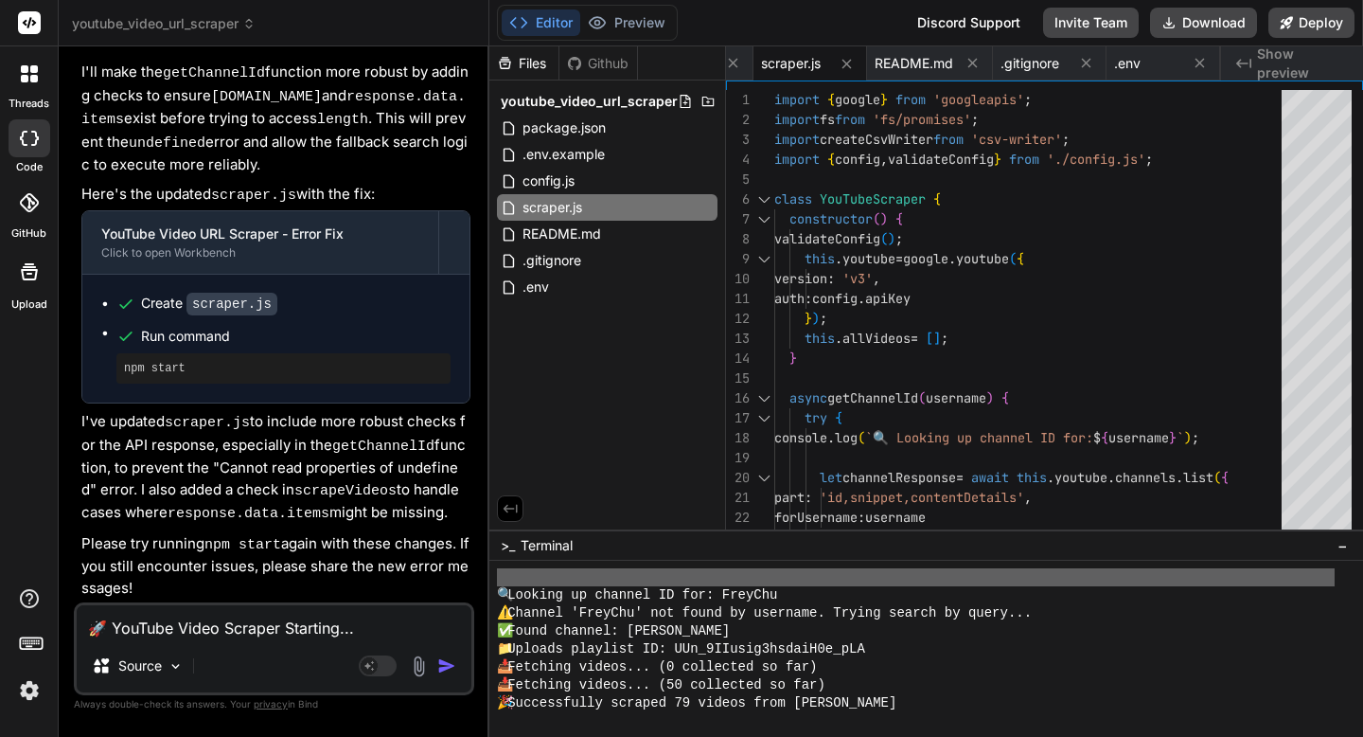
click at [386, 636] on textarea "🚀 YouTube Video Scraper Starting... 🔍 Looking up channel ID for: FreyChu ❌ Erro…" at bounding box center [274, 622] width 395 height 34
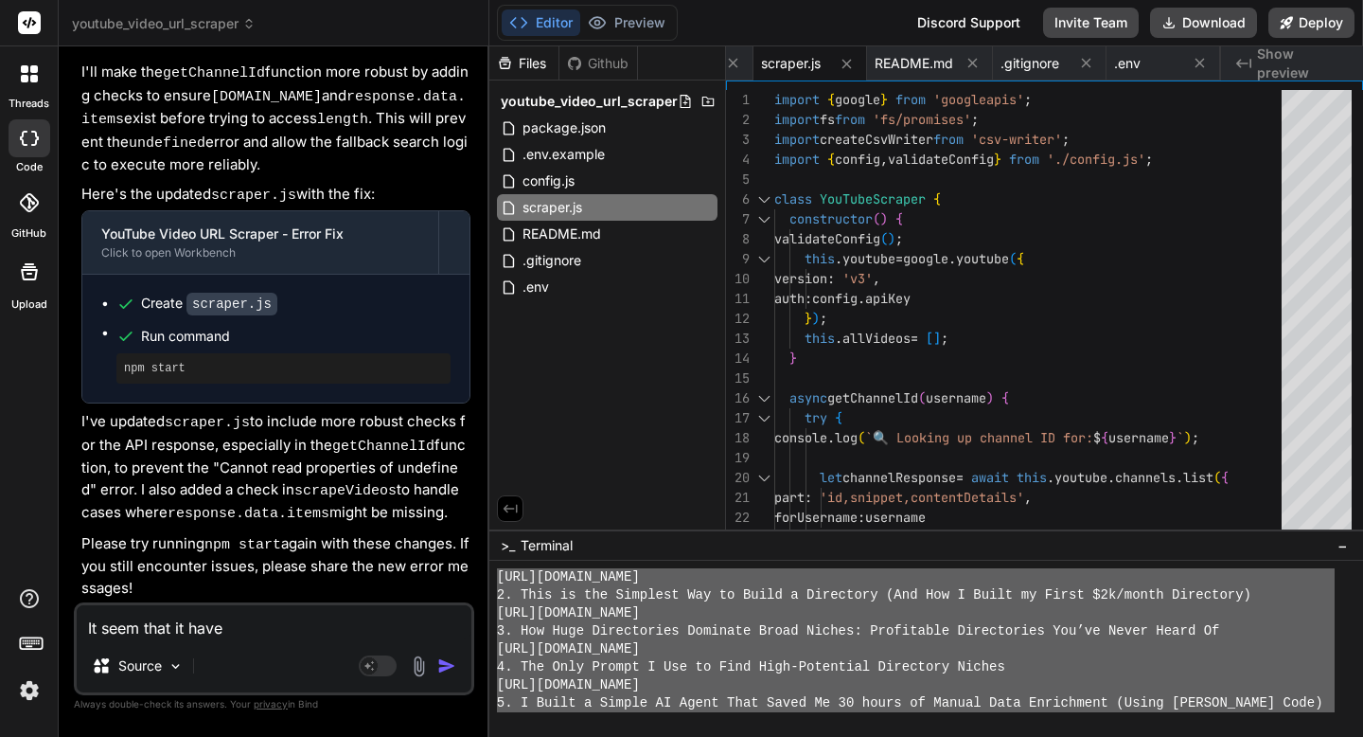
scroll to position [1529, 0]
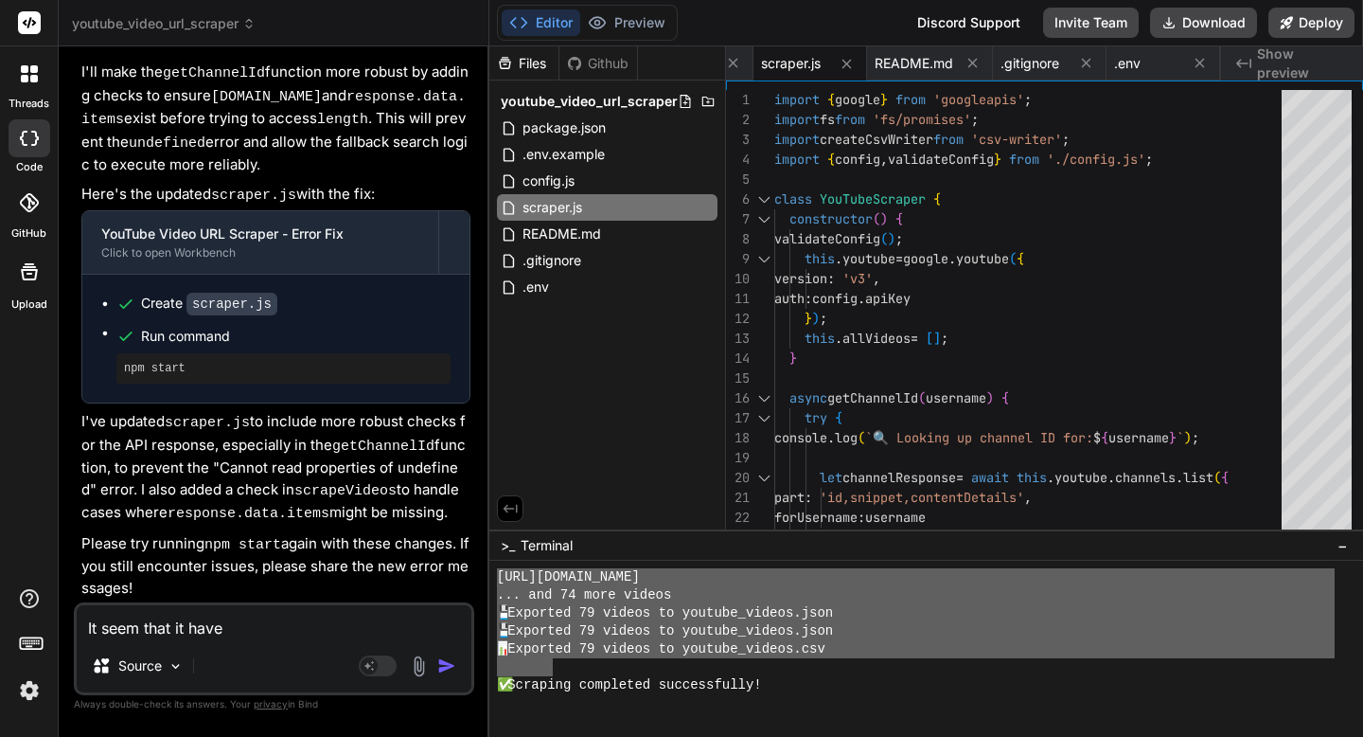
drag, startPoint x: 864, startPoint y: 701, endPoint x: 551, endPoint y: 662, distance: 315.8
click at [551, 662] on div "[URL][DOMAIN_NAME] ... and 74 more videos 💾 Exported 79 videos to youtube_video…" at bounding box center [916, 640] width 838 height 144
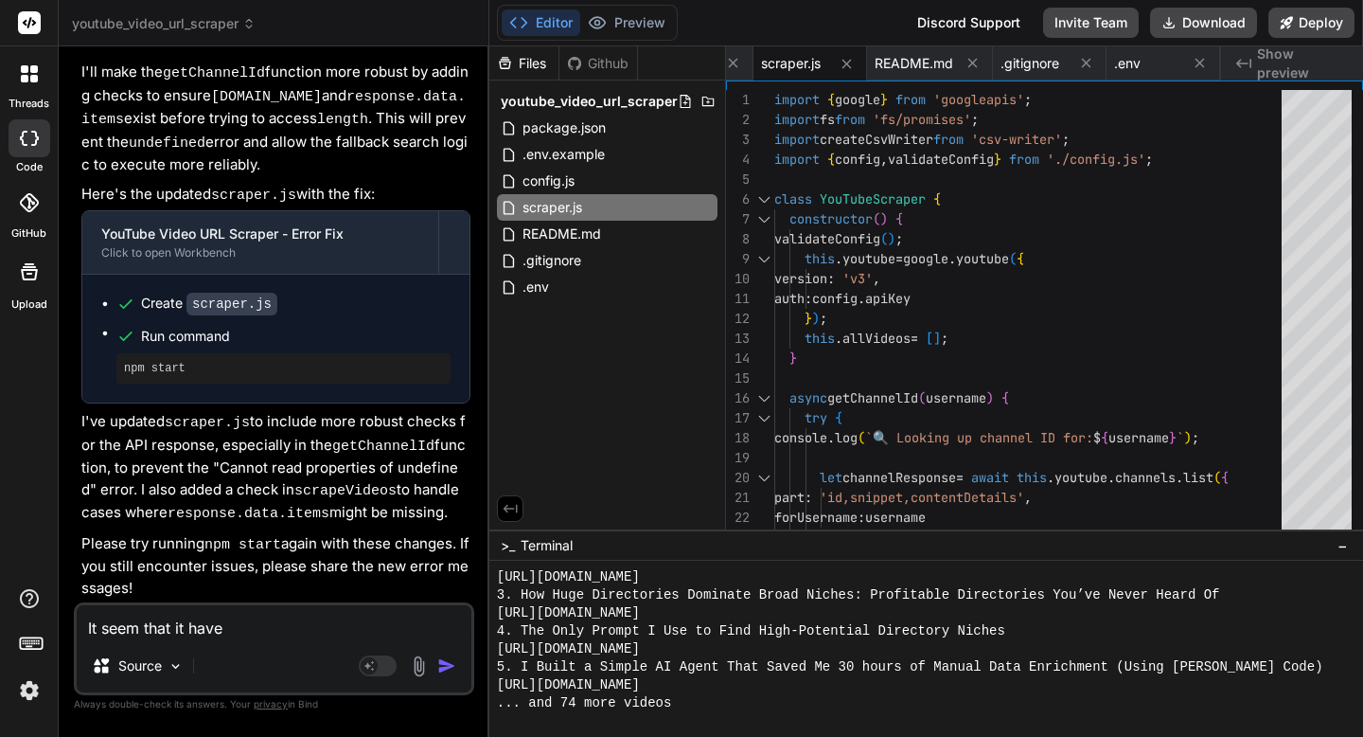
scroll to position [1409, 0]
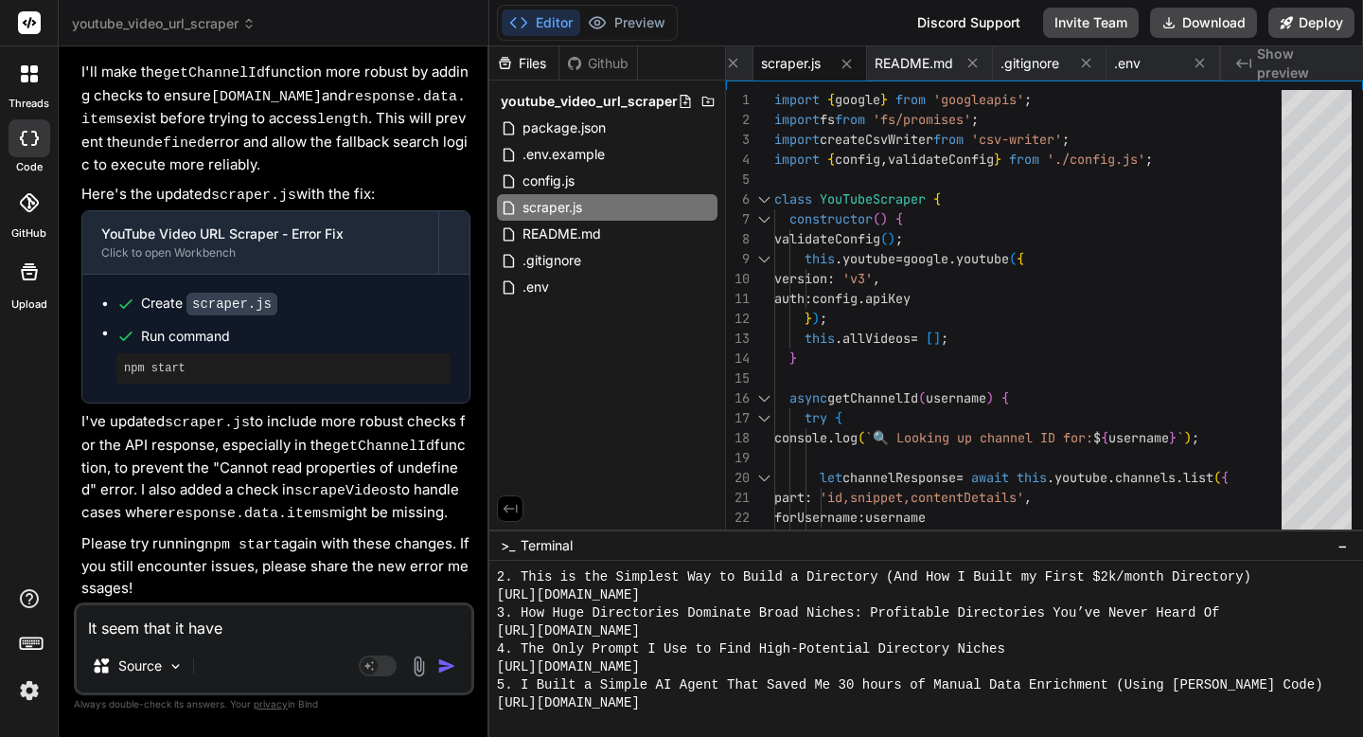
click at [543, 113] on div "youtube_video_url_scraper" at bounding box center [607, 101] width 221 height 27
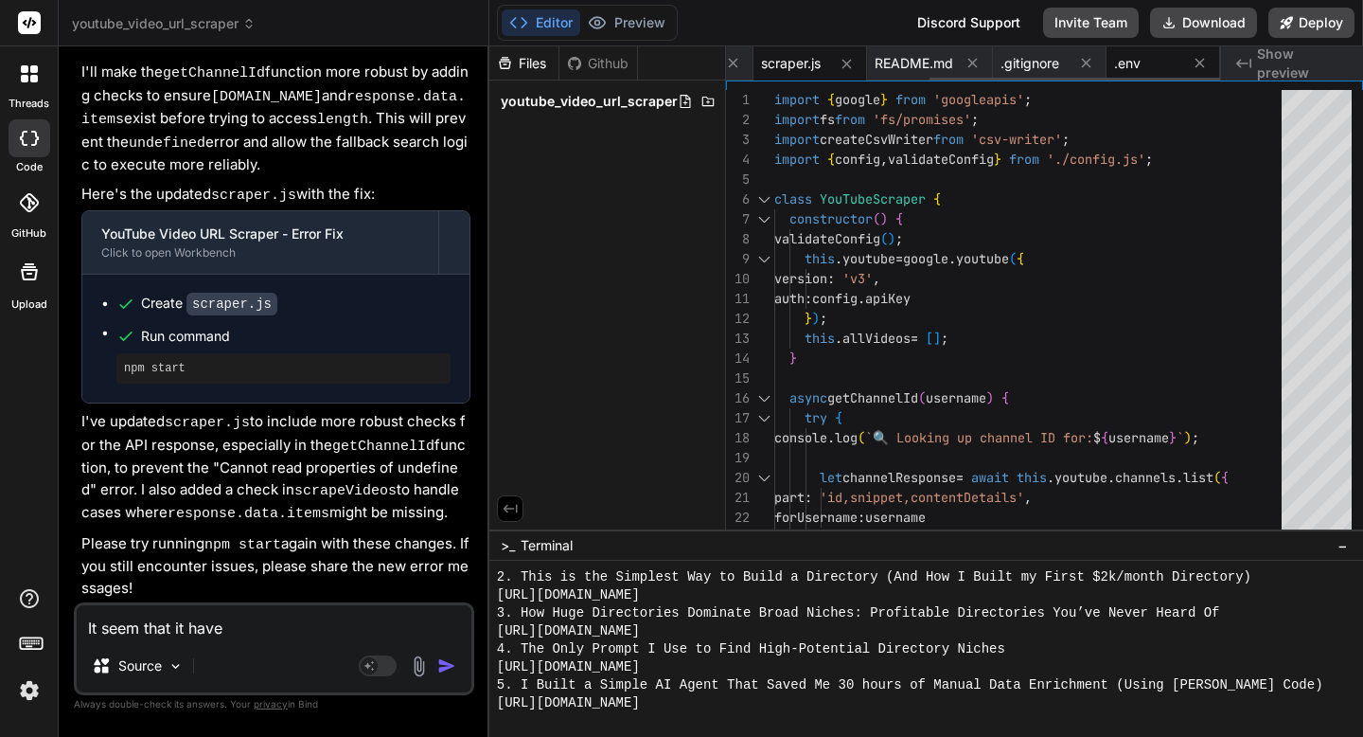
click at [1131, 70] on span ".env" at bounding box center [1127, 63] width 27 height 19
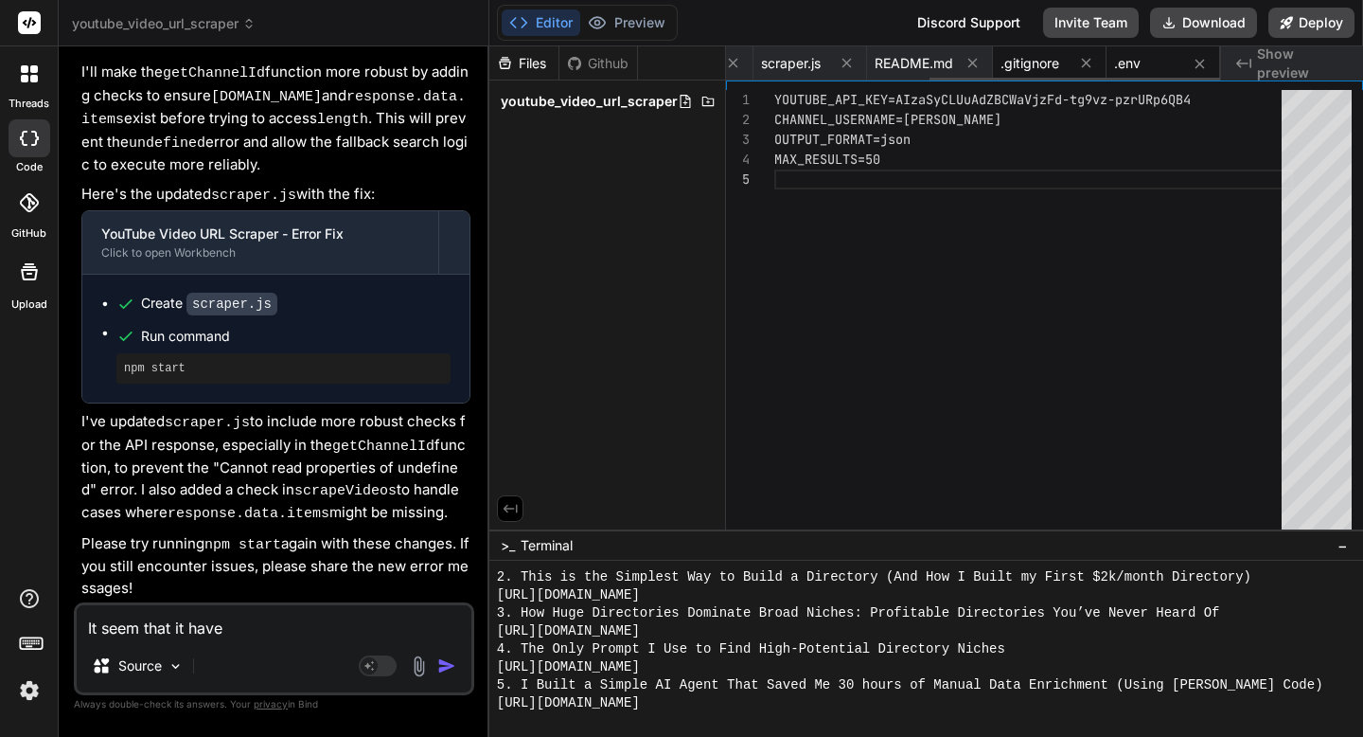
click at [1038, 61] on span ".gitignore" at bounding box center [1030, 63] width 59 height 19
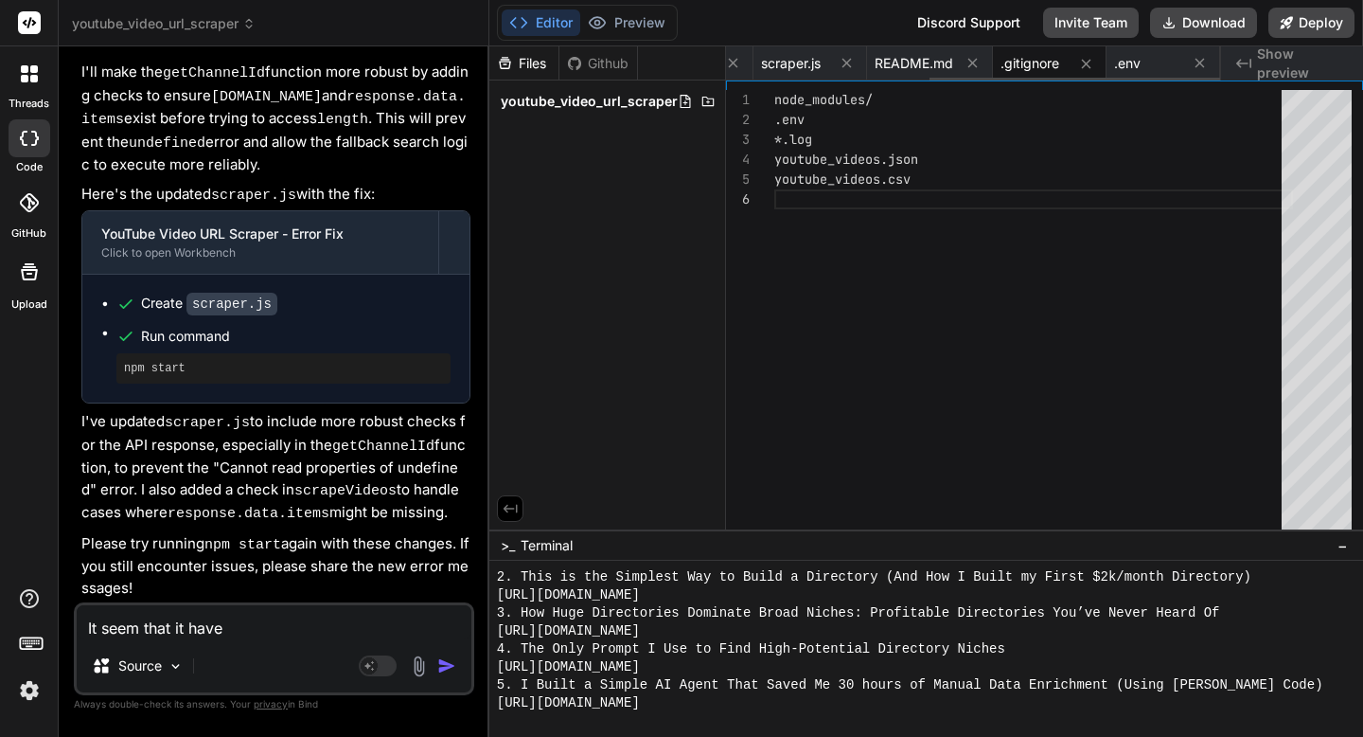
scroll to position [99, 0]
click at [1274, 62] on span "Show preview" at bounding box center [1302, 64] width 91 height 38
drag, startPoint x: 326, startPoint y: 632, endPoint x: 77, endPoint y: 623, distance: 249.2
click at [77, 623] on textarea "It seem that it have" at bounding box center [274, 622] width 395 height 34
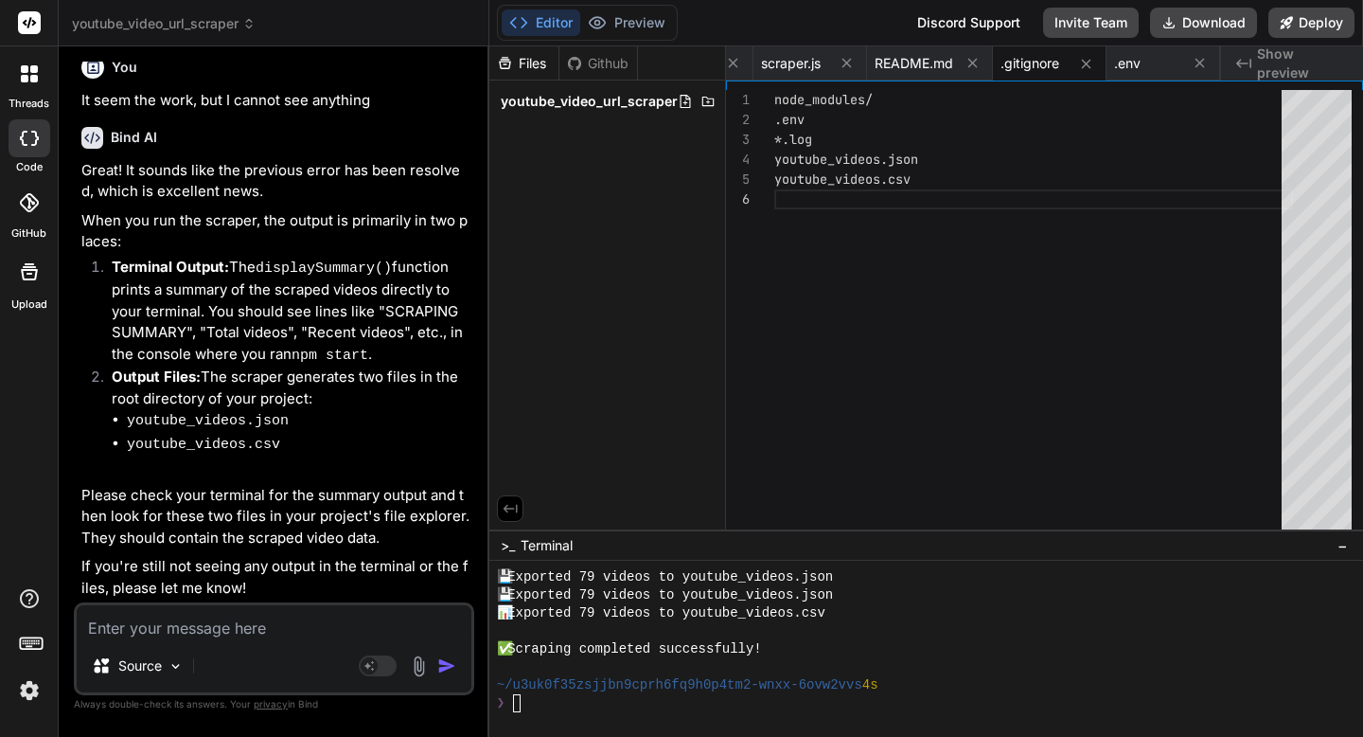
scroll to position [1565, 0]
drag, startPoint x: 833, startPoint y: 615, endPoint x: 500, endPoint y: 612, distance: 333.3
click at [499, 612] on div "📊 Exported 79 videos to youtube_videos.csv" at bounding box center [916, 613] width 838 height 18
click at [300, 632] on textarea at bounding box center [274, 622] width 395 height 34
paste textarea "📊 Exported 79 videos to youtube_videos.csv"
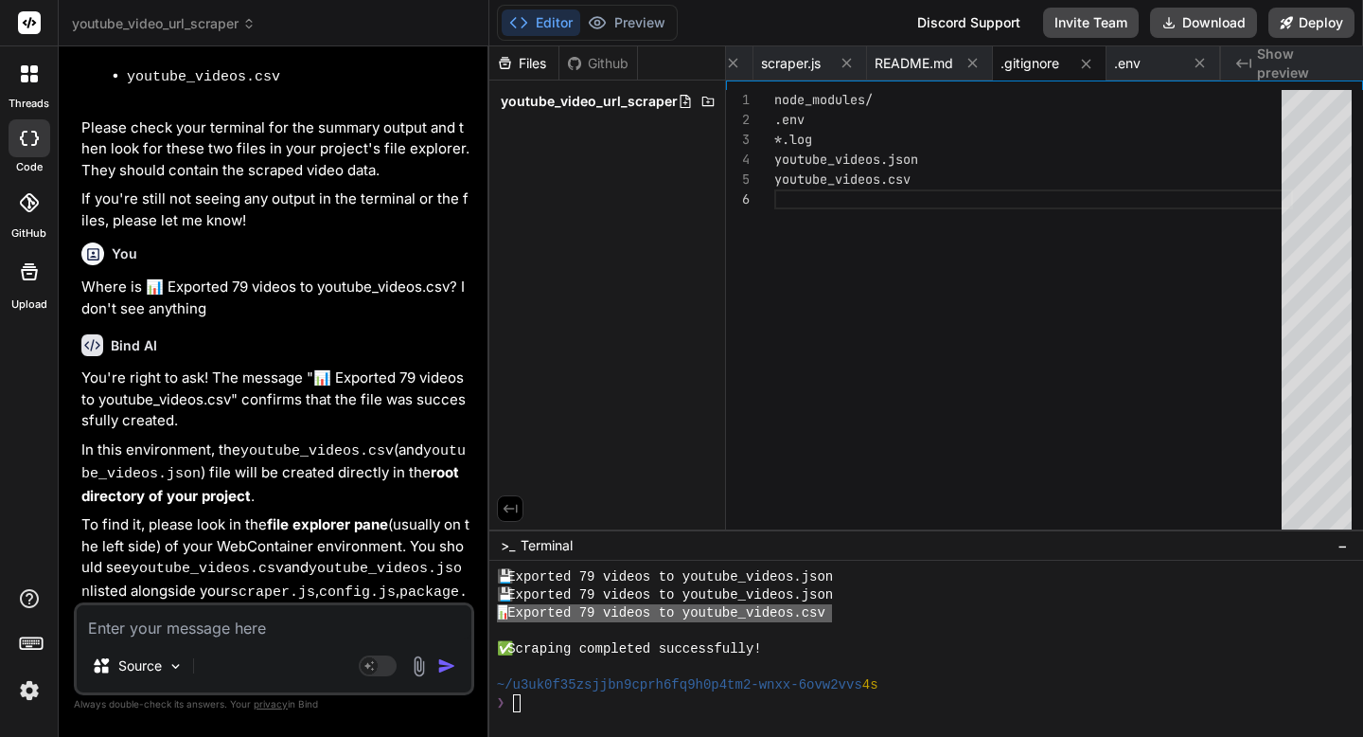
scroll to position [4567, 0]
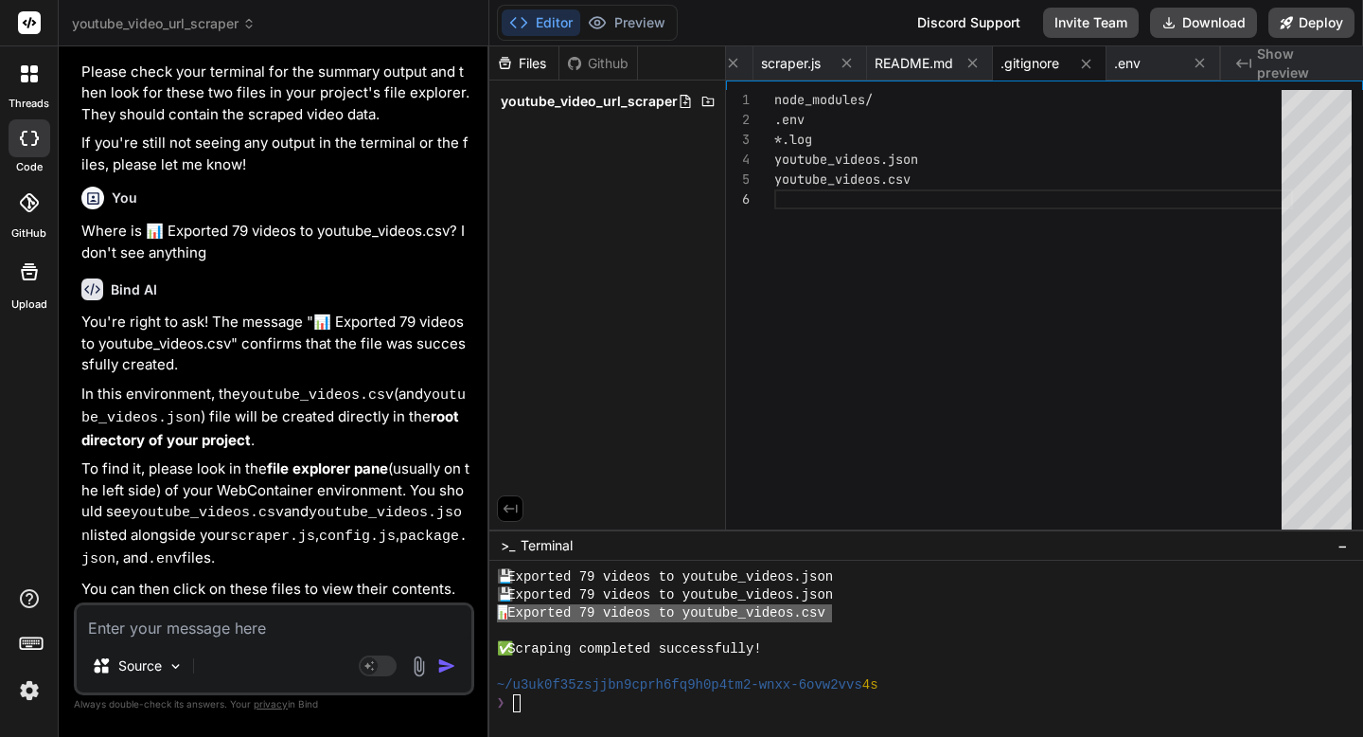
click at [550, 105] on span "youtube_video_url_scraper" at bounding box center [589, 101] width 177 height 19
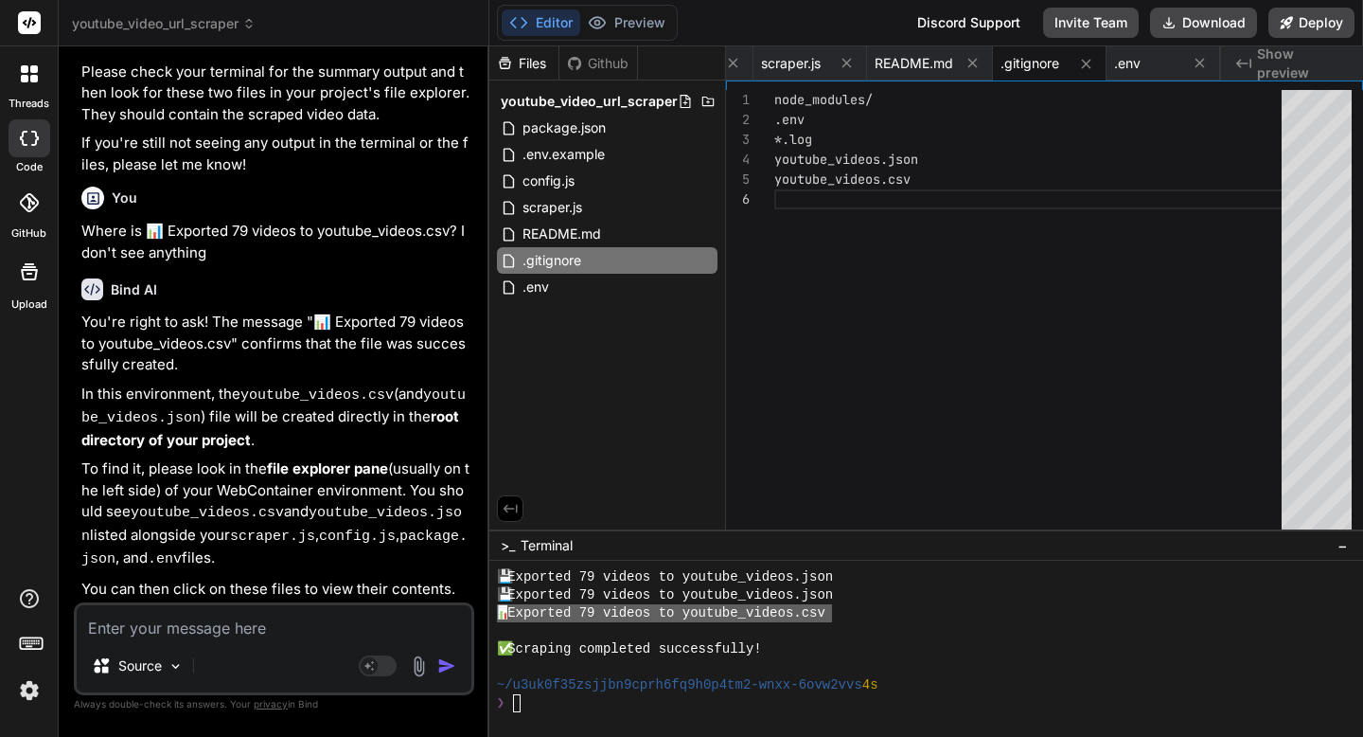
click at [259, 635] on textarea at bounding box center [274, 622] width 395 height 34
click at [535, 198] on span "scraper.js" at bounding box center [552, 207] width 63 height 23
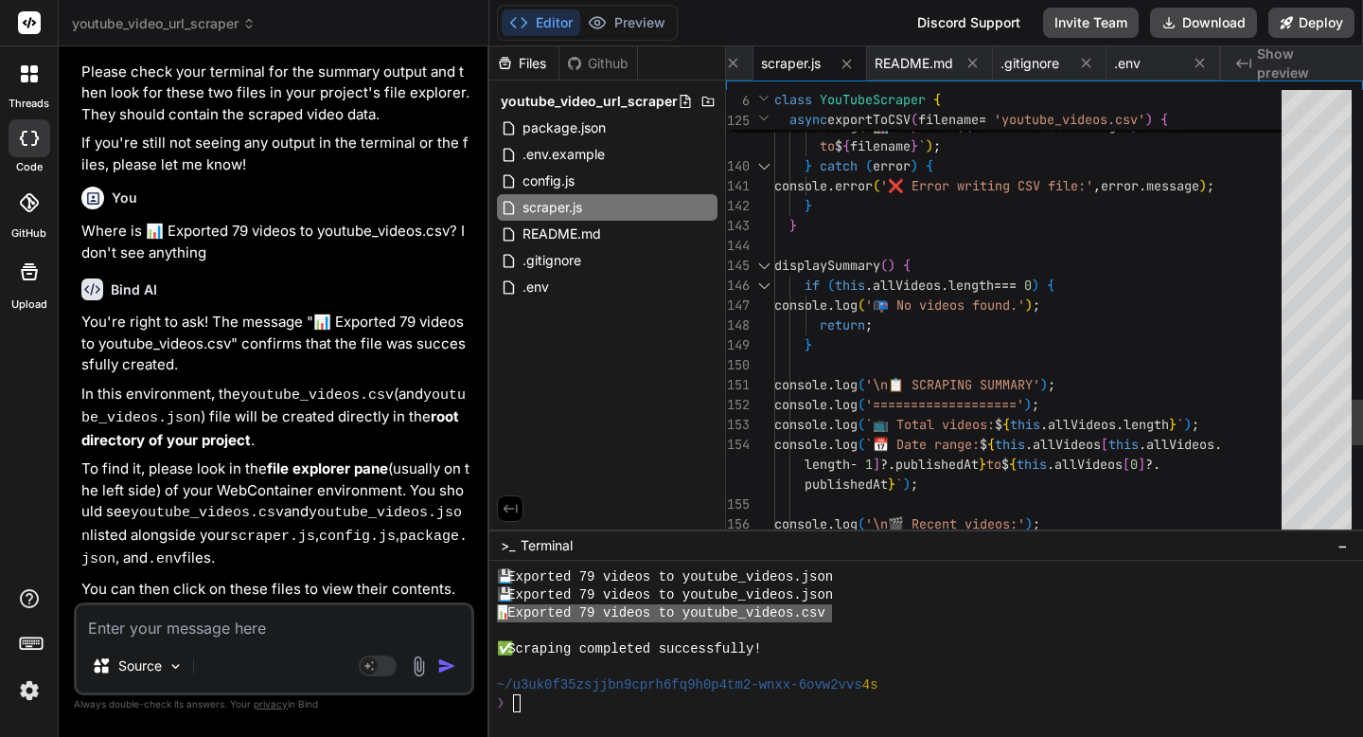
scroll to position [179, 0]
